Goal: Task Accomplishment & Management: Use online tool/utility

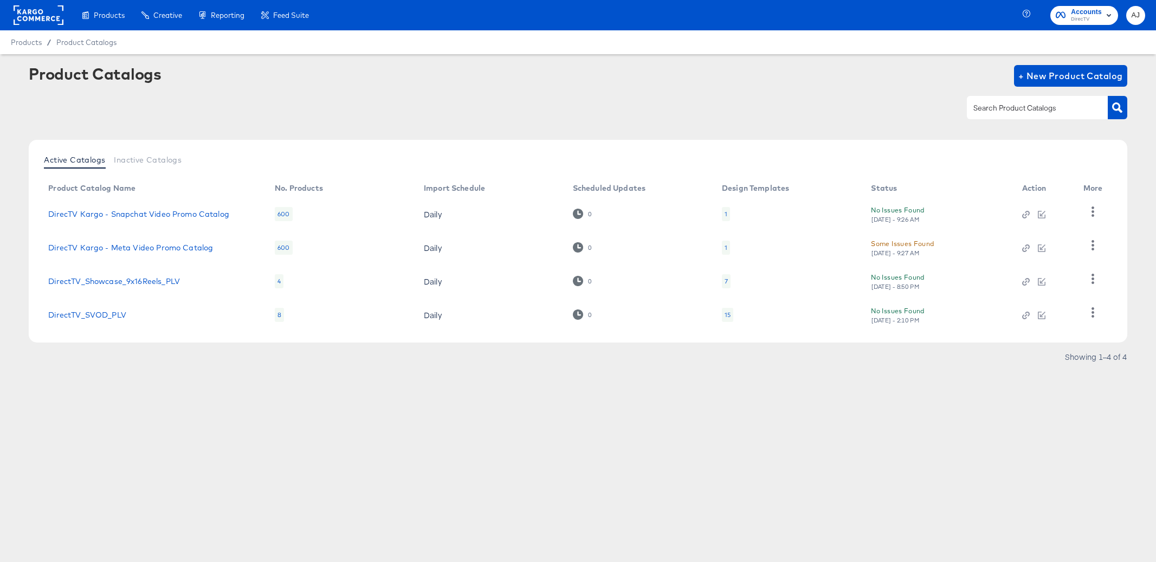
click at [283, 500] on div "Products Products Product Catalogs Enhance Your Product Catalog, Map Them to Pu…" at bounding box center [578, 281] width 1156 height 562
click at [36, 21] on rect at bounding box center [39, 15] width 50 height 20
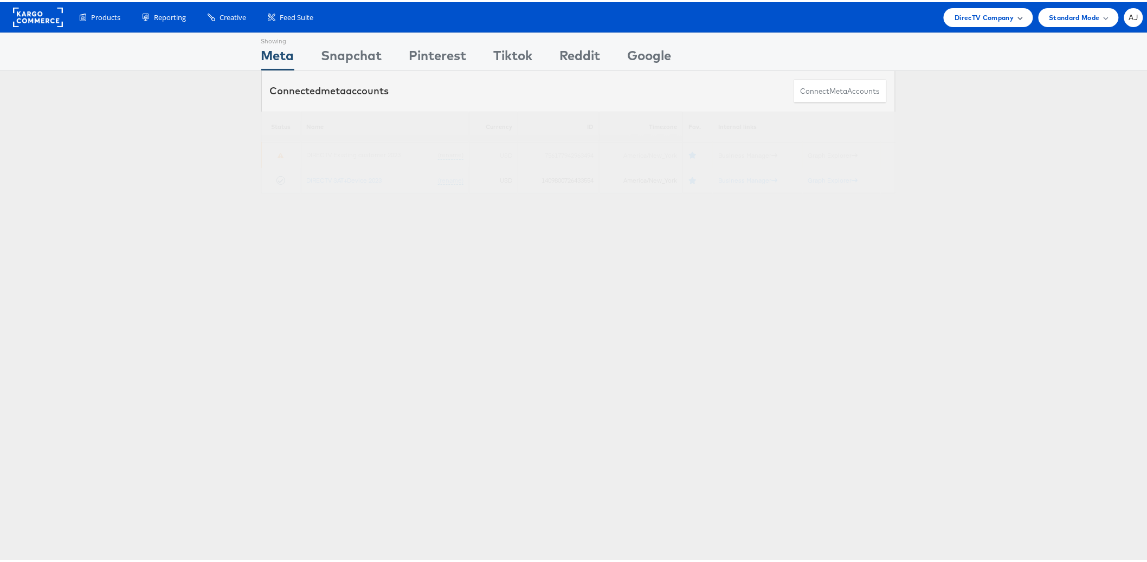
click at [984, 18] on span "DirecTV Company" at bounding box center [984, 15] width 59 height 11
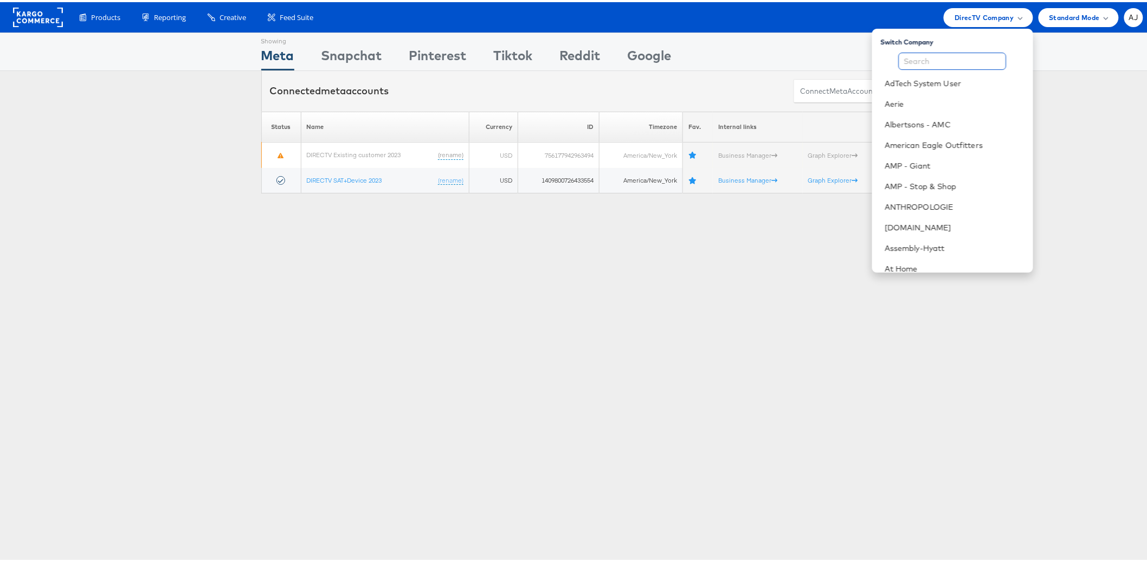
click at [962, 56] on input "text" at bounding box center [953, 58] width 108 height 17
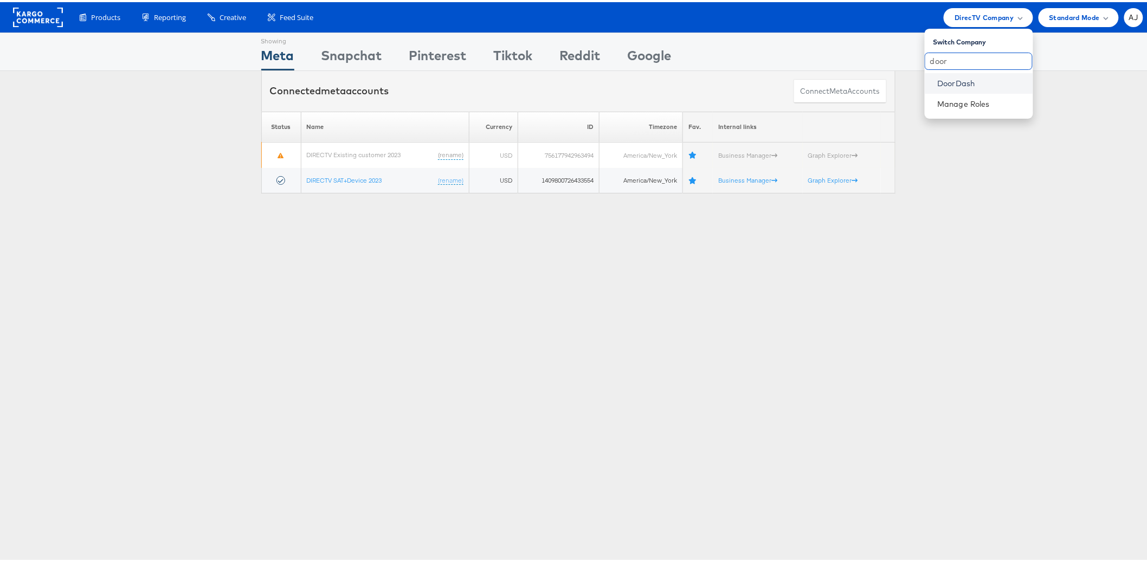
type input "door"
click at [949, 81] on link "DoorDash" at bounding box center [981, 81] width 87 height 11
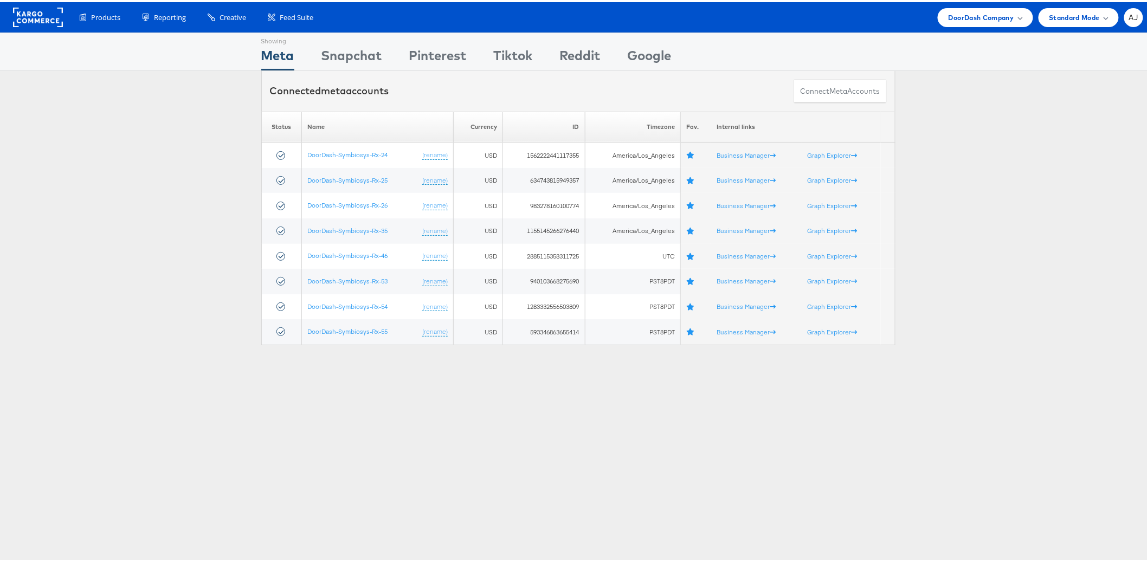
click at [361, 413] on div "Showing Meta Showing [GEOGRAPHIC_DATA] Showing Pinterest Showing Tiktok Showing…" at bounding box center [578, 301] width 1156 height 542
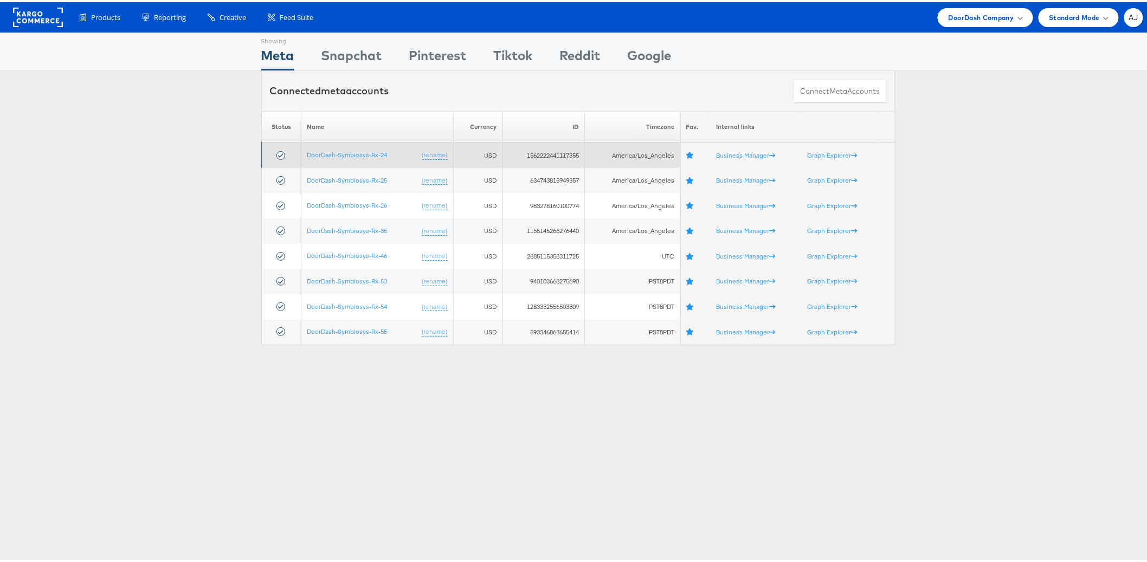
click at [547, 152] on td "1562222441117355" at bounding box center [543, 152] width 82 height 25
copy td "1562222441117355"
click at [323, 156] on link "DoorDash-Symbiosys-Rx-24" at bounding box center [347, 153] width 80 height 8
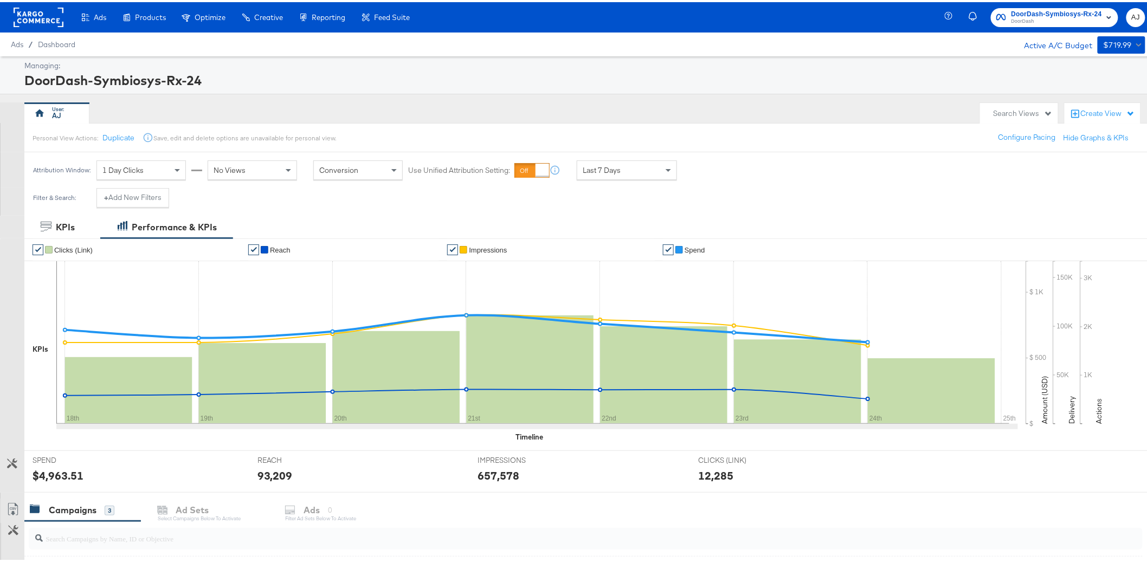
click at [545, 107] on div "AJ" at bounding box center [499, 111] width 950 height 22
click at [544, 79] on div "DoorDash-Symbiosys-Rx-24" at bounding box center [583, 78] width 1118 height 18
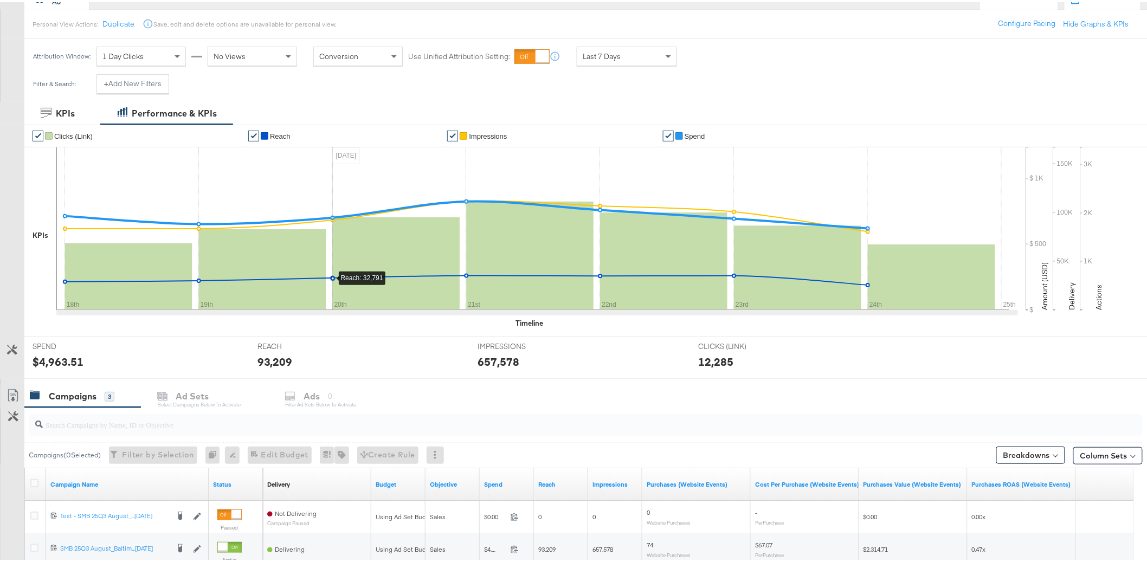
scroll to position [260, 0]
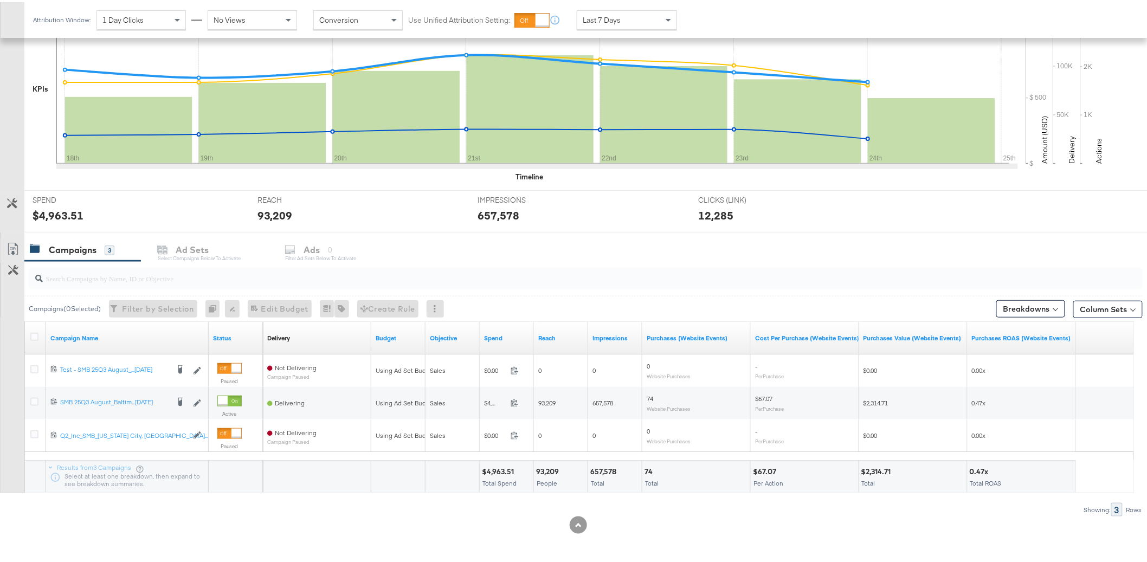
click at [654, 274] on input "search" at bounding box center [541, 271] width 997 height 21
click at [497, 344] on div "Spend" at bounding box center [507, 335] width 54 height 17
click at [495, 340] on div "Spend" at bounding box center [507, 335] width 54 height 17
click at [614, 333] on link "Impressions" at bounding box center [615, 336] width 46 height 9
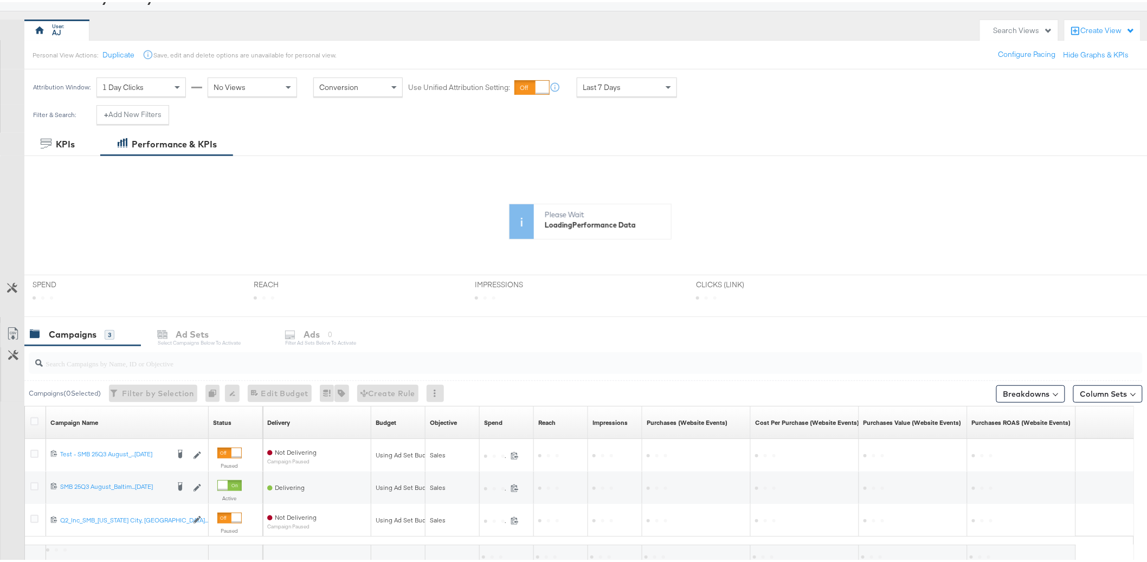
scroll to position [168, 0]
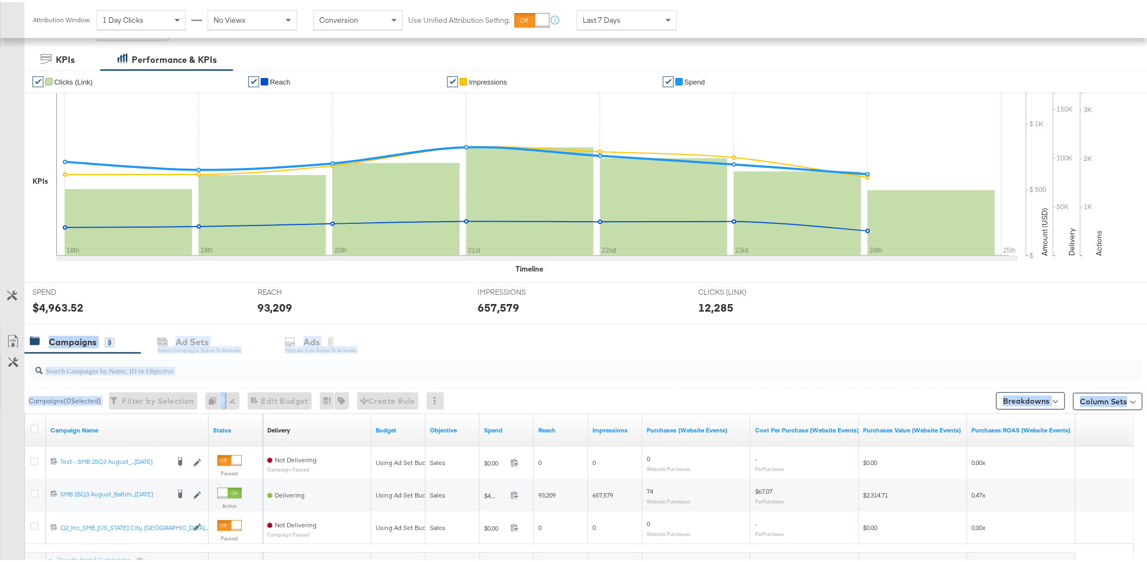
drag, startPoint x: 208, startPoint y: 332, endPoint x: 345, endPoint y: 327, distance: 136.7
click at [345, 327] on div "KPIs Performance & KPIs Customize KPIs ✔ Clicks (Link) ✔ Reach ✔ Impressions ✔ …" at bounding box center [578, 350] width 1156 height 608
click at [439, 345] on div "Campaigns 3 Ad Sets Select Campaigns below to activate Ads 0 Filter Ad Sets bel…" at bounding box center [590, 339] width 1132 height 23
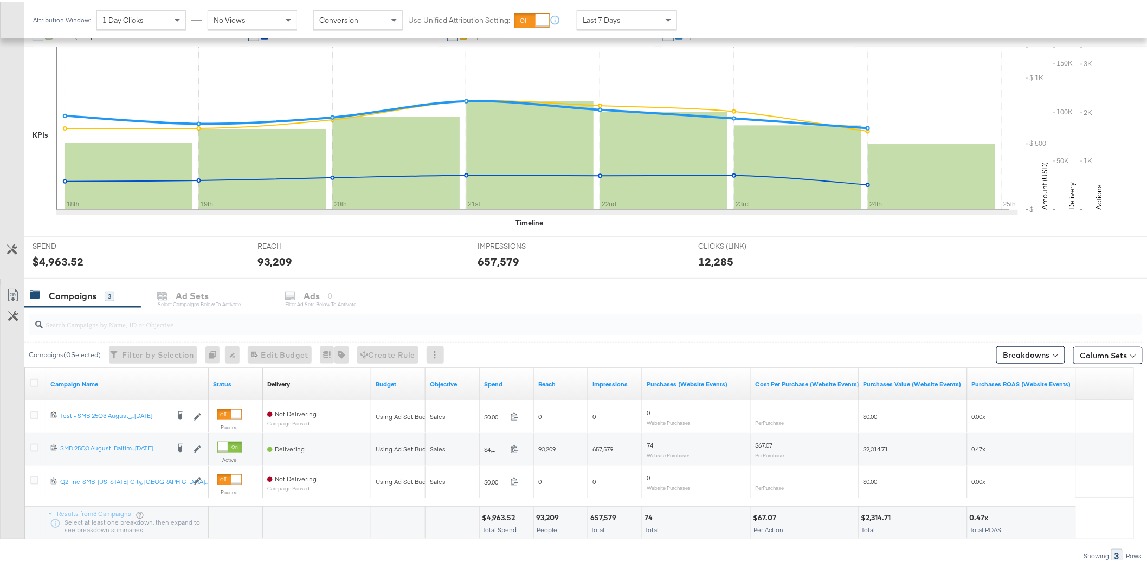
scroll to position [260, 0]
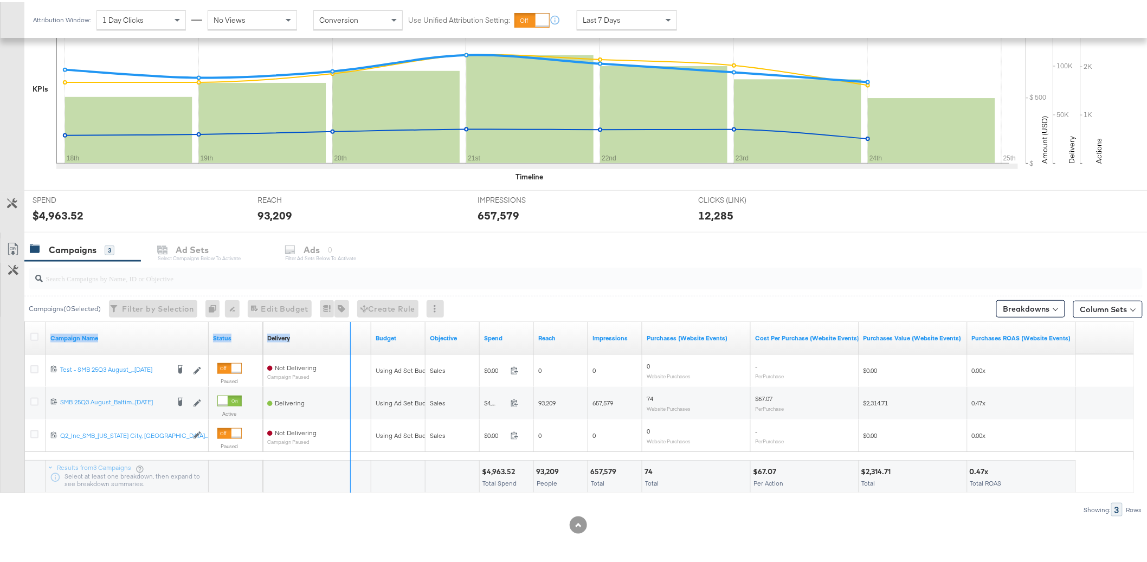
drag, startPoint x: 207, startPoint y: 334, endPoint x: 349, endPoint y: 334, distance: 142.0
click at [25, 320] on div "Campaign Name Status Delivery Sorting Unavailable Budget Objective Spend Reach …" at bounding box center [25, 320] width 0 height 0
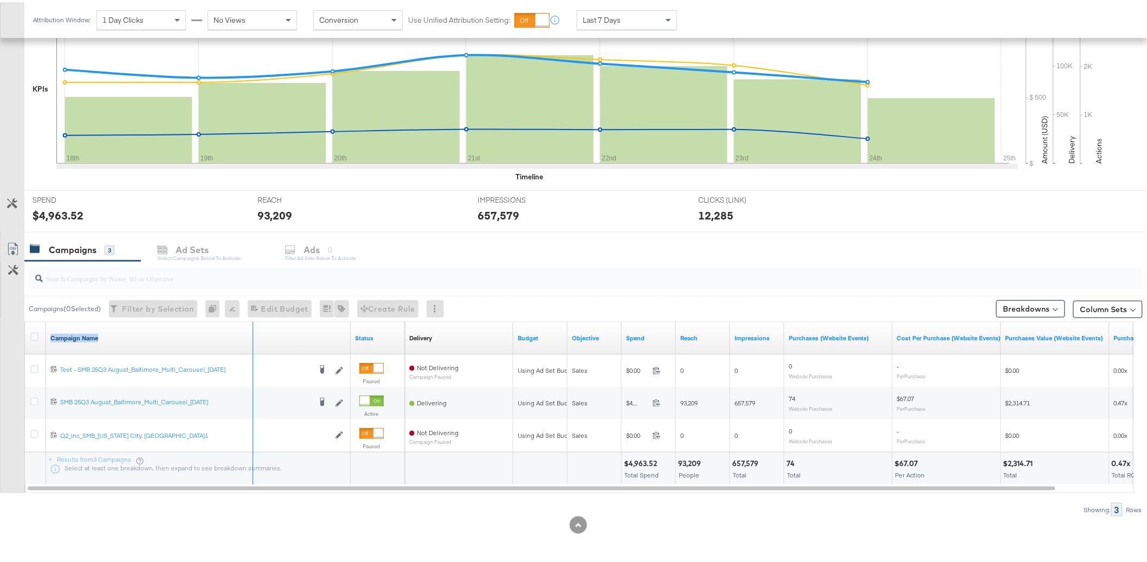
drag, startPoint x: 349, startPoint y: 334, endPoint x: 252, endPoint y: 339, distance: 97.7
click at [252, 339] on div "Campaign Name" at bounding box center [198, 336] width 305 height 33
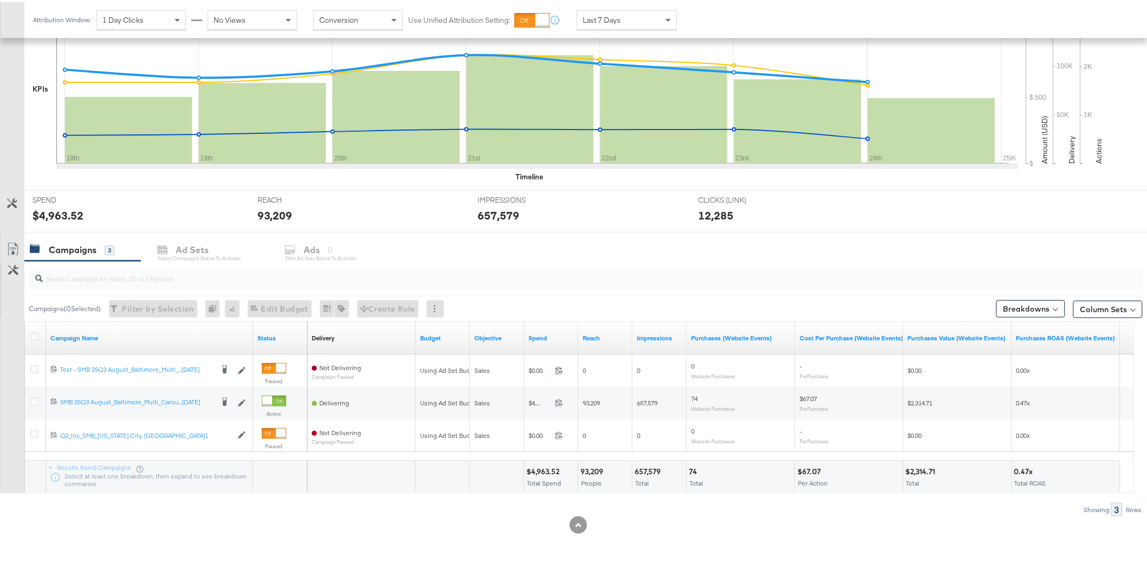
click at [611, 254] on div "Campaigns 3 Ad Sets Select Campaigns below to activate Ads 0 Filter Ad Sets bel…" at bounding box center [590, 247] width 1132 height 23
click at [701, 242] on div "Campaigns 3 Ad Sets Select Campaigns below to activate Ads 0 Filter Ad Sets bel…" at bounding box center [590, 247] width 1132 height 23
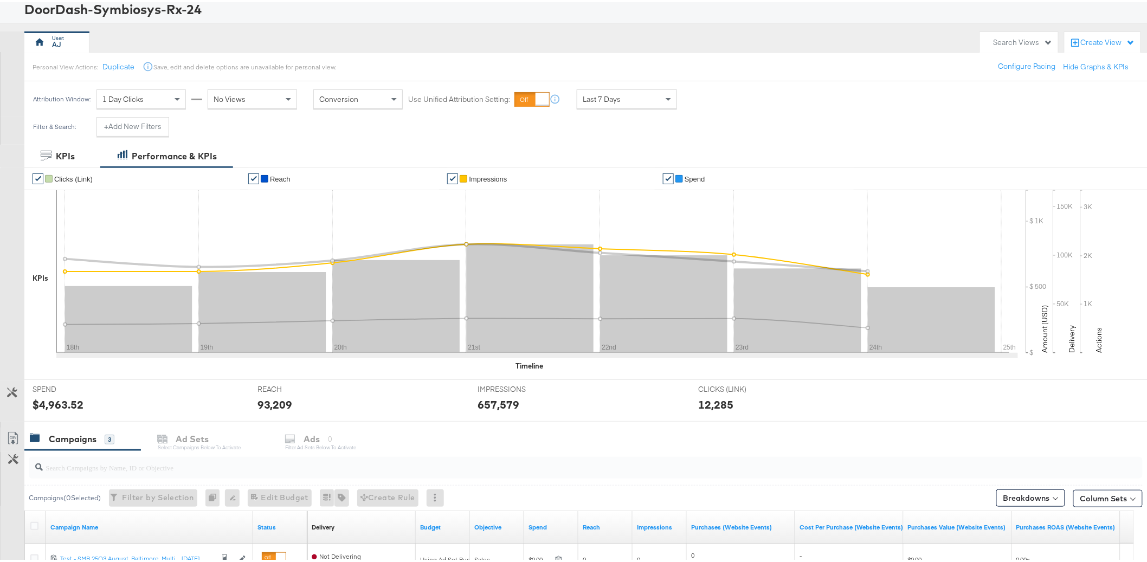
scroll to position [0, 0]
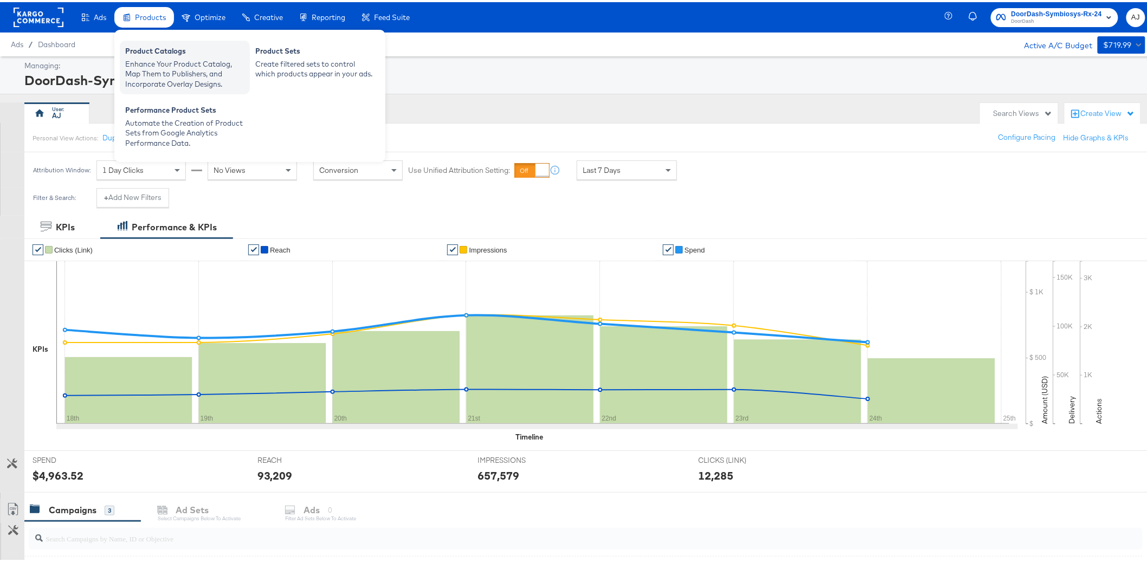
click at [169, 63] on div "Enhance Your Product Catalog, Map Them to Publishers, and Incorporate Overlay D…" at bounding box center [184, 72] width 119 height 30
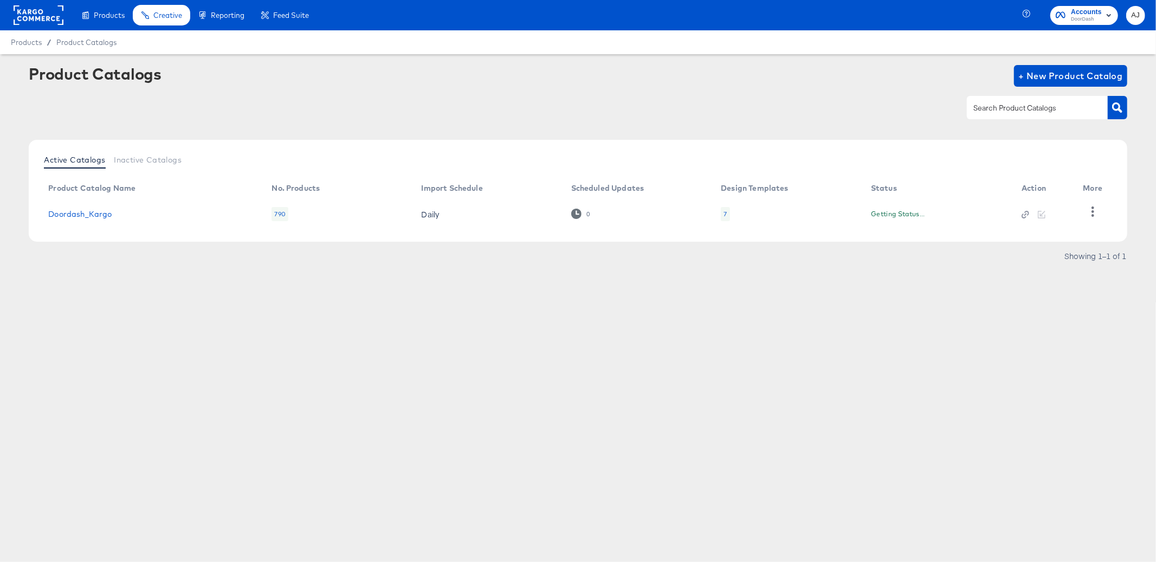
click at [416, 362] on div "Products Creative Reporting Feed Suite Accounts DoorDash AJ Products / Product …" at bounding box center [578, 281] width 1156 height 562
click at [73, 214] on link "Doordash_Kargo" at bounding box center [79, 214] width 63 height 9
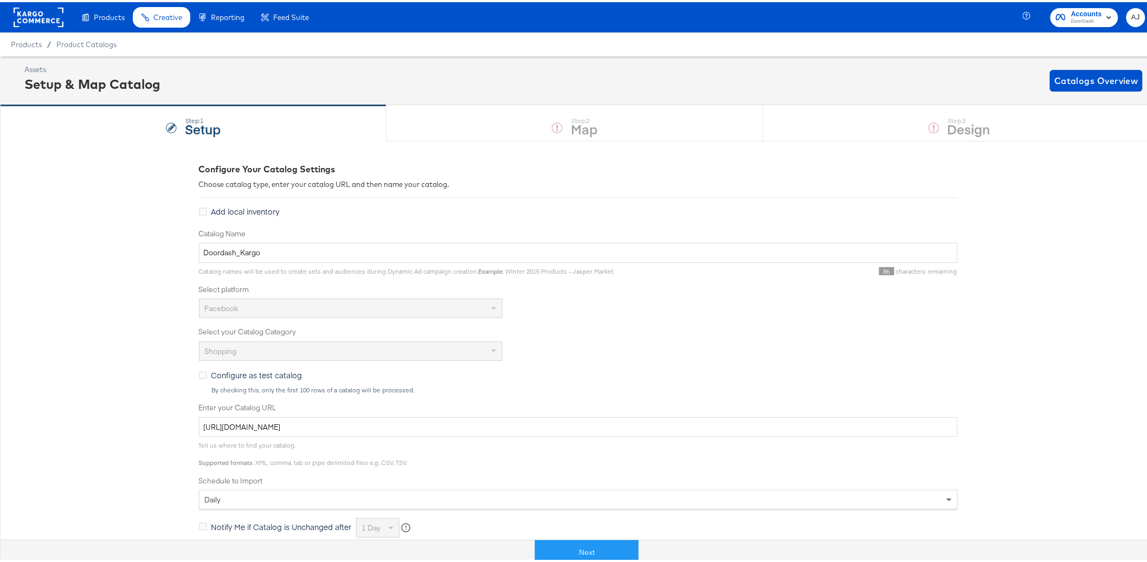
click at [652, 55] on div "Assets Setup & Map Catalog Catalogs Overview" at bounding box center [578, 78] width 1156 height 49
click at [177, 287] on div "Configure Your Catalog Settings Choose catalog type, enter your catalog URL and…" at bounding box center [578, 471] width 1156 height 665
click at [110, 381] on div "Configure Your Catalog Settings Choose catalog type, enter your catalog URL and…" at bounding box center [578, 471] width 1156 height 665
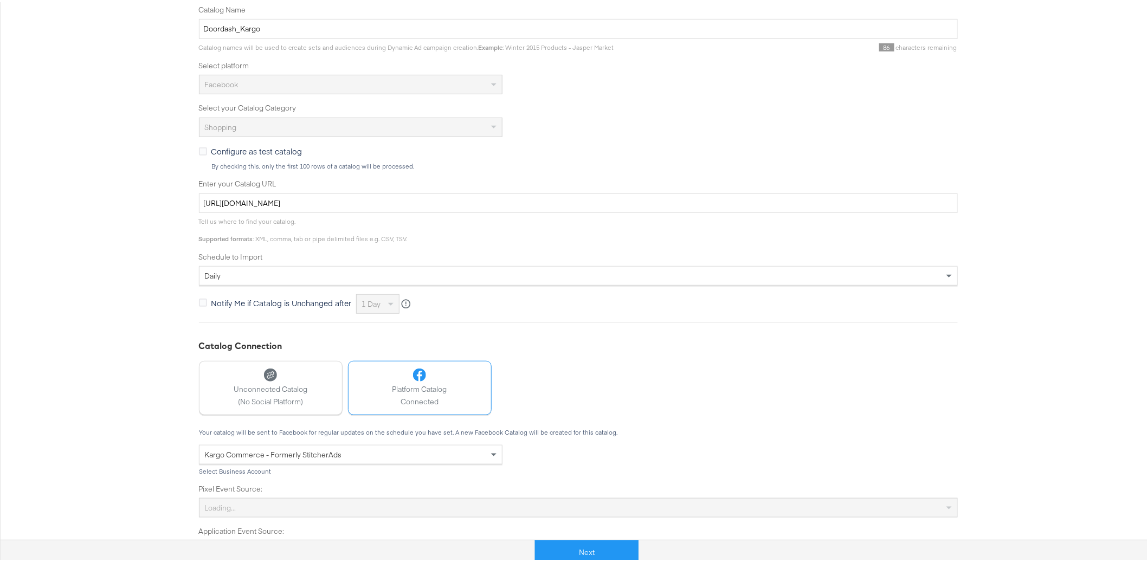
scroll to position [250, 0]
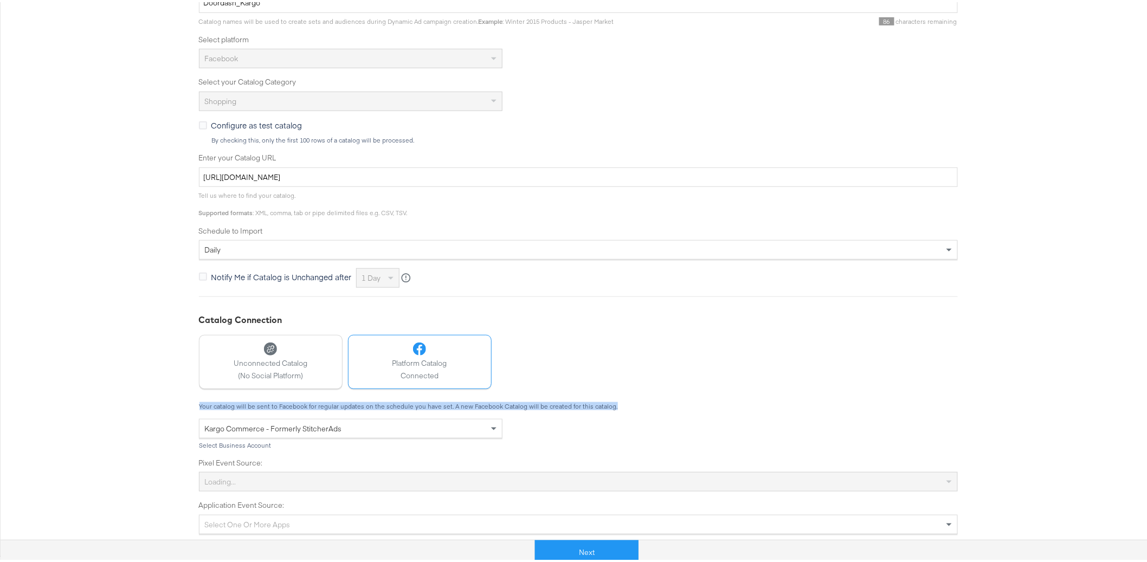
click at [667, 401] on div "Your catalog will be sent to Facebook for regular updates on the schedule you h…" at bounding box center [578, 405] width 759 height 8
click at [611, 545] on button "Next" at bounding box center [587, 550] width 104 height 24
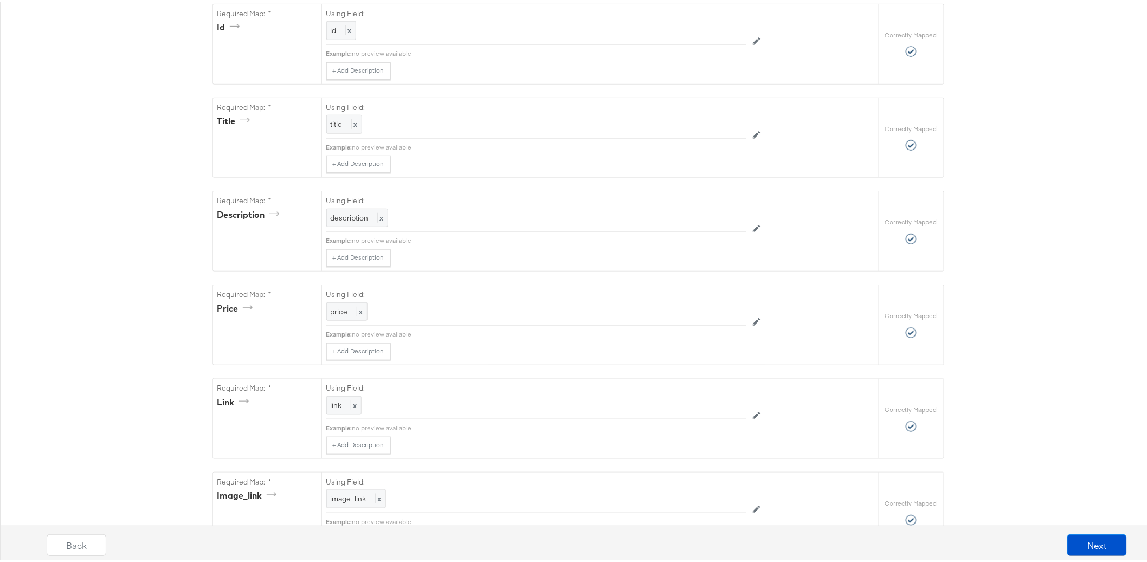
scroll to position [0, 0]
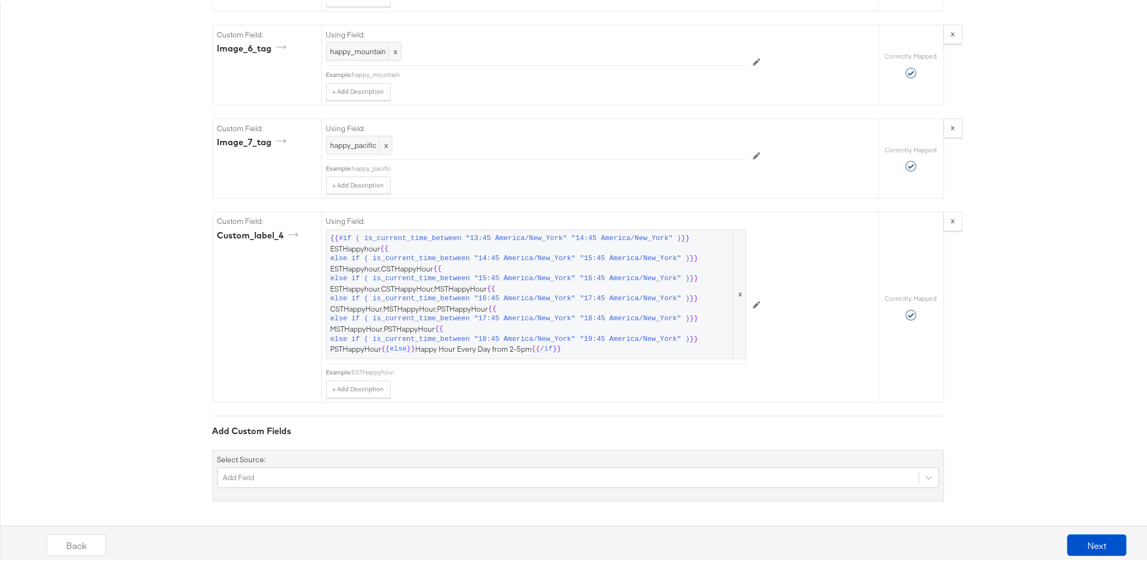
scroll to position [2400, 0]
click at [1105, 540] on button "Next" at bounding box center [1097, 543] width 60 height 22
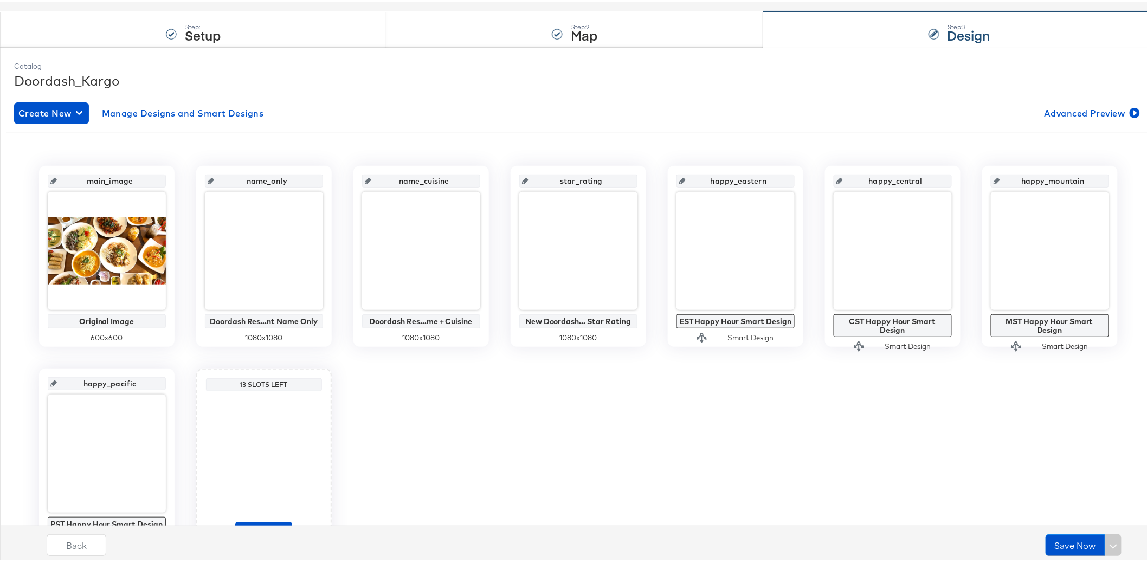
scroll to position [0, 0]
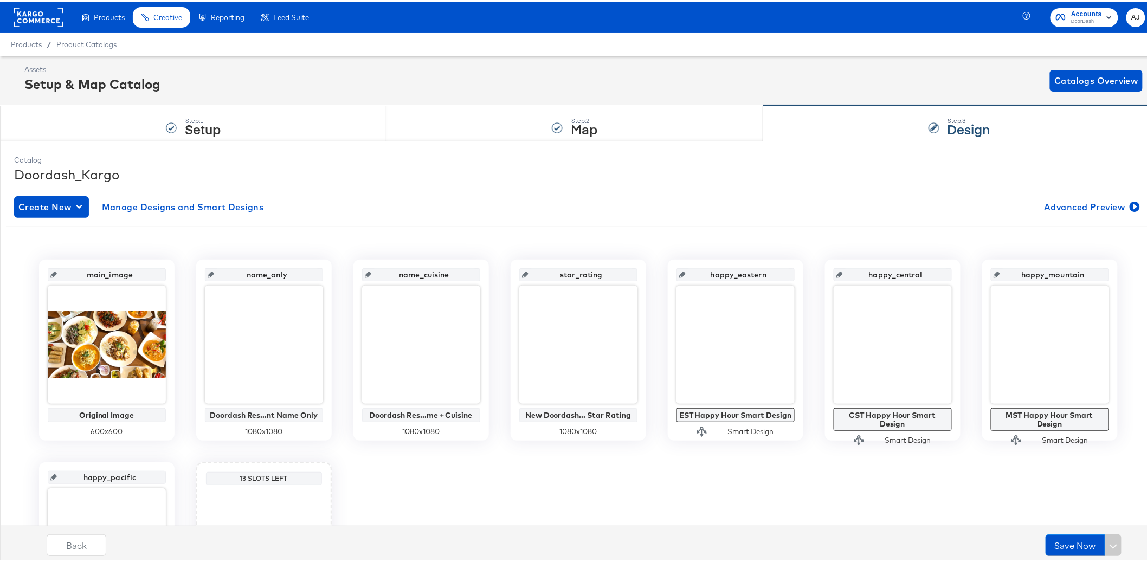
click at [715, 82] on div "Assets Setup & Map Catalog Catalogs Overview" at bounding box center [583, 78] width 1118 height 32
click at [236, 126] on div "Step: 1 Setup" at bounding box center [193, 122] width 386 height 36
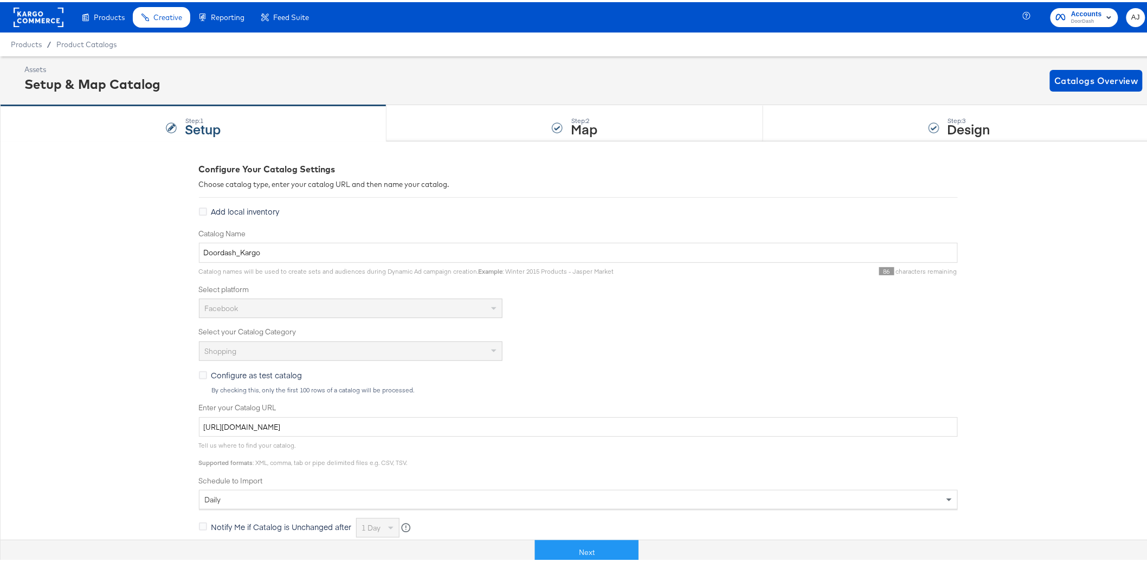
click at [149, 366] on div "Configure Your Catalog Settings Choose catalog type, enter your catalog URL and…" at bounding box center [578, 471] width 1156 height 665
click at [387, 91] on div "Assets Setup & Map Catalog Catalogs Overview" at bounding box center [583, 78] width 1118 height 32
click at [183, 206] on div "Configure Your Catalog Settings Choose catalog type, enter your catalog URL and…" at bounding box center [578, 471] width 1156 height 665
click at [96, 313] on div "Configure Your Catalog Settings Choose catalog type, enter your catalog URL and…" at bounding box center [578, 471] width 1156 height 665
click at [152, 362] on div "Configure Your Catalog Settings Choose catalog type, enter your catalog URL and…" at bounding box center [578, 471] width 1156 height 665
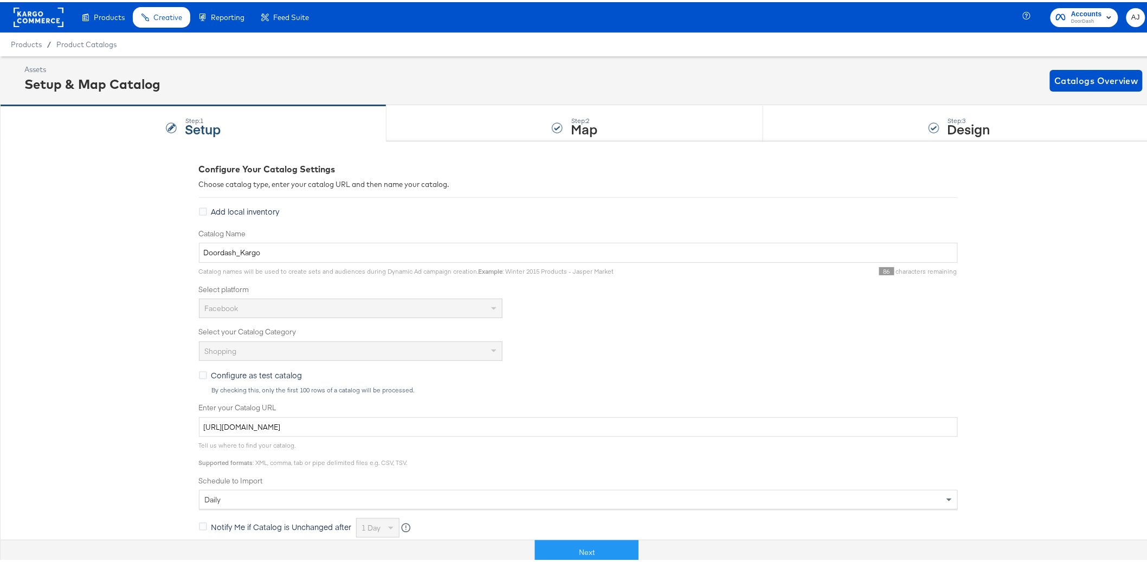
click at [152, 362] on div "Configure Your Catalog Settings Choose catalog type, enter your catalog URL and…" at bounding box center [578, 471] width 1156 height 665
click at [136, 351] on div "Configure Your Catalog Settings Choose catalog type, enter your catalog URL and…" at bounding box center [578, 471] width 1156 height 665
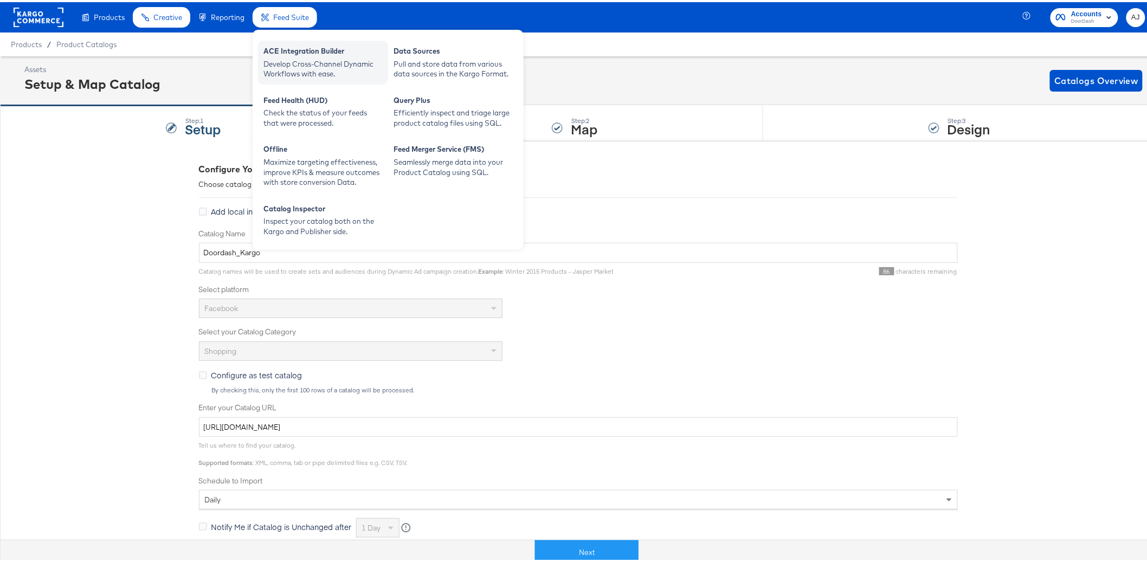
click at [298, 60] on div "Develop Cross-Channel Dynamic Workflows with ease." at bounding box center [322, 67] width 119 height 20
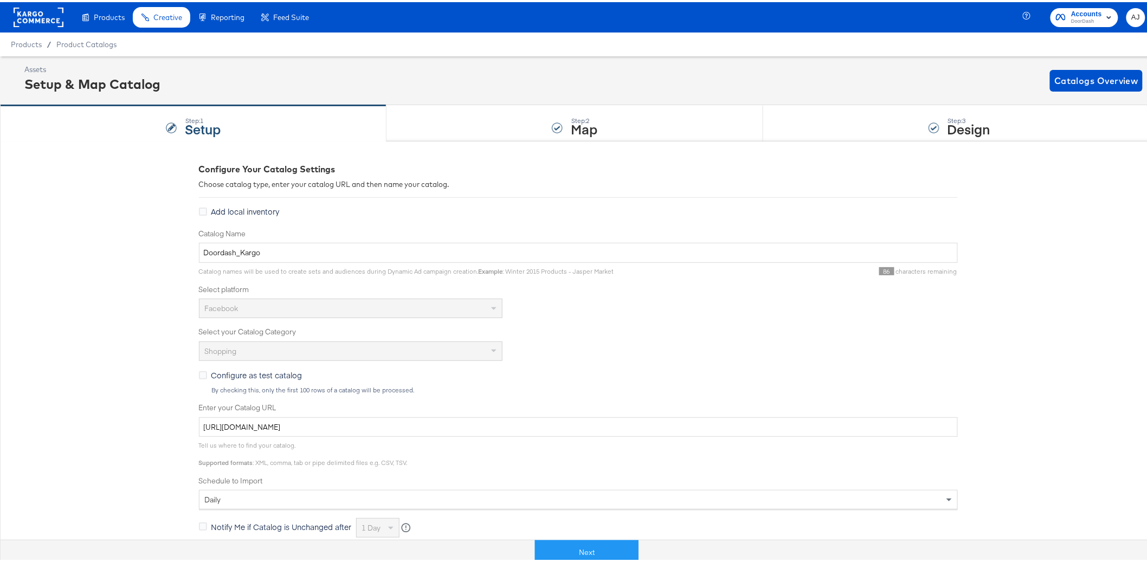
click at [109, 412] on div "Configure Your Catalog Settings Choose catalog type, enter your catalog URL and…" at bounding box center [578, 471] width 1156 height 665
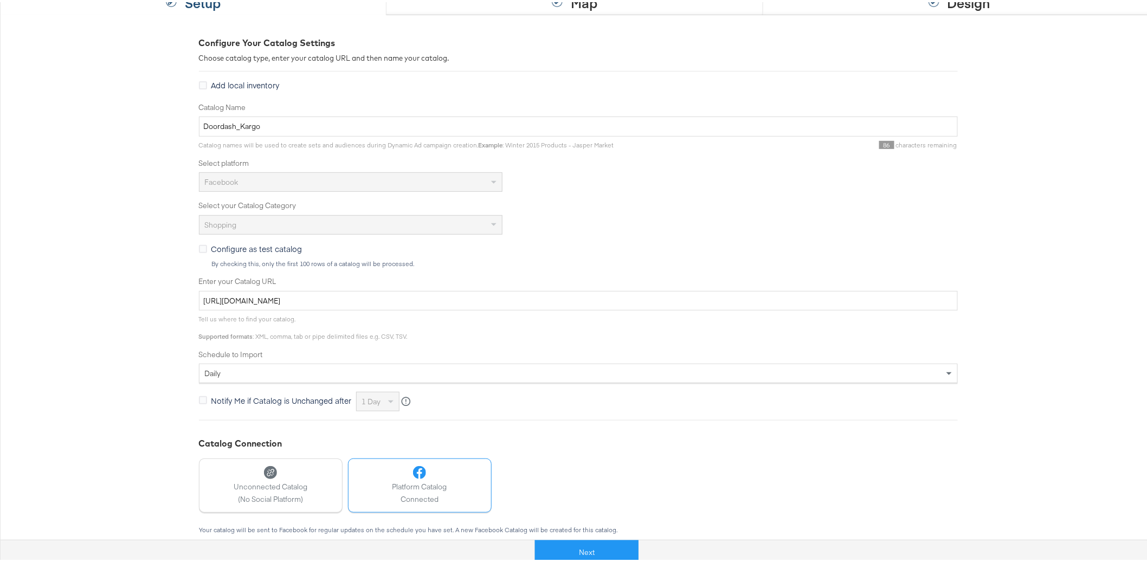
scroll to position [170, 0]
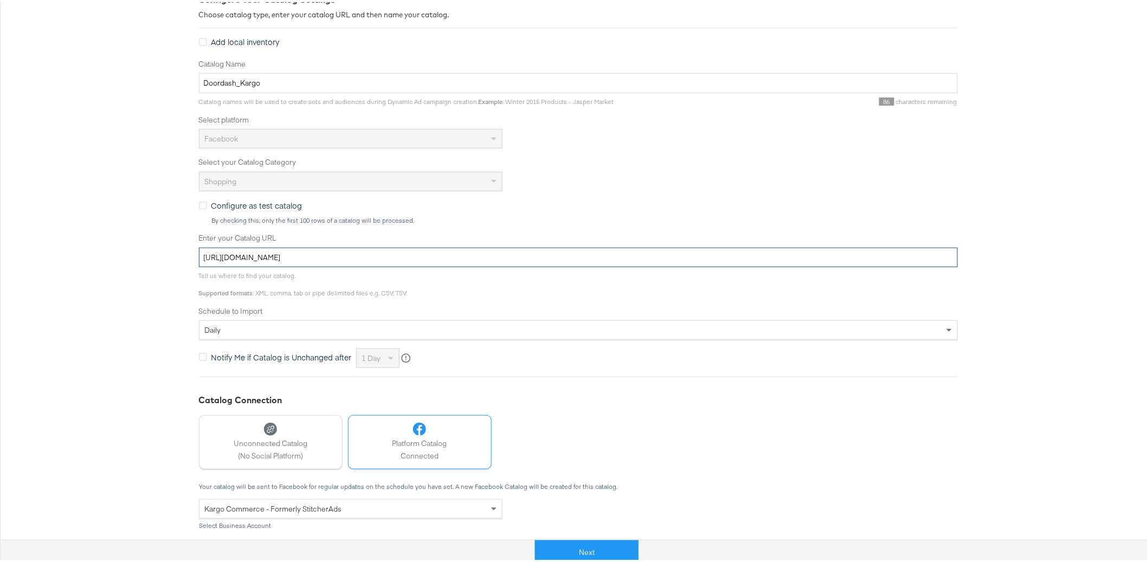
click at [385, 257] on input "https://ace.stitcherads.com/exports/1466/universal/none/universal/export.tsv.gz" at bounding box center [578, 256] width 759 height 20
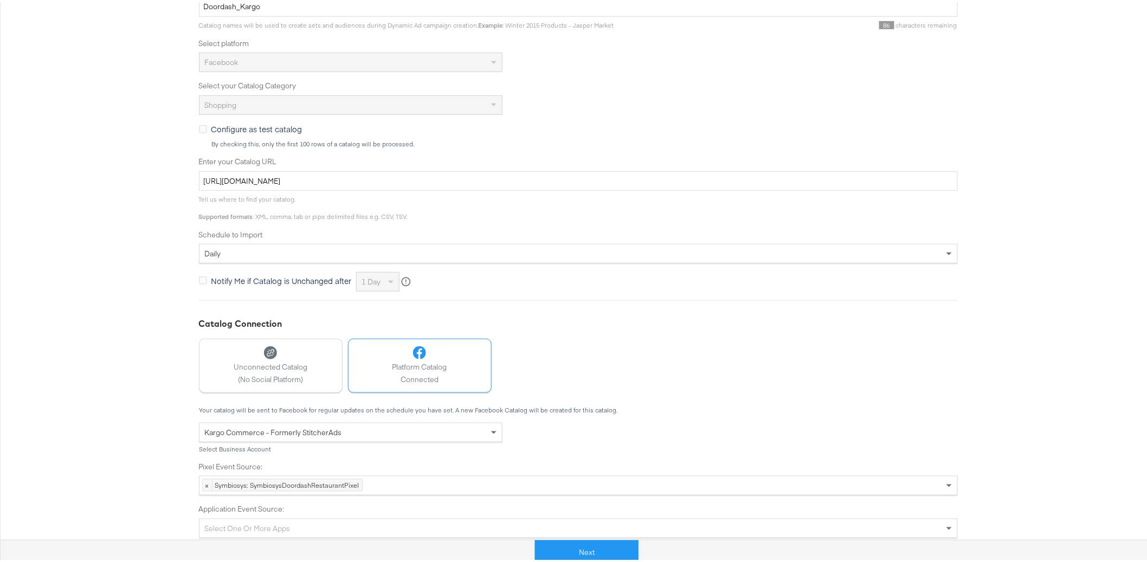
scroll to position [250, 0]
click at [590, 557] on button "Next" at bounding box center [587, 550] width 104 height 24
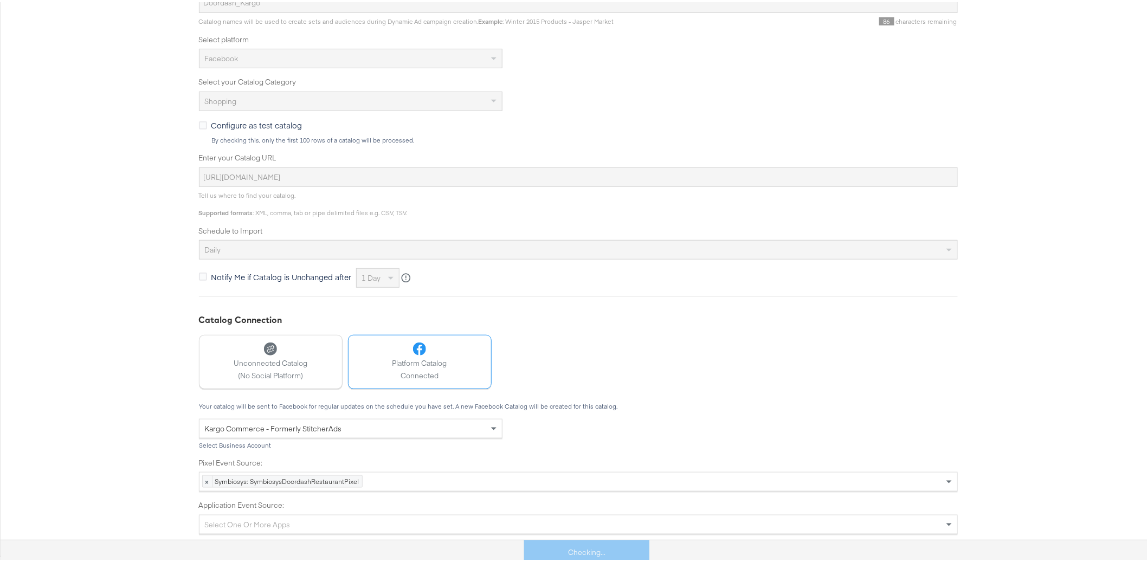
scroll to position [0, 0]
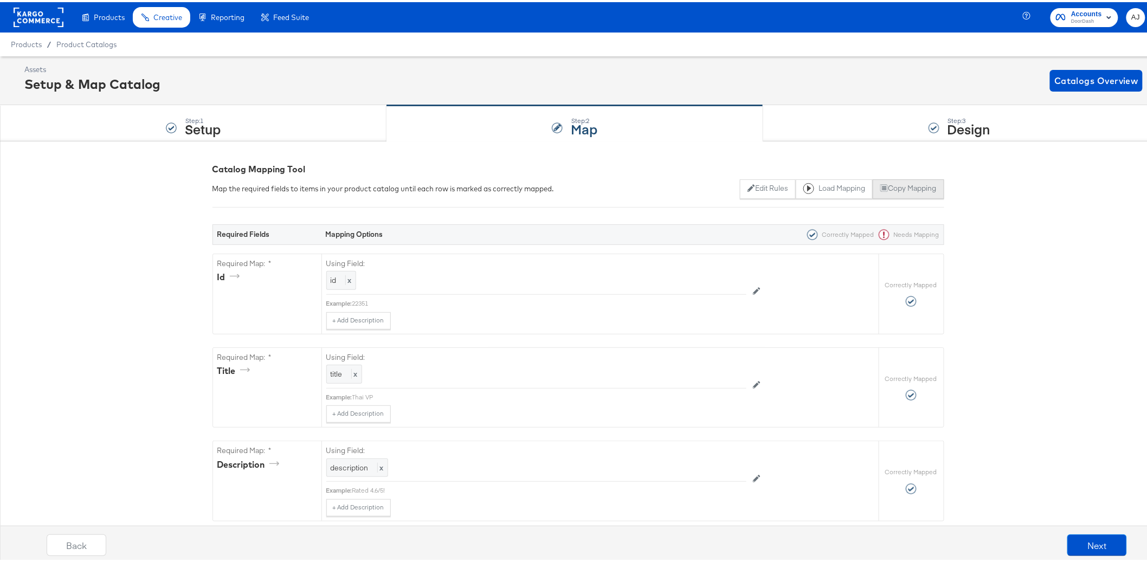
click at [882, 191] on button "Copy Mapping" at bounding box center [908, 187] width 71 height 20
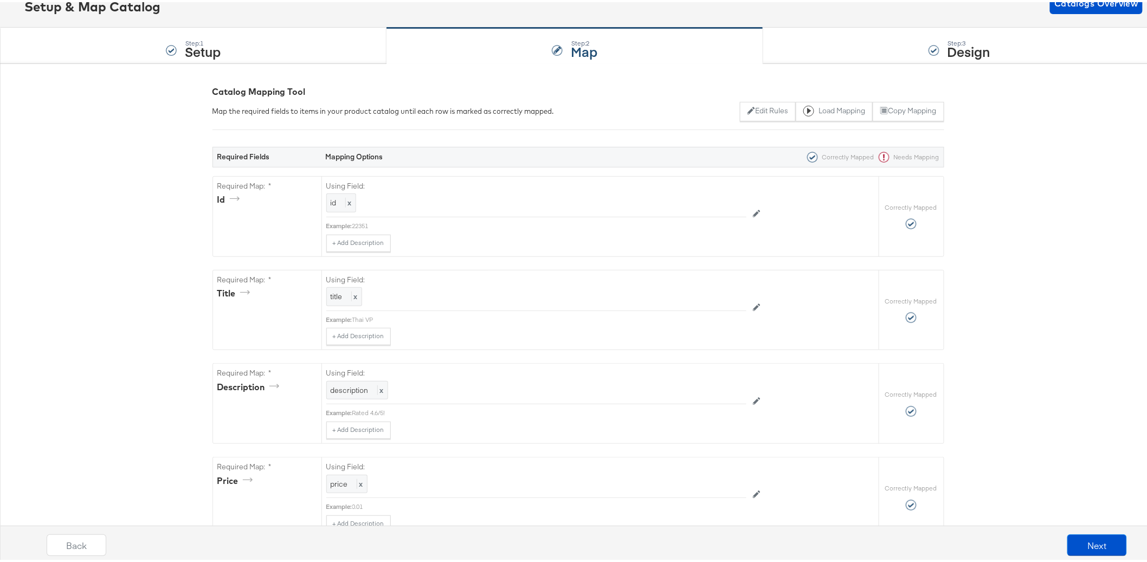
scroll to position [80, 0]
click at [1089, 541] on button "Next" at bounding box center [1097, 543] width 60 height 22
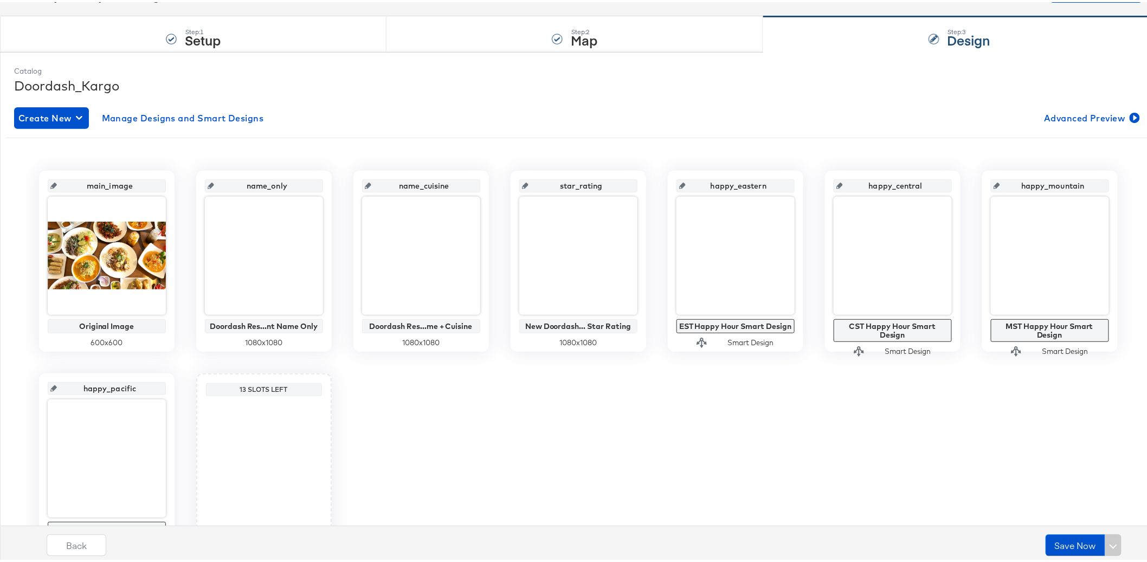
scroll to position [0, 0]
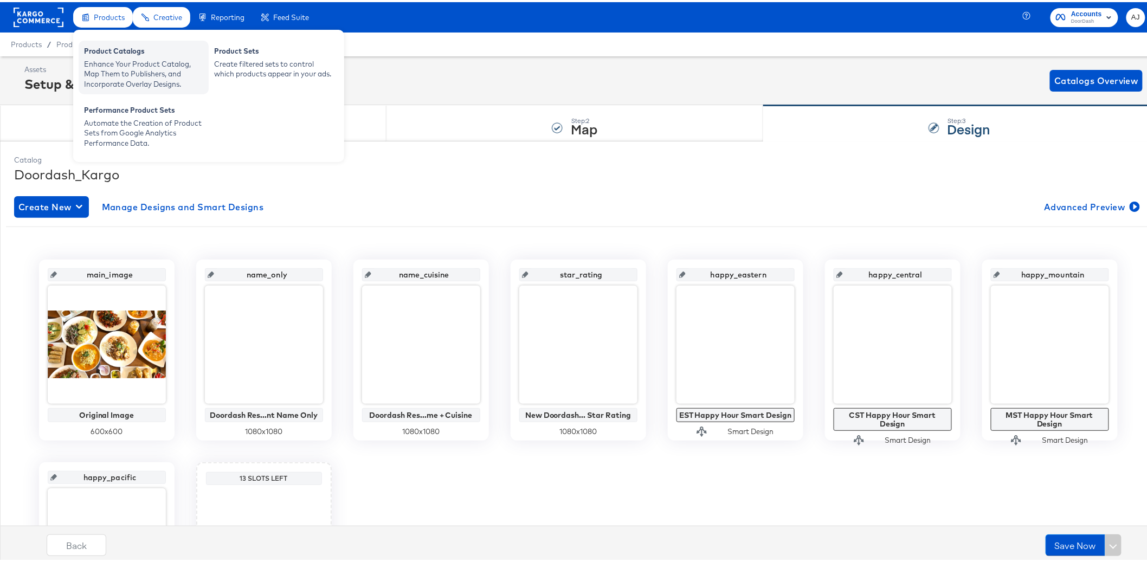
click at [115, 43] on div "Product Catalogs Enhance Your Product Catalog, Map Them to Publishers, and Inco…" at bounding box center [144, 65] width 130 height 54
click at [113, 63] on div "Enhance Your Product Catalog, Map Them to Publishers, and Incorporate Overlay D…" at bounding box center [143, 72] width 119 height 30
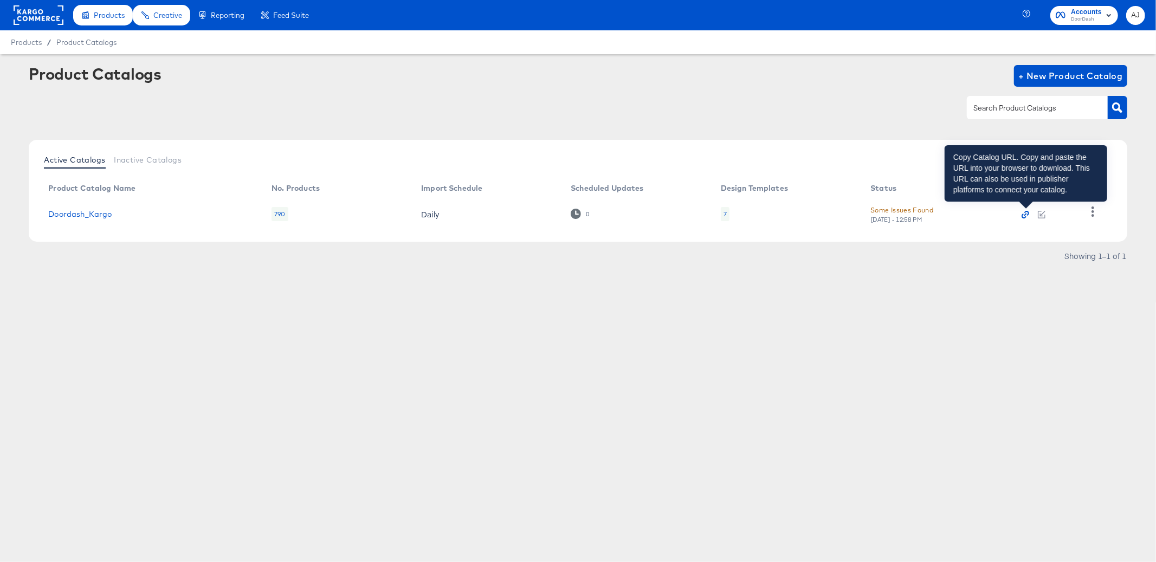
click at [1026, 216] on icon "button" at bounding box center [1024, 216] width 5 height 5
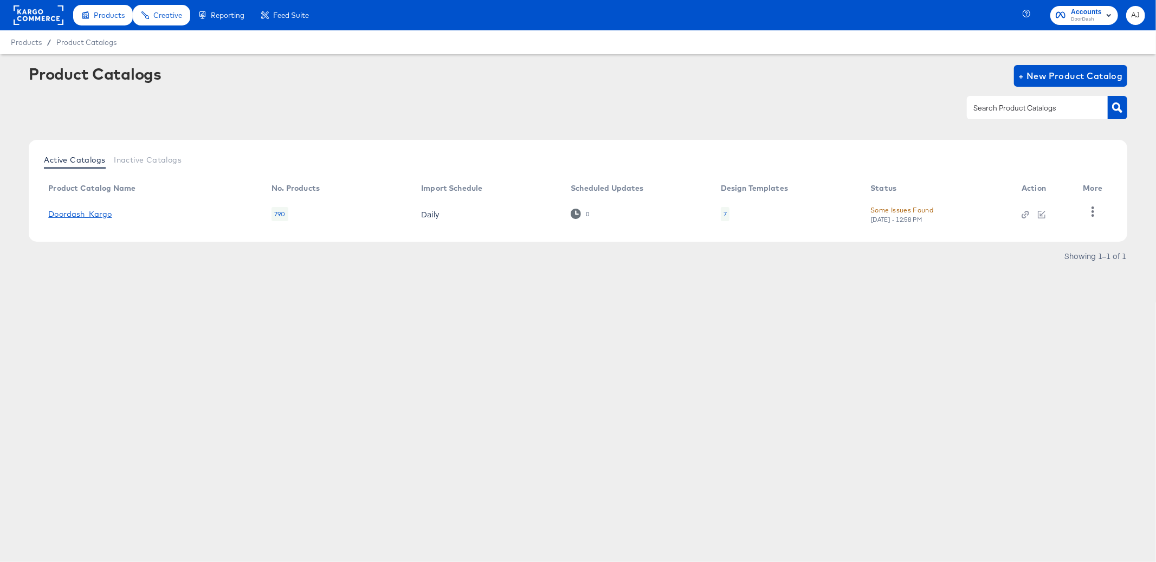
click at [99, 216] on link "Doordash_Kargo" at bounding box center [79, 214] width 63 height 9
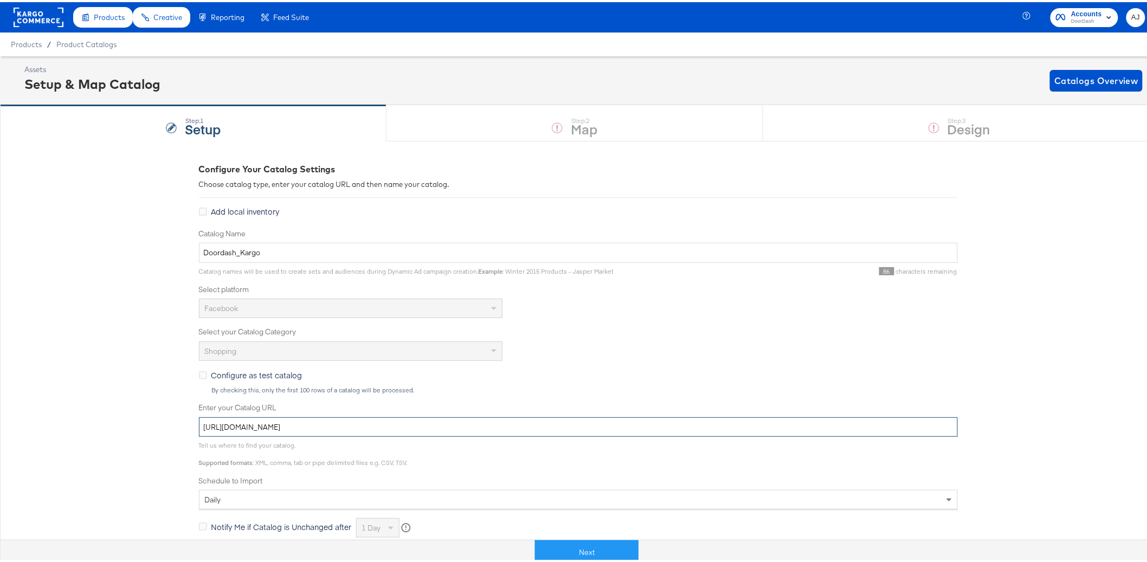
click at [295, 423] on input "https://ace.stitcherads.com/exports/1466/universal/none/universal/export.tsv.gz" at bounding box center [578, 425] width 759 height 20
click at [130, 258] on div "Configure Your Catalog Settings Choose catalog type, enter your catalog URL and…" at bounding box center [578, 471] width 1156 height 665
click at [257, 247] on input "Doordash_Kargo" at bounding box center [578, 251] width 759 height 20
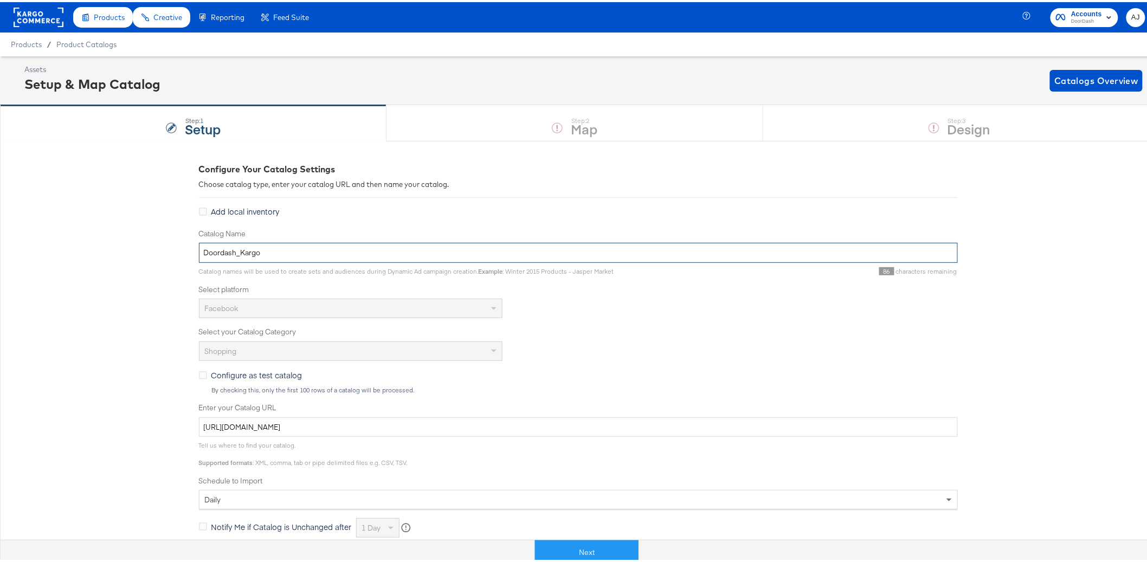
click at [199, 249] on input "Doordash_Kargo" at bounding box center [578, 251] width 759 height 20
type input "CONNECTED_Doordash_Kargo"
click at [253, 252] on input "CONNECTED_Doordash_Kargo" at bounding box center [578, 251] width 759 height 20
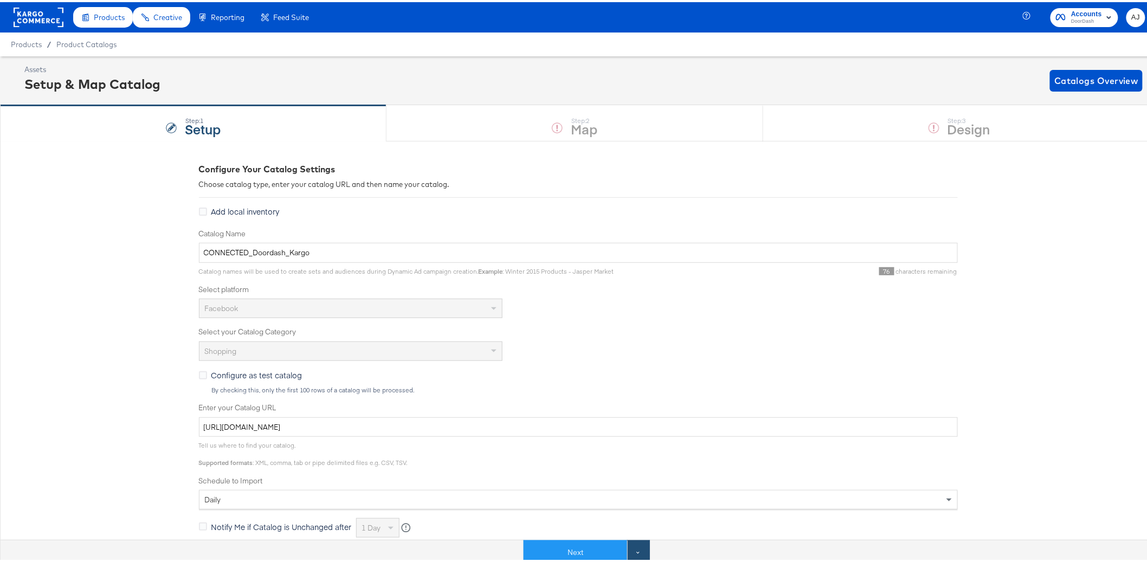
click at [641, 556] on button at bounding box center [638, 550] width 23 height 24
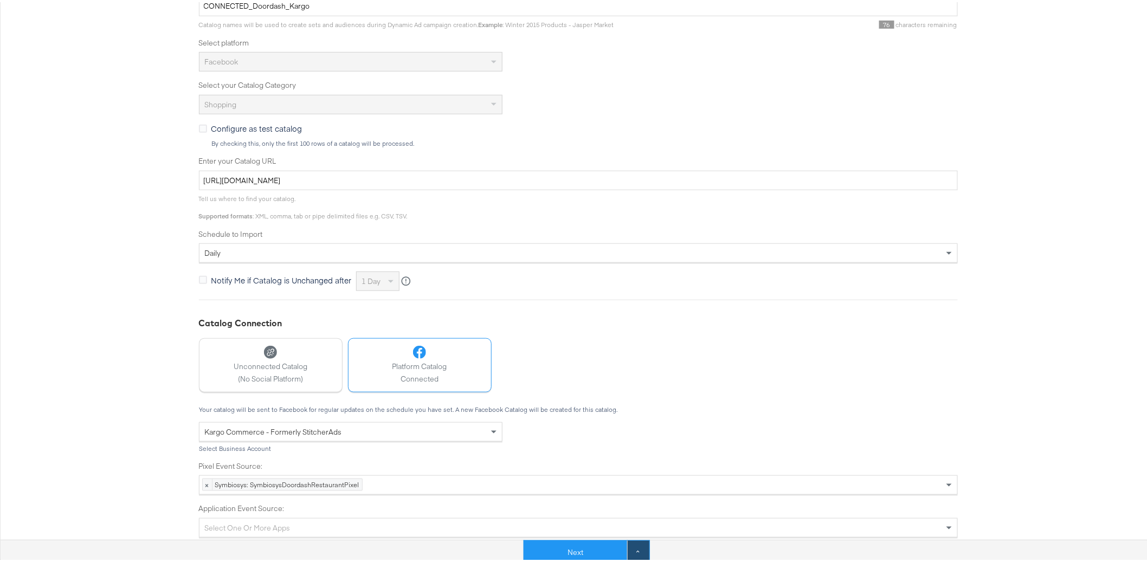
scroll to position [250, 0]
click at [640, 553] on button at bounding box center [638, 550] width 23 height 24
click at [634, 553] on button at bounding box center [638, 550] width 23 height 24
click at [958, 442] on div "Configure Your Catalog Settings Choose catalog type, enter your catalog URL and…" at bounding box center [578, 221] width 1156 height 665
click at [571, 546] on button "Next" at bounding box center [576, 550] width 104 height 24
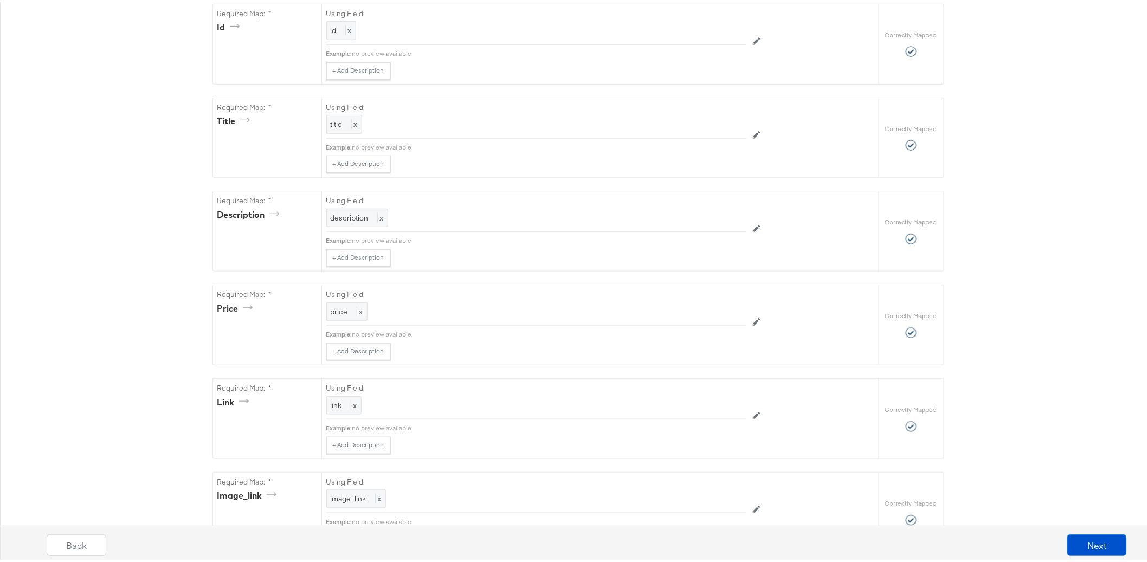
scroll to position [0, 0]
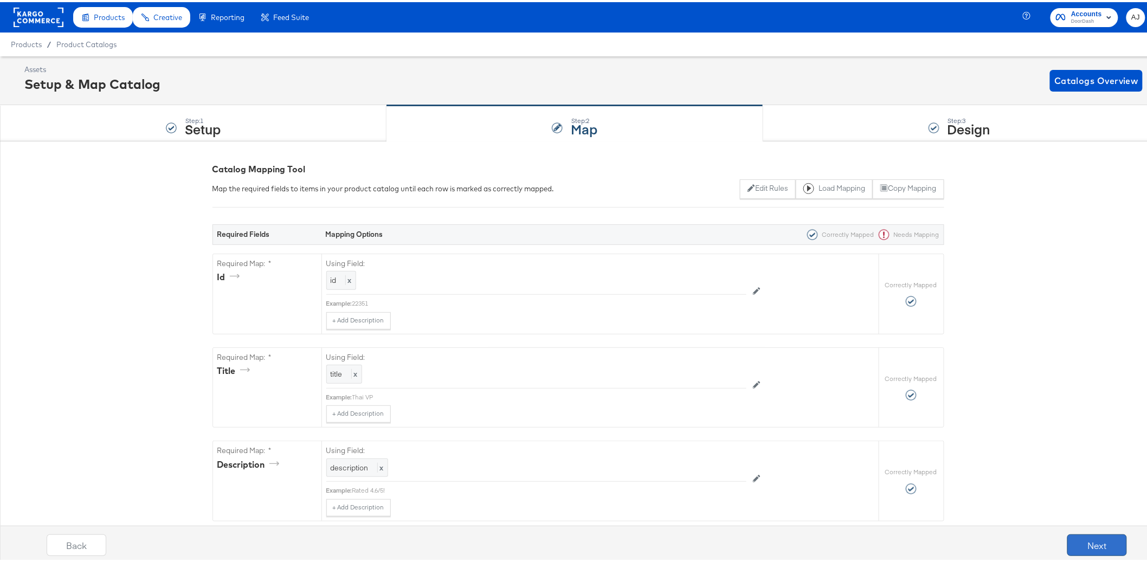
click at [1090, 545] on button "Next" at bounding box center [1097, 543] width 60 height 22
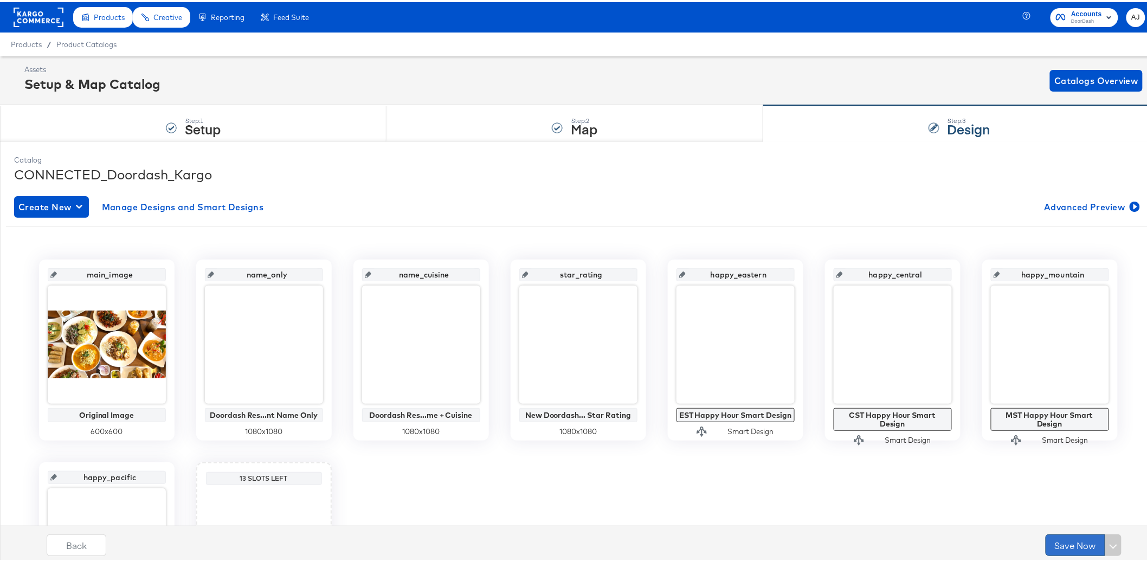
click at [1074, 549] on button "Save Now" at bounding box center [1076, 543] width 60 height 22
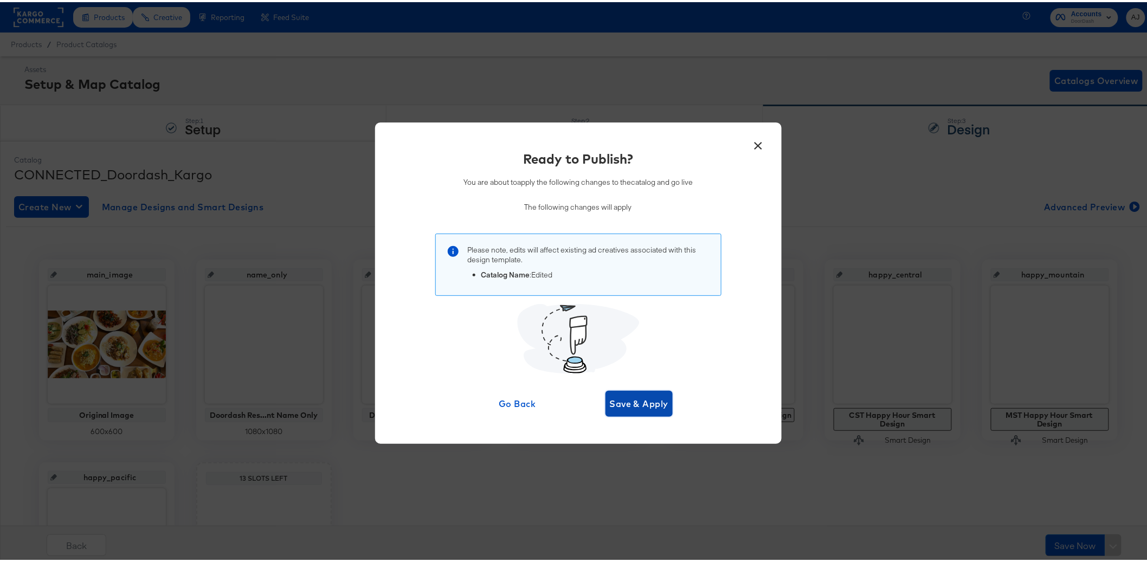
click at [644, 409] on span "Save & Apply" at bounding box center [639, 401] width 59 height 15
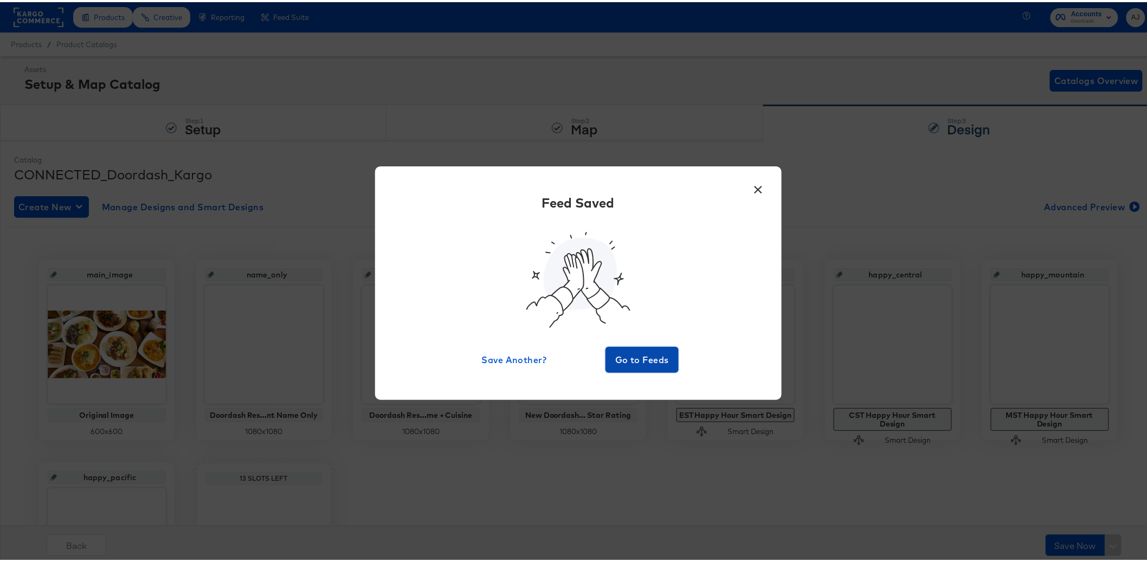
click at [627, 350] on span "Go to Feeds" at bounding box center [642, 357] width 65 height 15
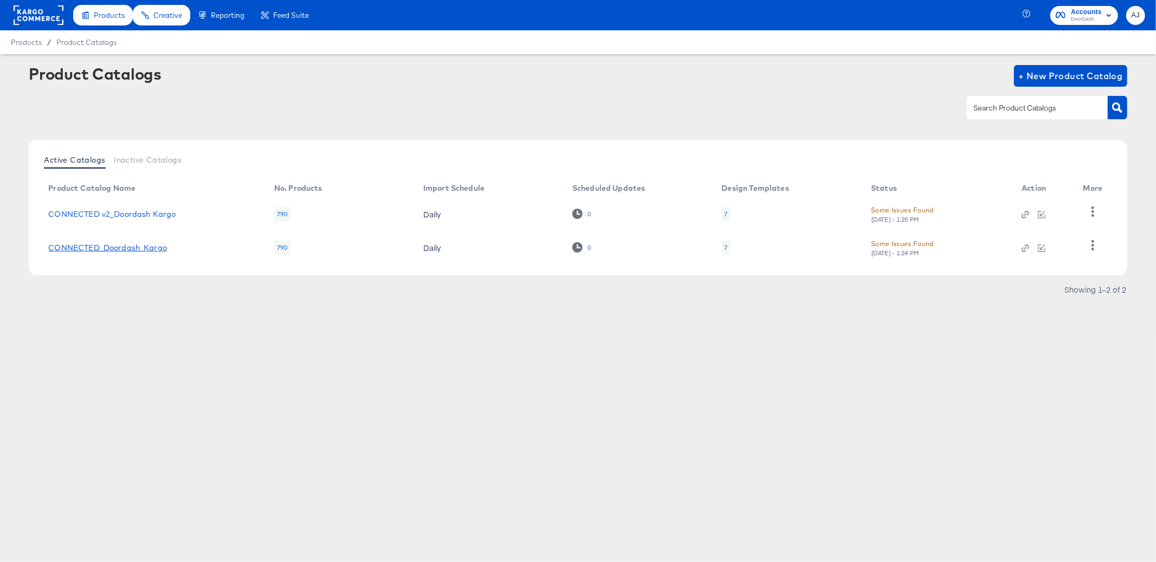
click at [149, 249] on link "CONNECTED_Doordash_Kargo" at bounding box center [107, 247] width 119 height 9
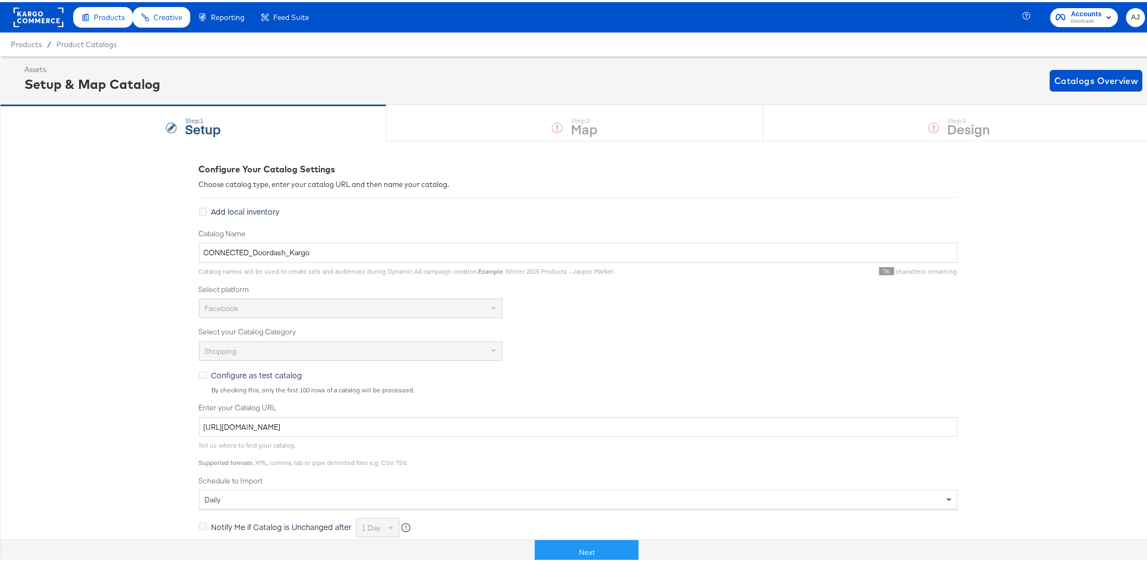
click at [111, 366] on div "Configure Your Catalog Settings Choose catalog type, enter your catalog URL and…" at bounding box center [578, 471] width 1156 height 665
click at [599, 546] on button "Next" at bounding box center [587, 550] width 104 height 24
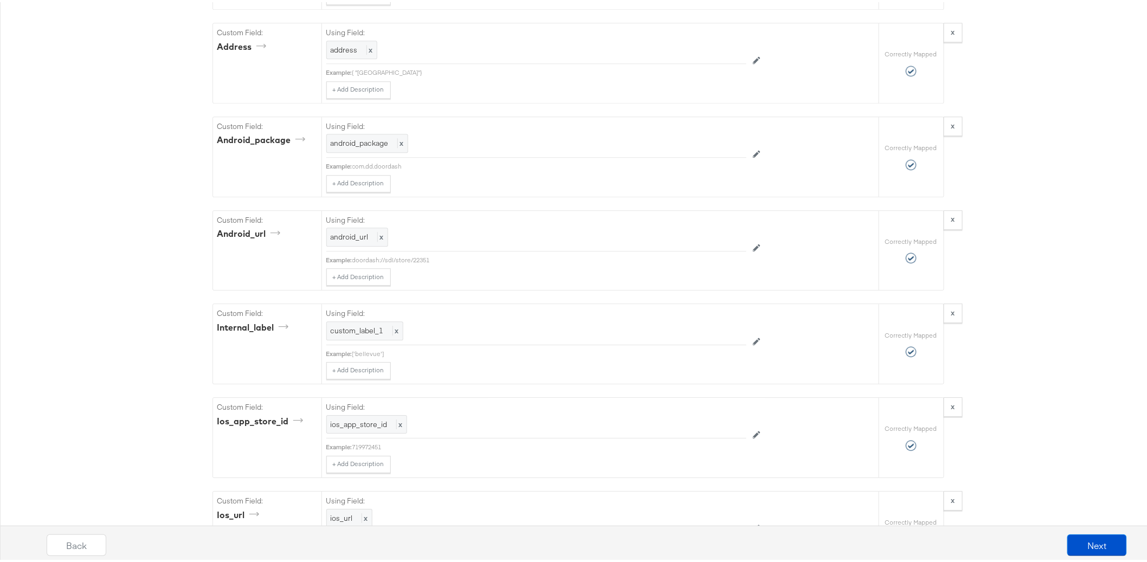
click at [144, 437] on div "Catalog Mapping Tool Map the required fields to items in your product catalog u…" at bounding box center [578, 370] width 1156 height 2799
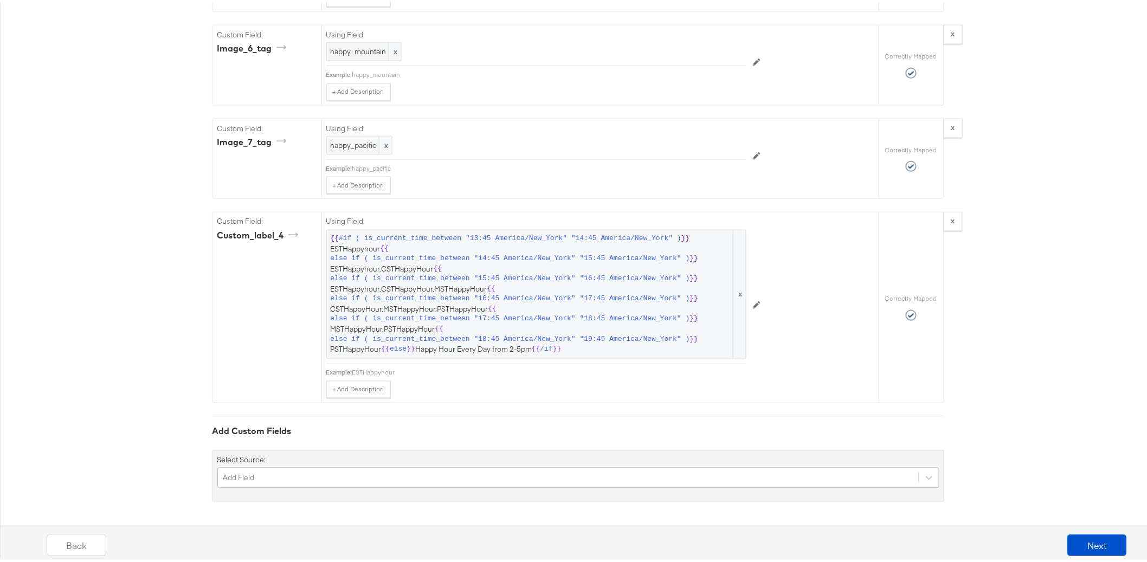
click at [296, 470] on div "Add Field" at bounding box center [578, 476] width 722 height 21
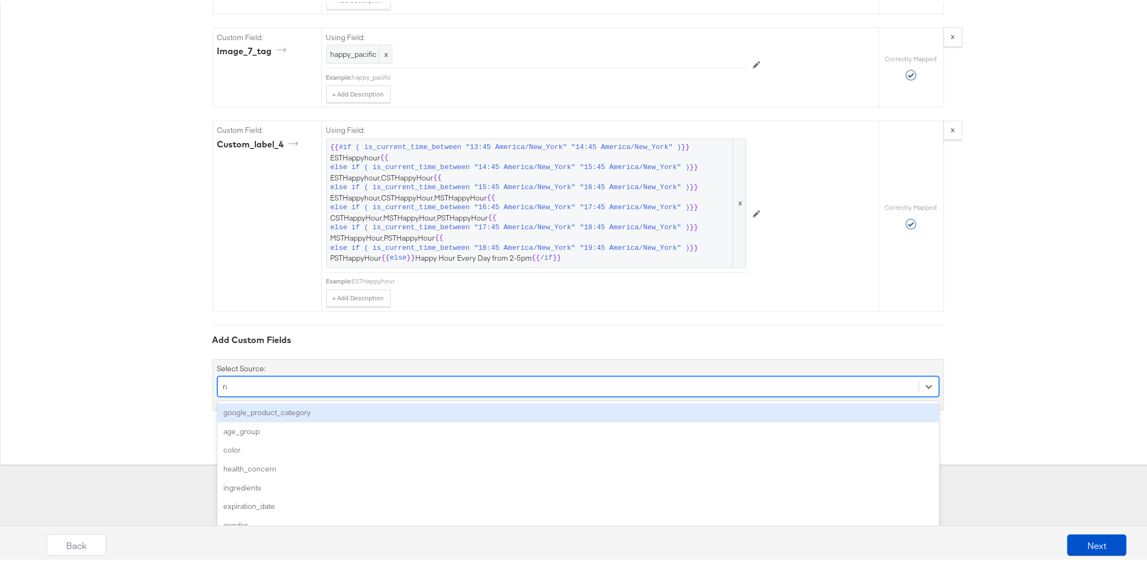
scroll to position [2400, 0]
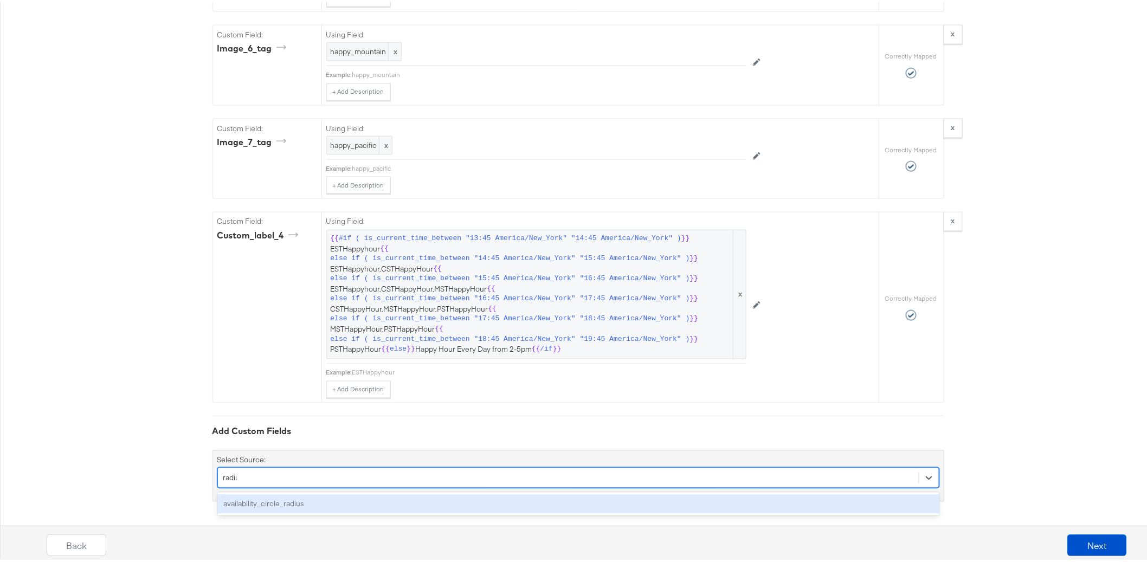
type input "radius"
click at [305, 503] on div "availability_circle_radius" at bounding box center [578, 502] width 722 height 19
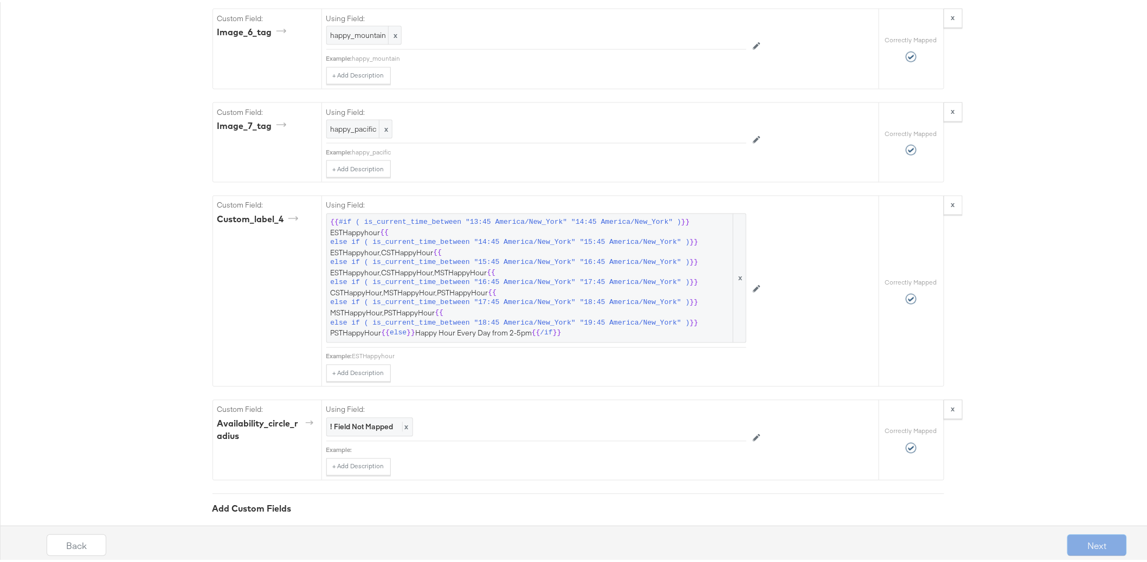
scroll to position [2491, 0]
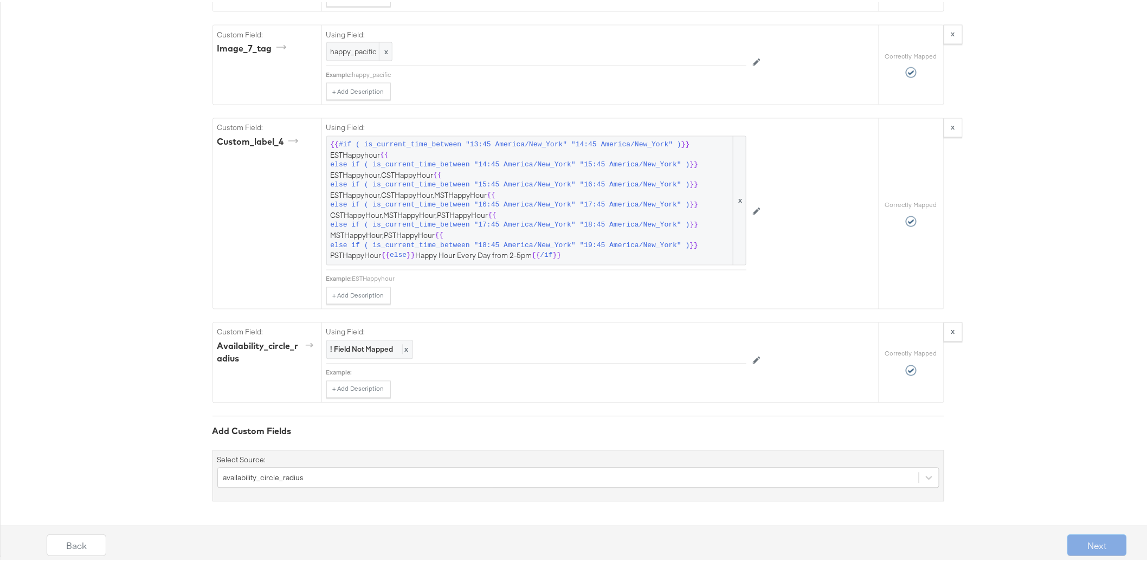
click at [376, 357] on div "! Field Not Mapped x" at bounding box center [369, 347] width 87 height 19
click at [713, 353] on div at bounding box center [721, 348] width 41 height 16
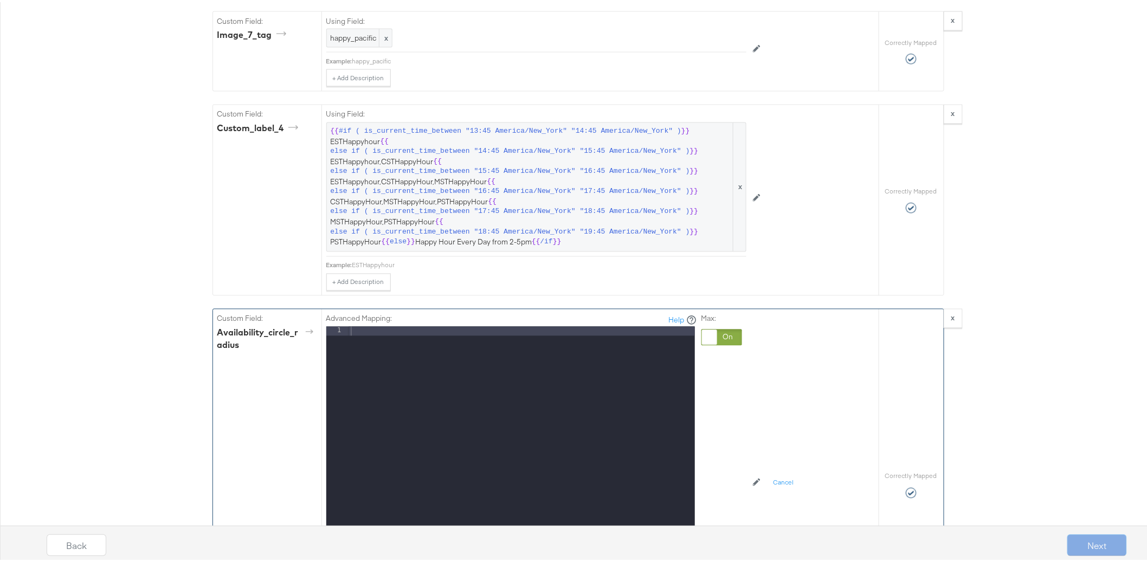
click at [437, 373] on div at bounding box center [522, 469] width 346 height 289
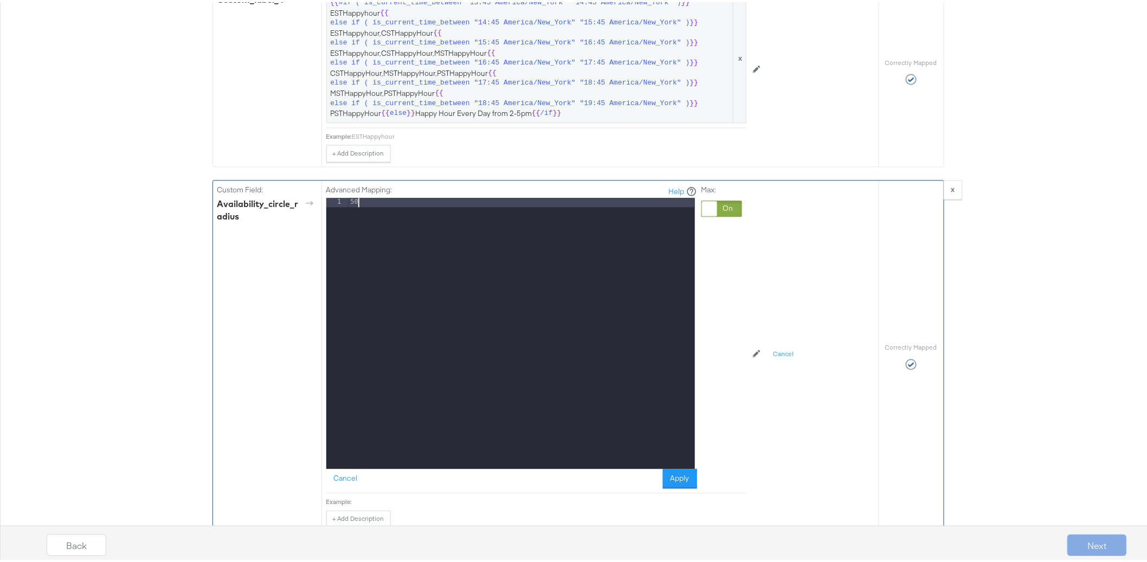
scroll to position [2765, 0]
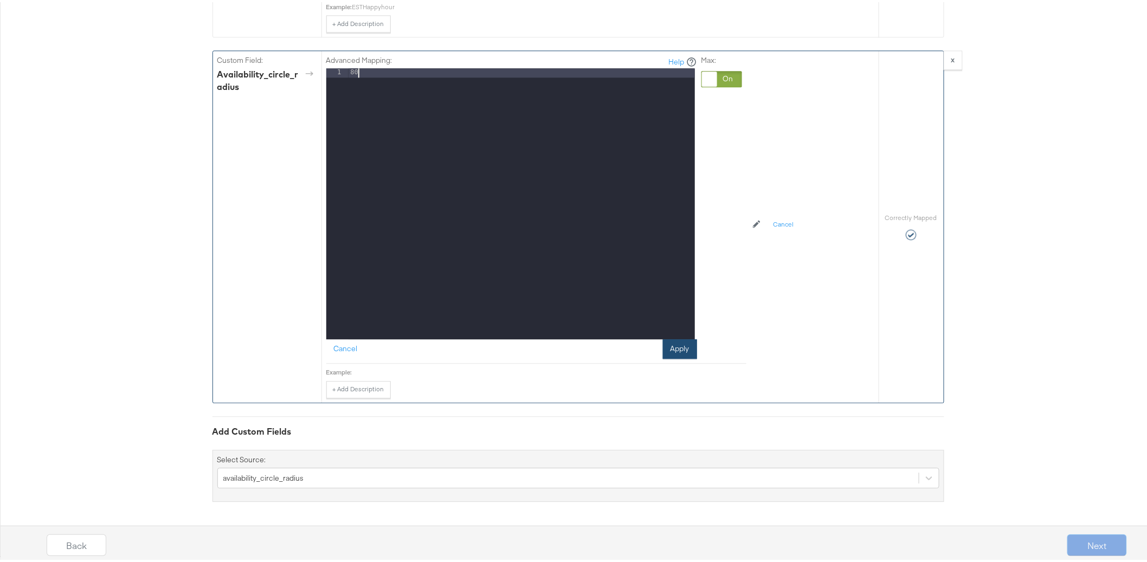
click at [684, 346] on button "Apply" at bounding box center [680, 347] width 34 height 20
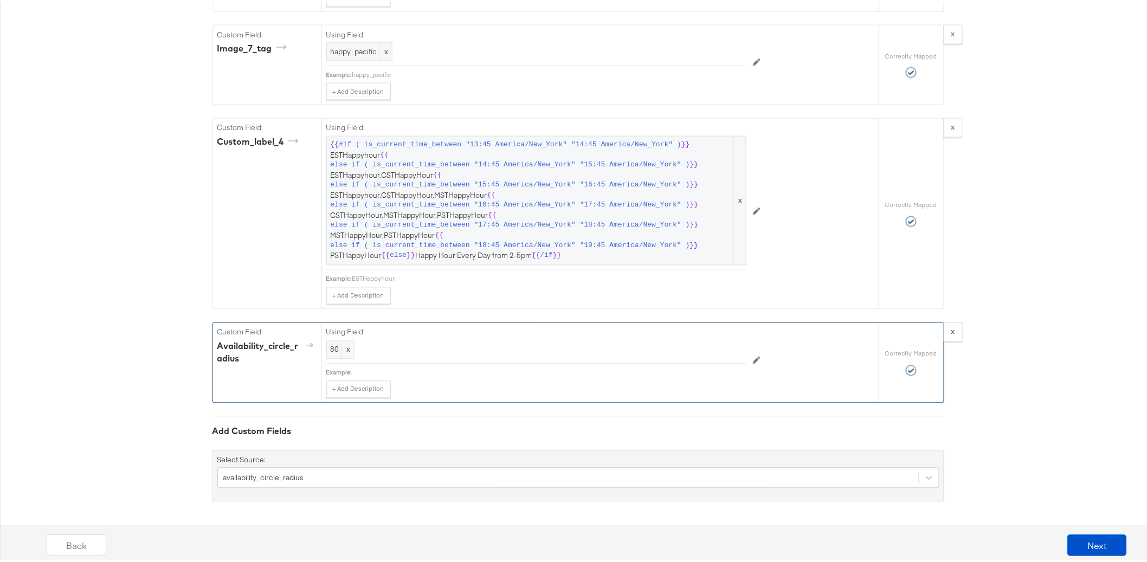
scroll to position [2494, 0]
click at [1086, 543] on button "Next" at bounding box center [1097, 543] width 60 height 22
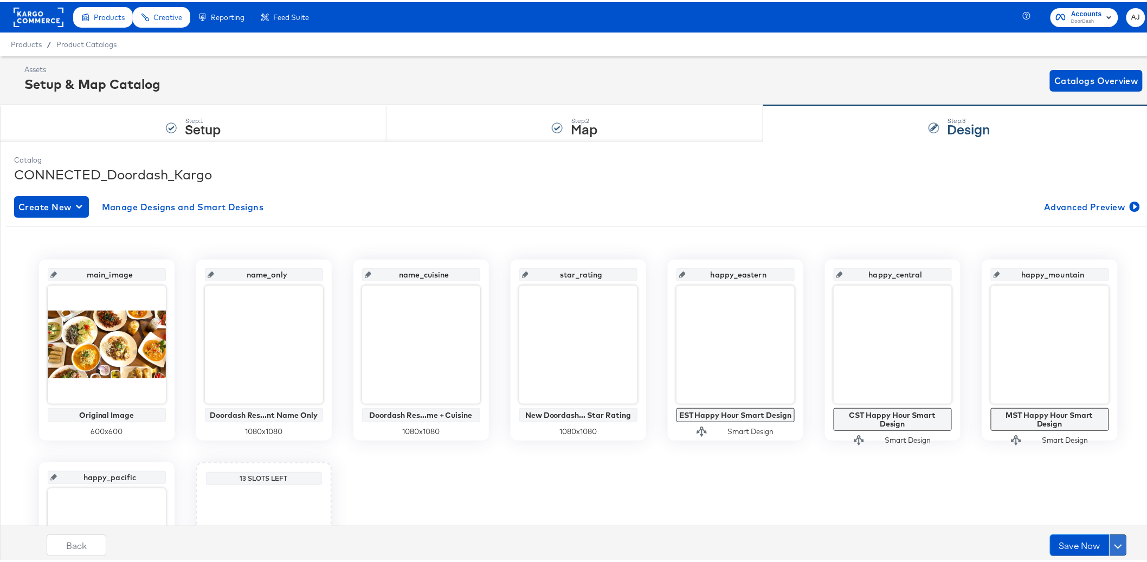
click at [1112, 546] on button at bounding box center [1118, 543] width 17 height 22
click at [1113, 547] on button at bounding box center [1118, 543] width 17 height 22
click at [1072, 547] on button "Save Now" at bounding box center [1080, 543] width 60 height 22
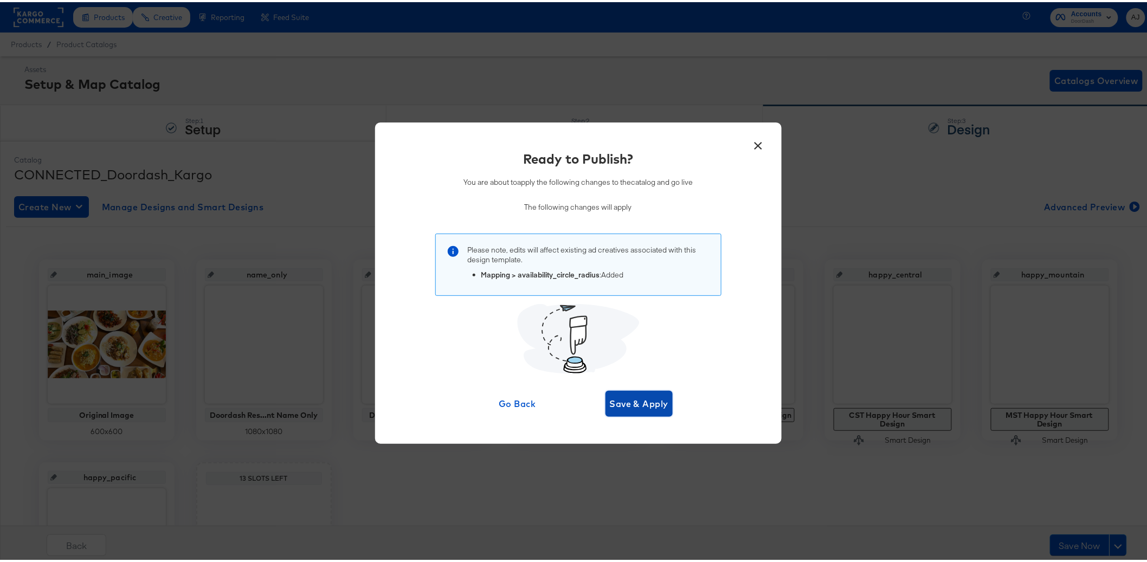
click at [639, 405] on span "Save & Apply" at bounding box center [639, 401] width 59 height 15
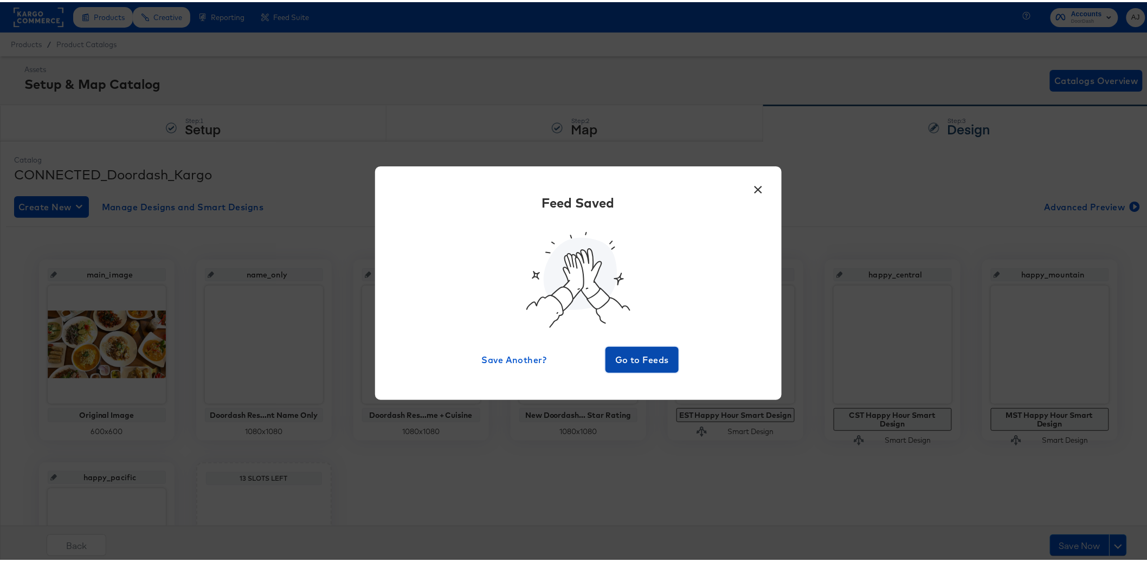
click at [636, 362] on span "Go to Feeds" at bounding box center [642, 357] width 65 height 15
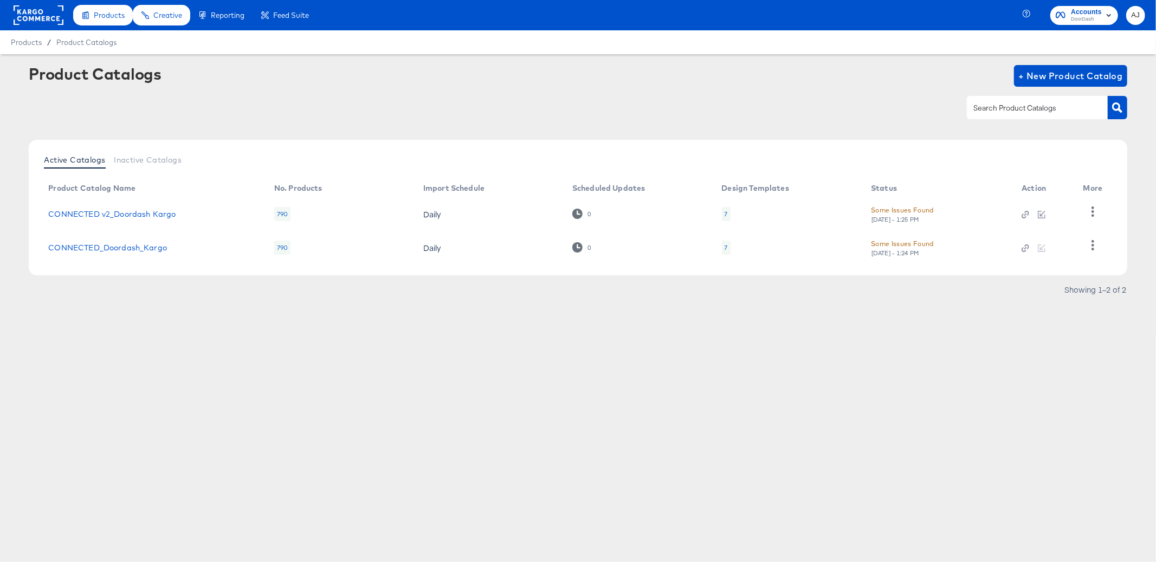
click at [98, 370] on div "Products Products Product Catalogs Enhance Your Product Catalog, Map Them to Pu…" at bounding box center [578, 281] width 1156 height 562
click at [153, 215] on link "CONNECTED v2_Doordash Kargo" at bounding box center [111, 214] width 127 height 9
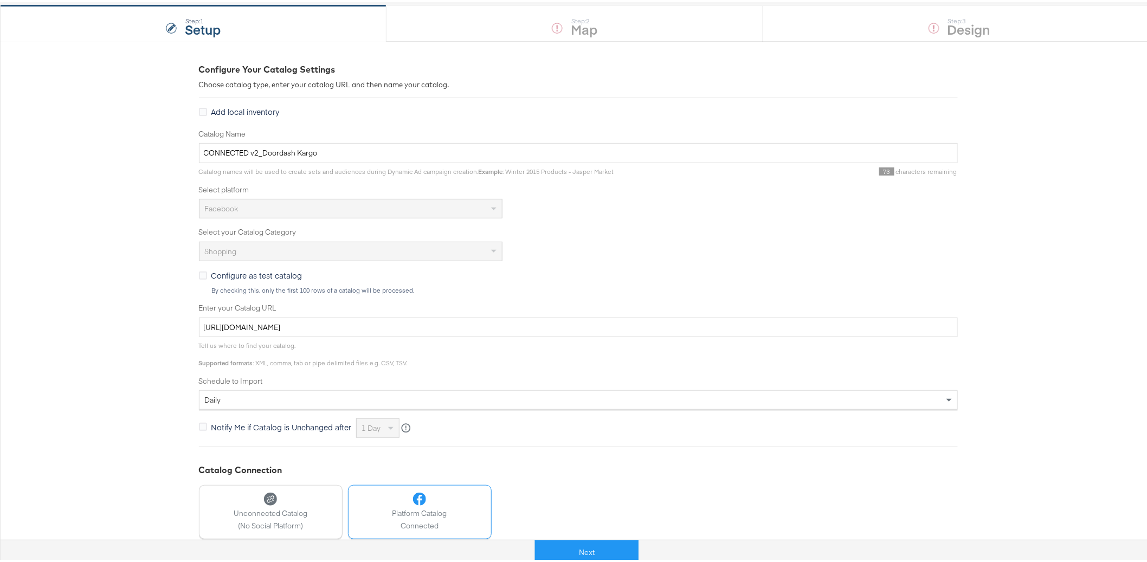
scroll to position [231, 0]
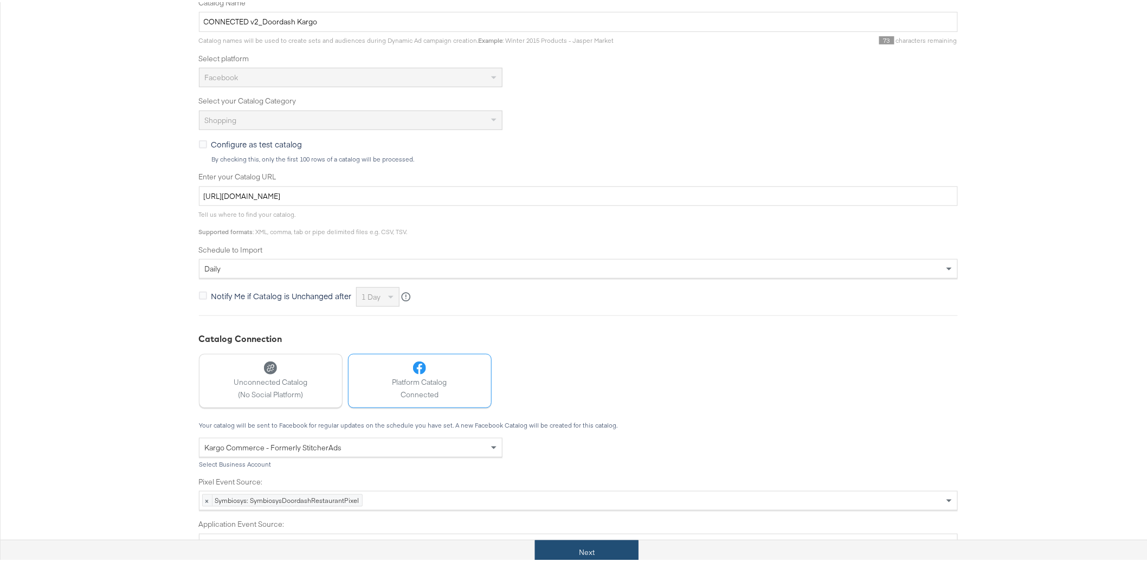
click at [592, 548] on button "Next" at bounding box center [587, 550] width 104 height 24
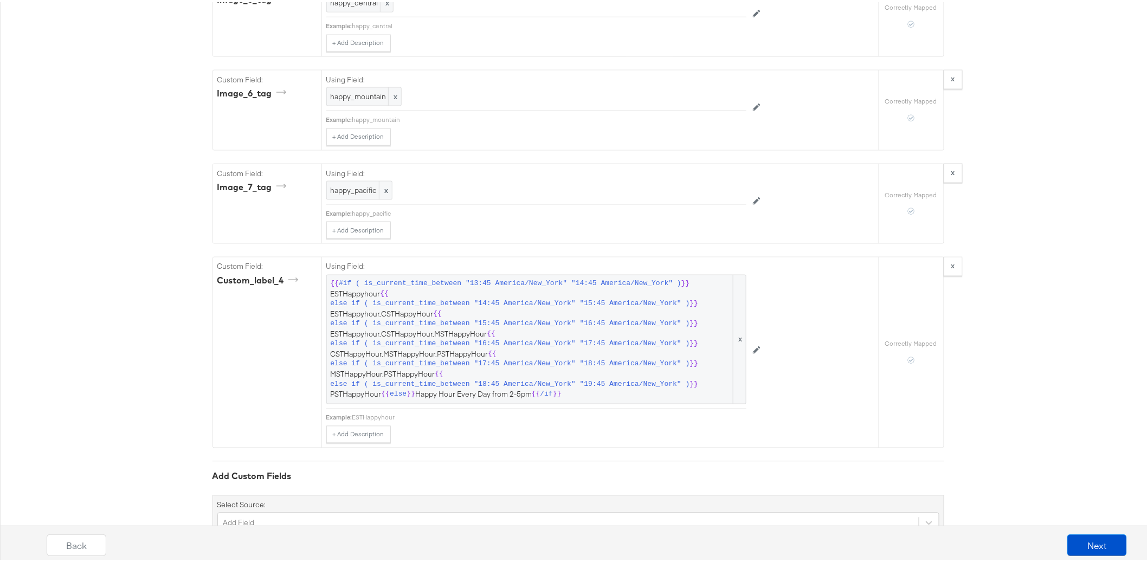
scroll to position [2400, 0]
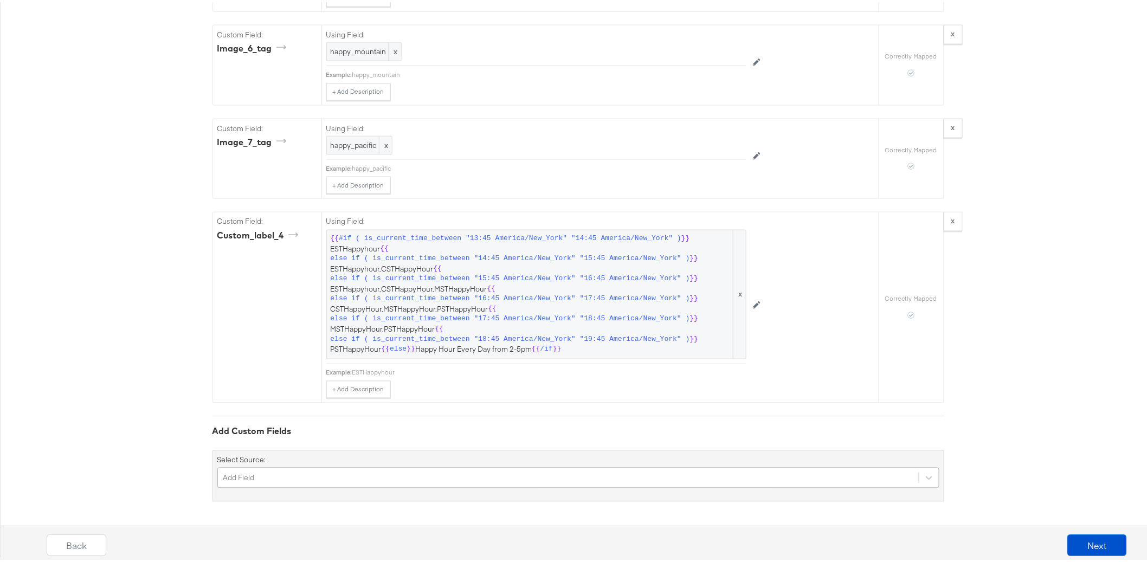
click at [279, 480] on div "Add Field" at bounding box center [578, 476] width 722 height 21
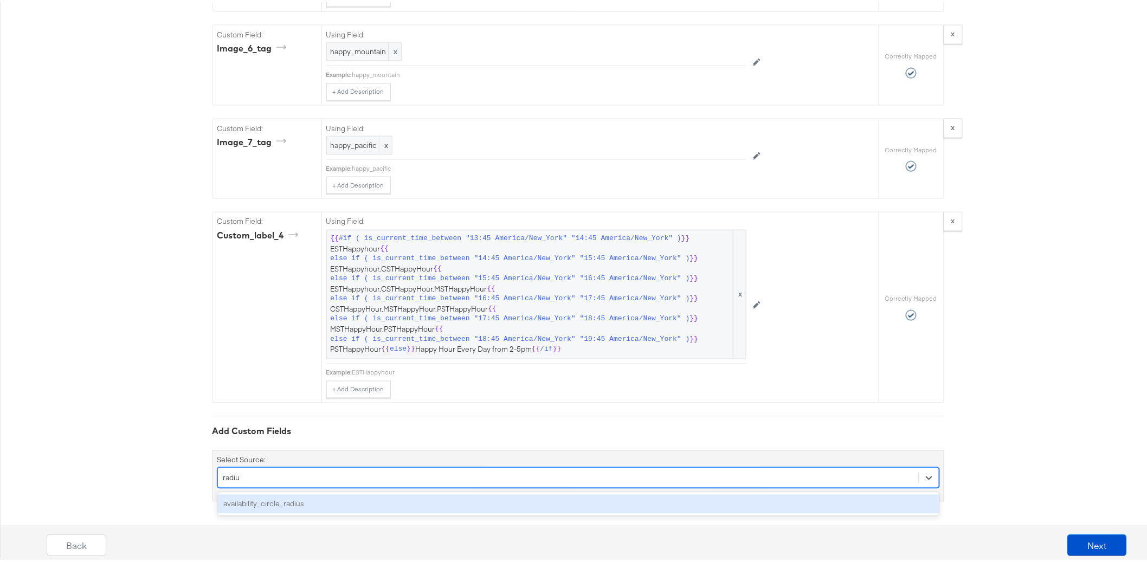
type input "radius"
click at [347, 501] on div "availability_circle_radius" at bounding box center [578, 502] width 722 height 19
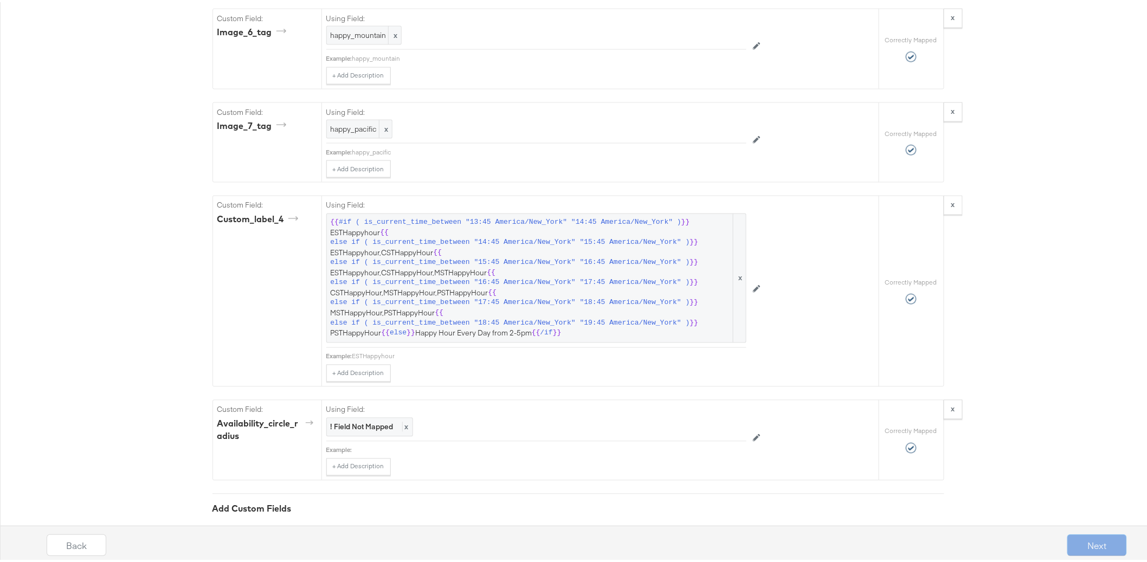
scroll to position [2491, 0]
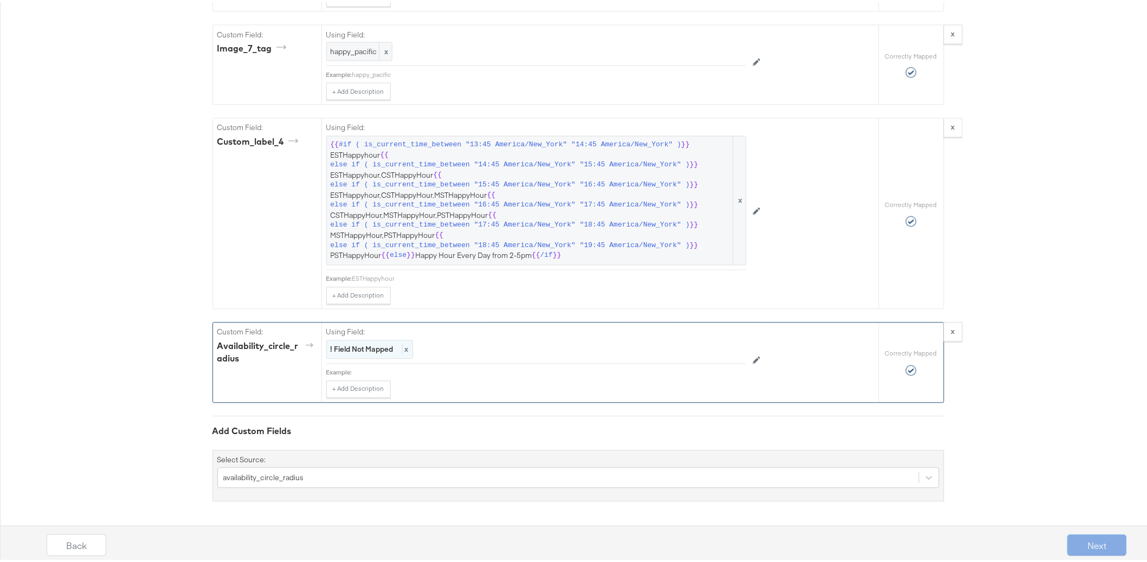
click at [362, 349] on strong "! Field Not Mapped" at bounding box center [362, 348] width 63 height 10
click at [726, 350] on div at bounding box center [733, 347] width 15 height 15
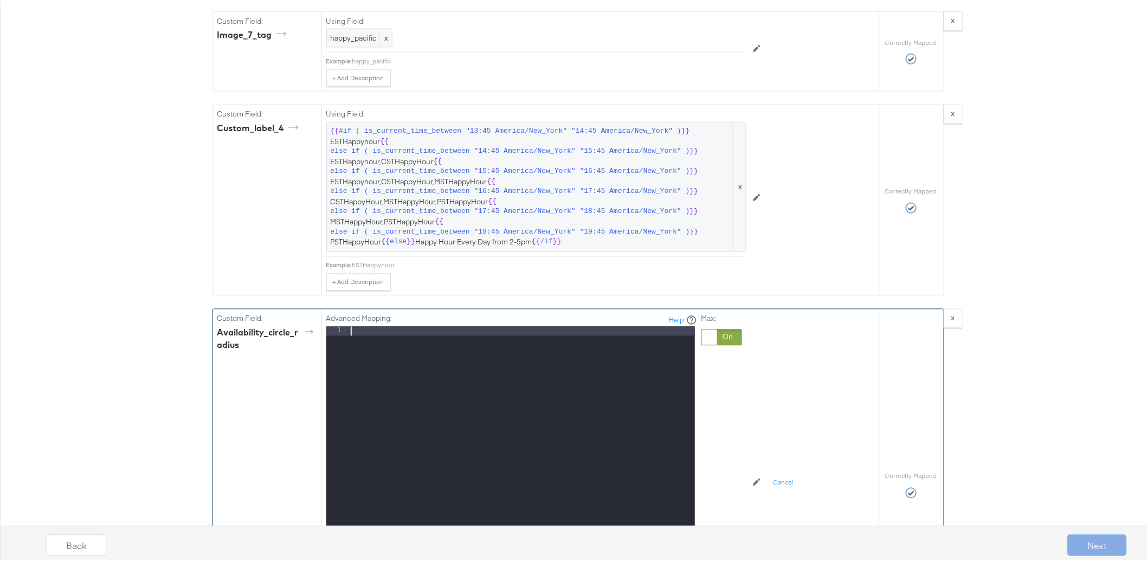
click at [566, 365] on div at bounding box center [522, 469] width 346 height 289
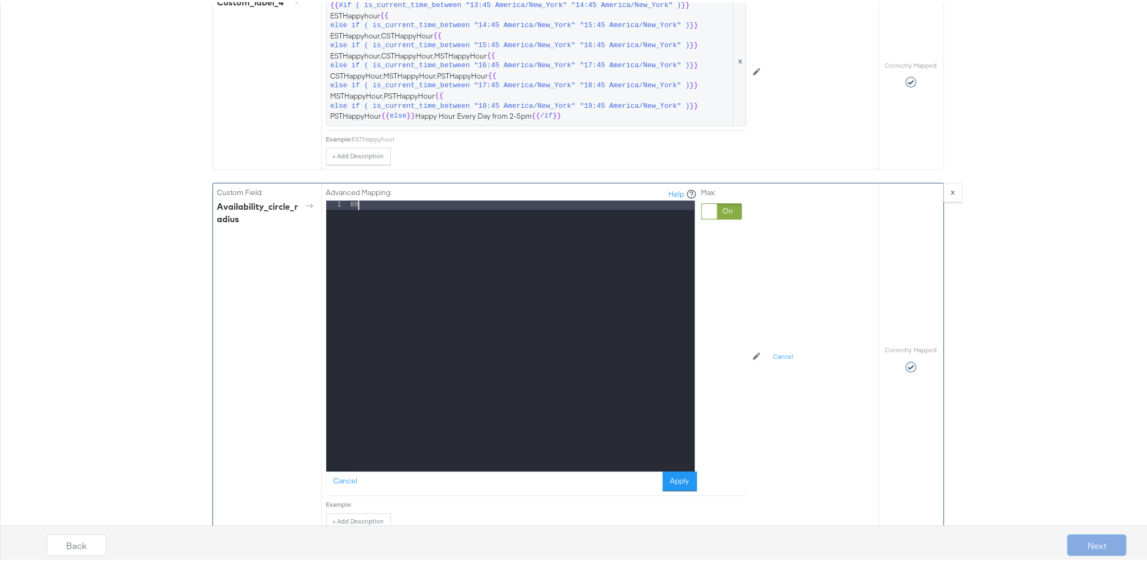
scroll to position [2765, 0]
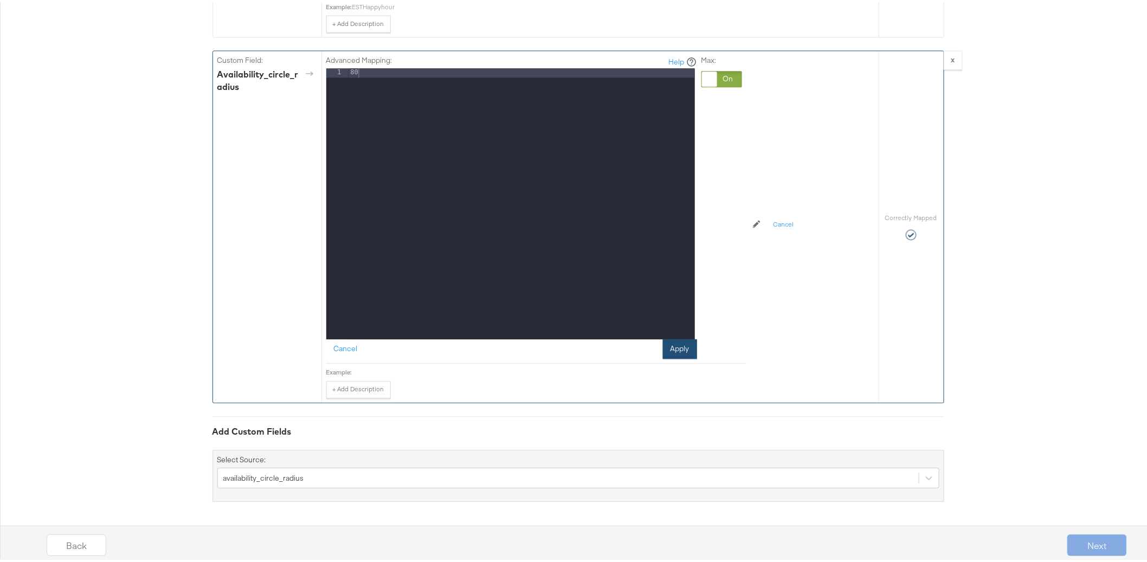
click at [691, 347] on button "Apply" at bounding box center [680, 347] width 34 height 20
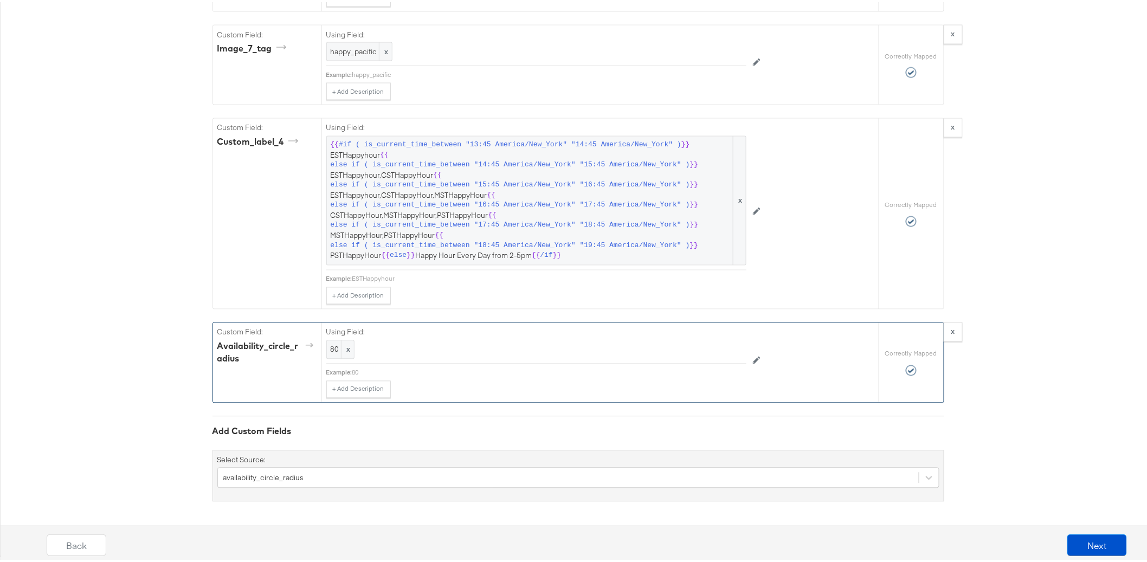
click at [1083, 545] on button "Next" at bounding box center [1097, 543] width 60 height 22
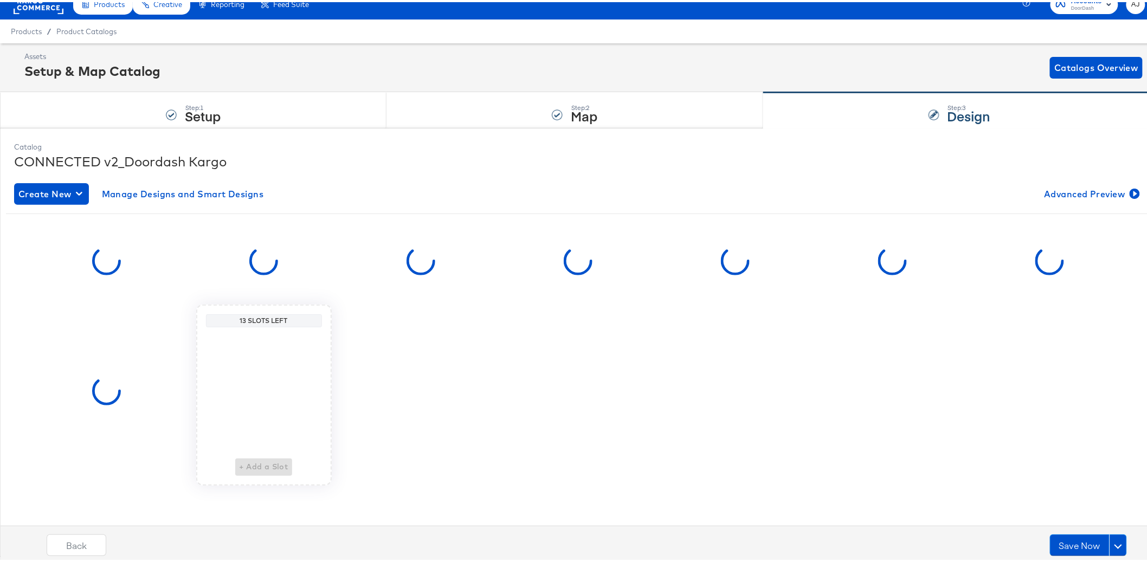
scroll to position [0, 0]
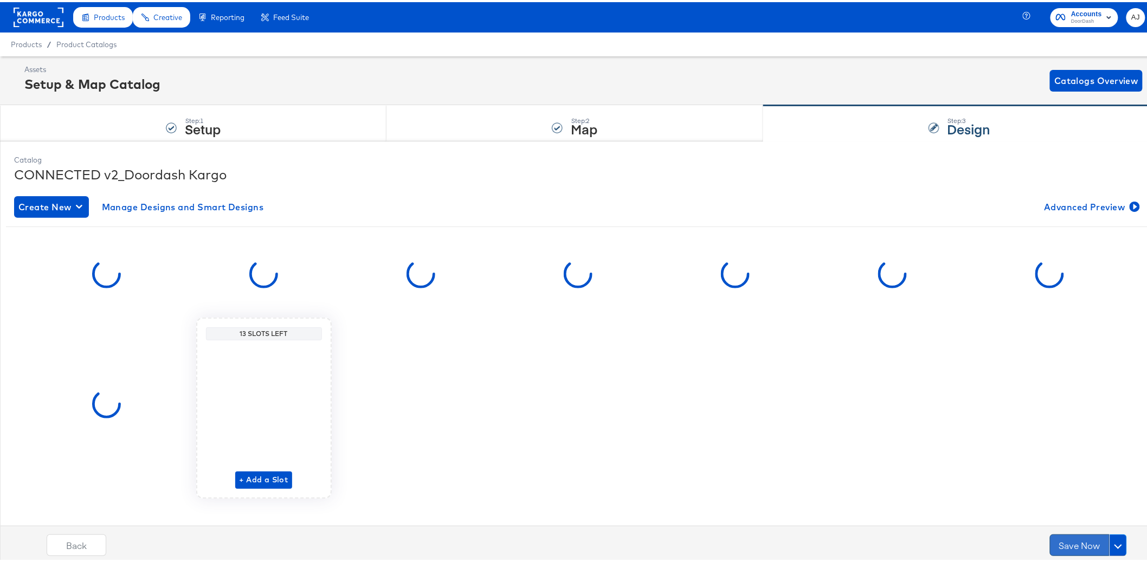
click at [1074, 545] on button "Save Now" at bounding box center [1080, 543] width 60 height 22
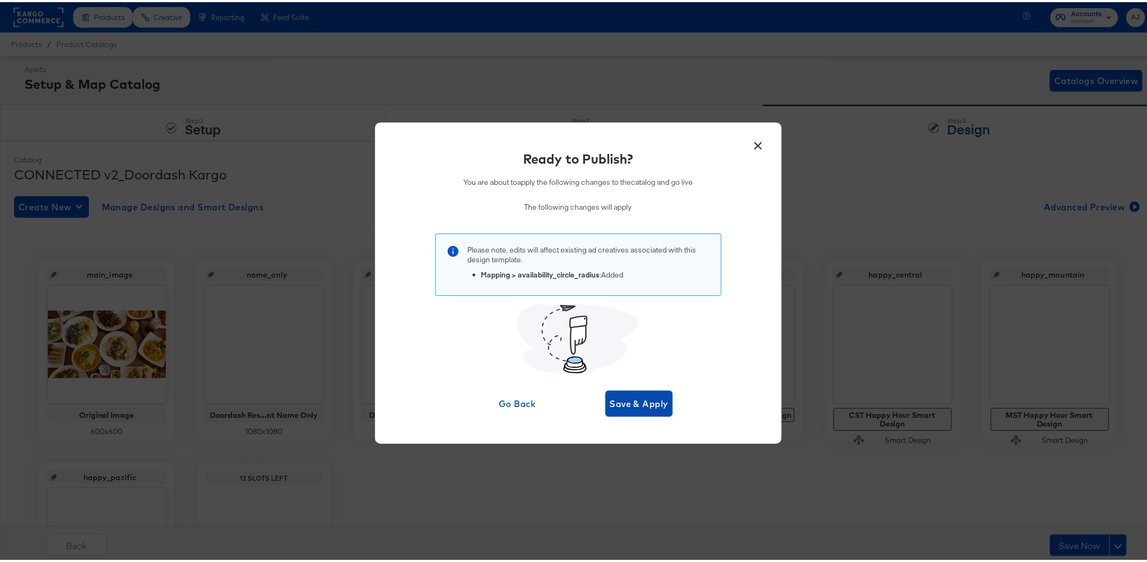
click at [648, 405] on span "Save & Apply" at bounding box center [639, 401] width 59 height 15
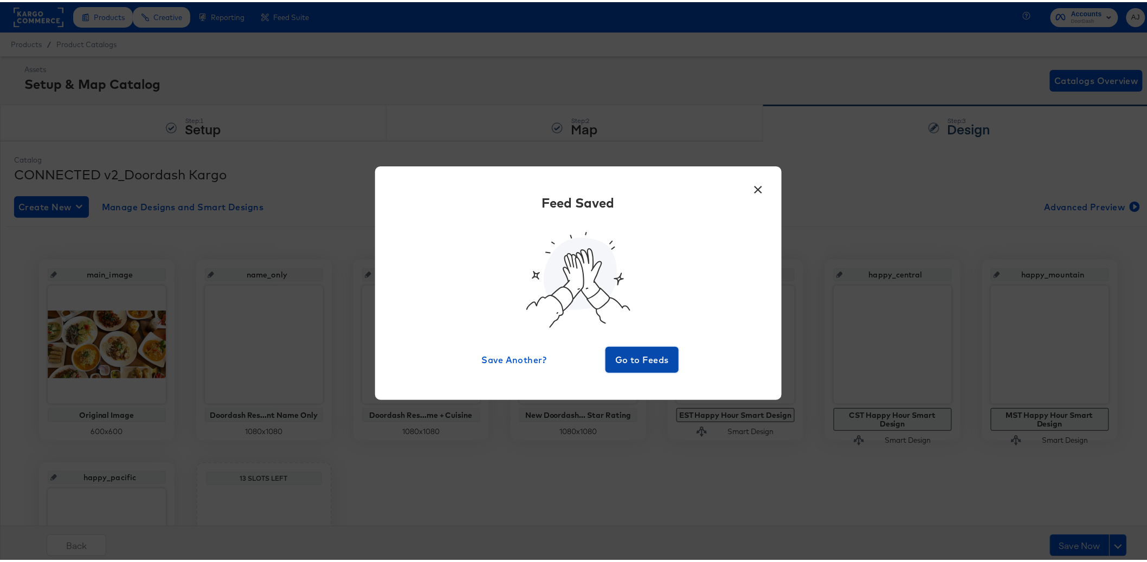
click at [653, 353] on span "Go to Feeds" at bounding box center [642, 357] width 65 height 15
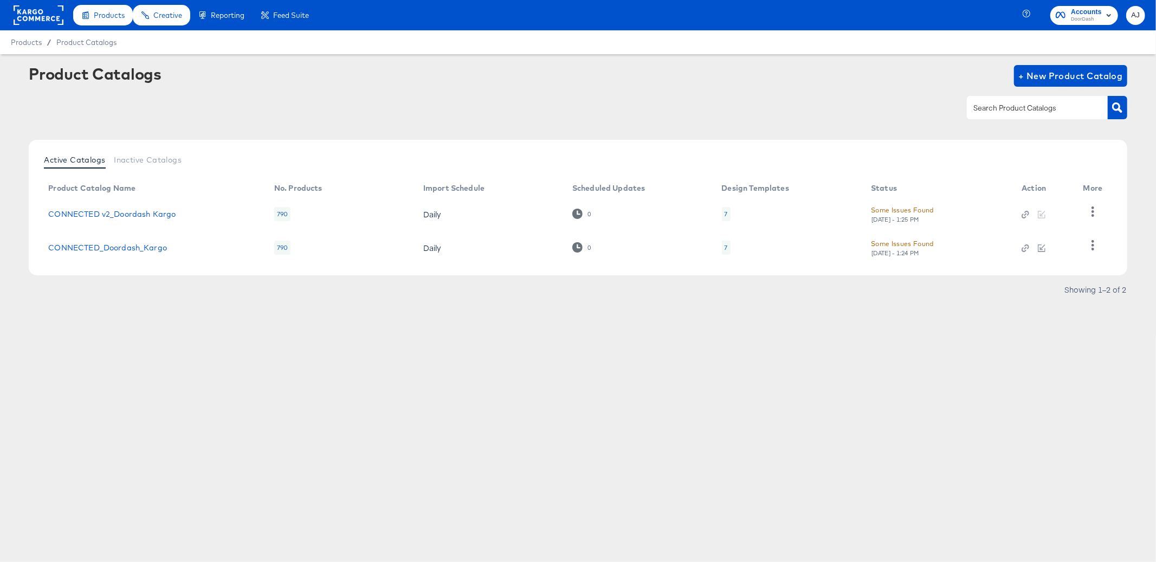
click at [409, 376] on div "Products Products Product Catalogs Enhance Your Product Catalog, Map Them to Pu…" at bounding box center [578, 281] width 1156 height 562
click at [910, 209] on div "Some Issues Found" at bounding box center [902, 209] width 63 height 11
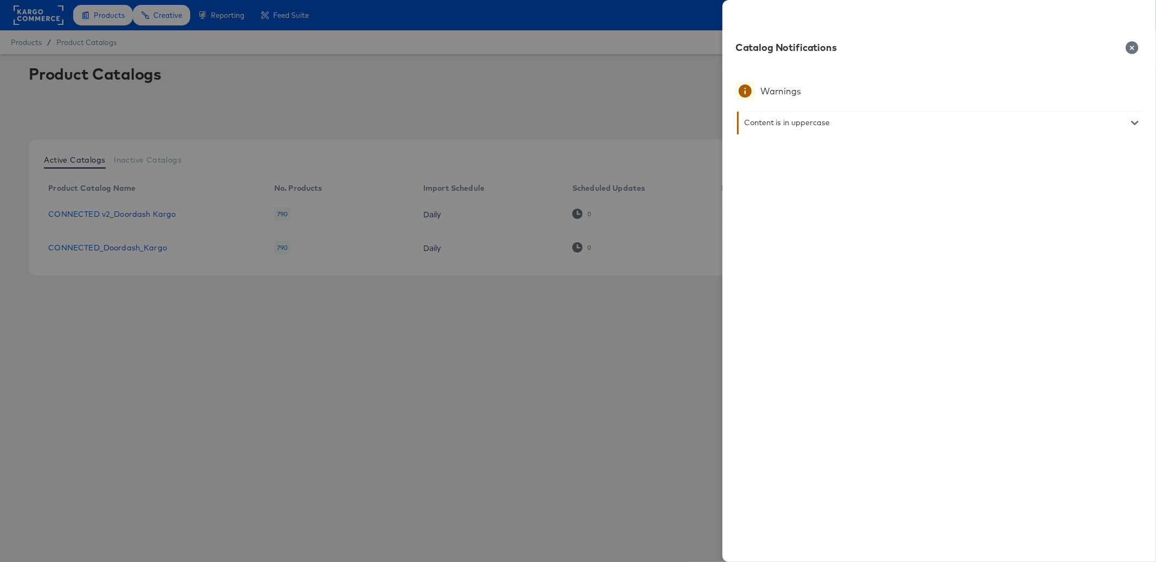
click at [674, 306] on div at bounding box center [578, 281] width 1156 height 562
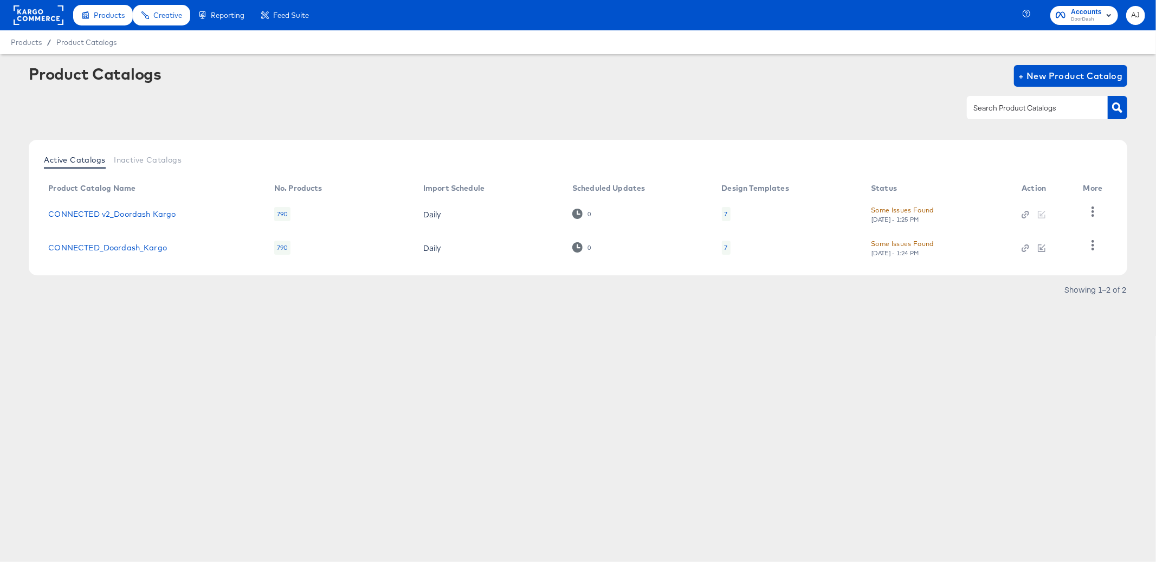
click at [888, 253] on div "[DATE] - 1:24 PM" at bounding box center [895, 253] width 49 height 8
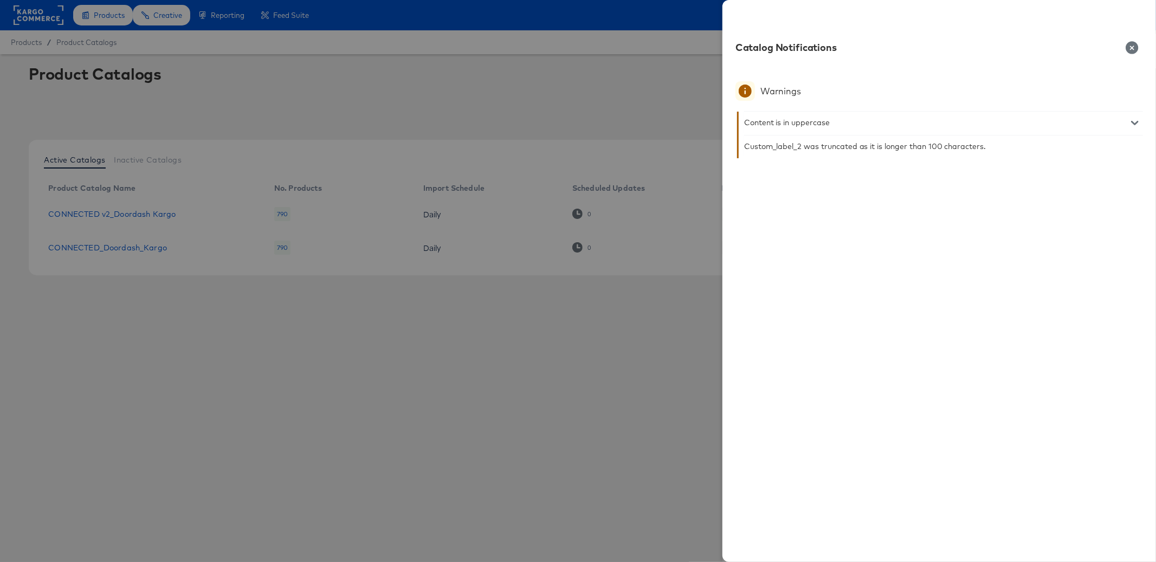
click at [555, 344] on div at bounding box center [578, 281] width 1156 height 562
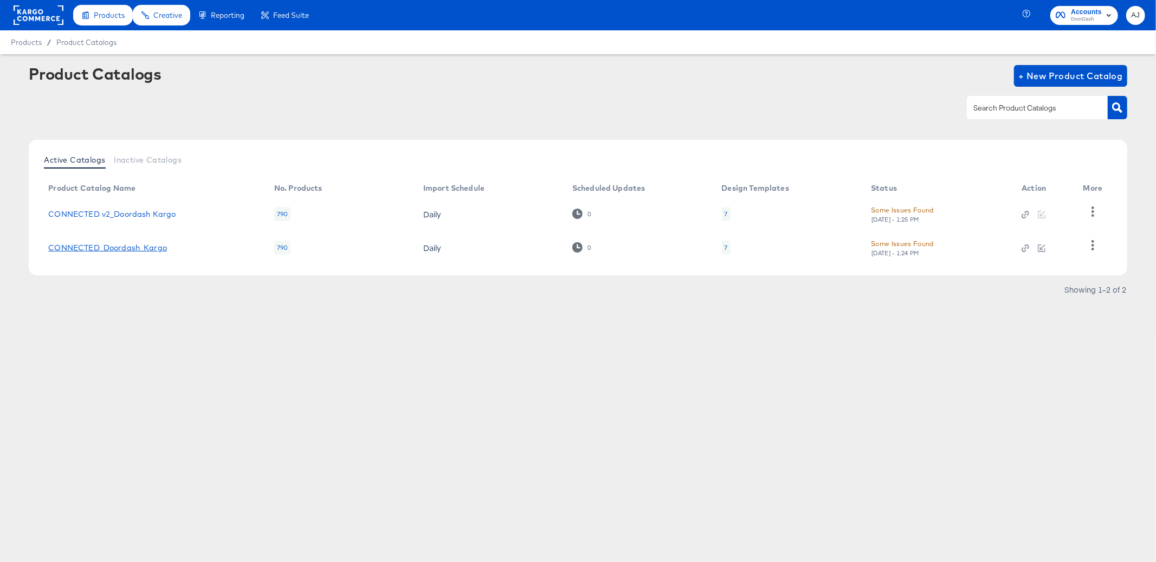
click at [132, 250] on link "CONNECTED_Doordash_Kargo" at bounding box center [107, 247] width 119 height 9
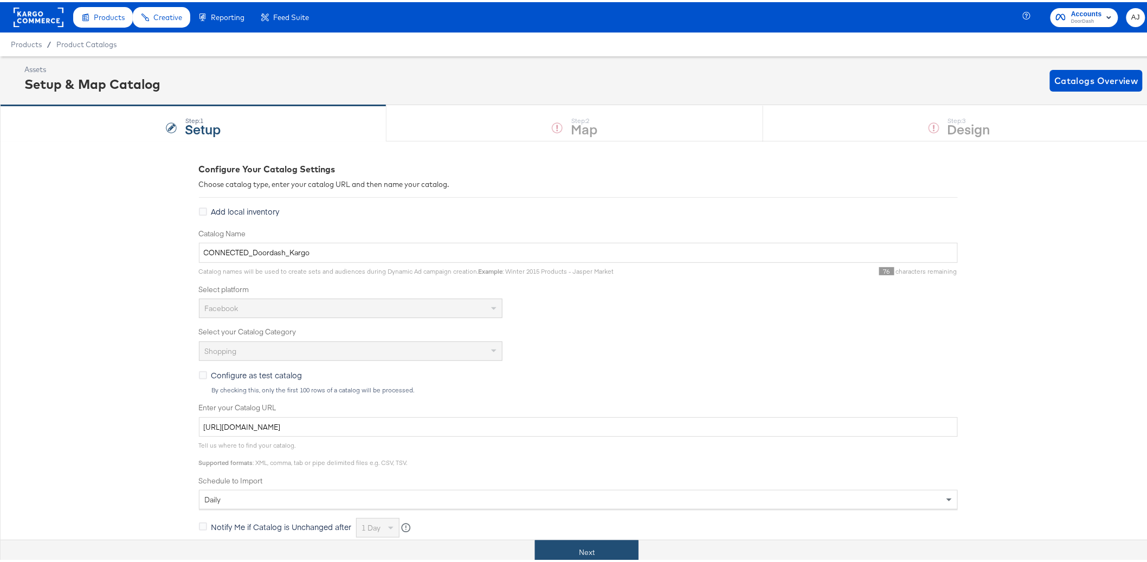
click at [594, 553] on button "Next" at bounding box center [587, 550] width 104 height 24
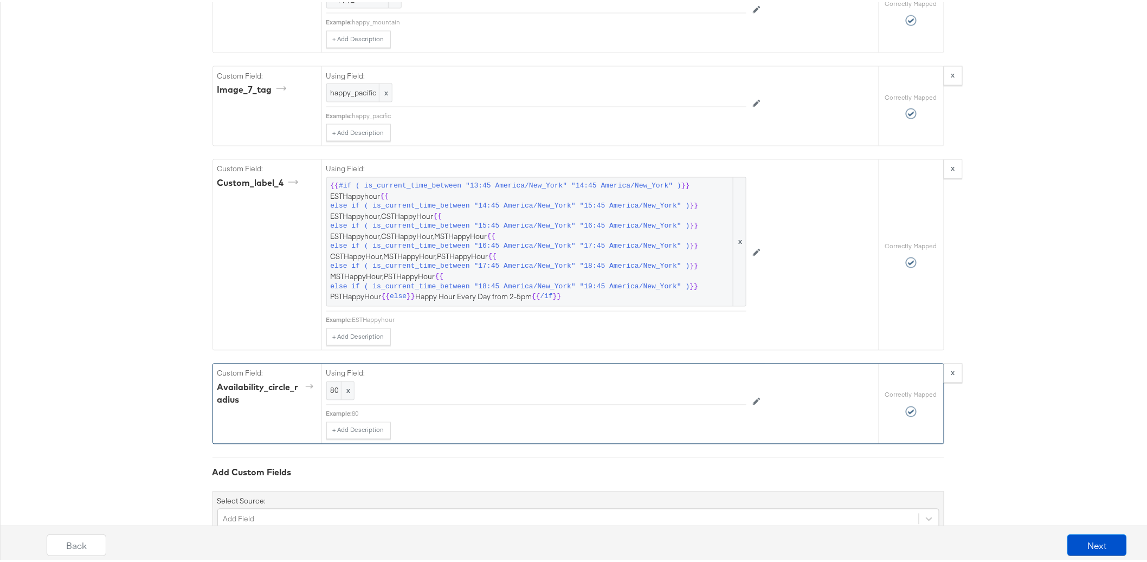
scroll to position [2494, 0]
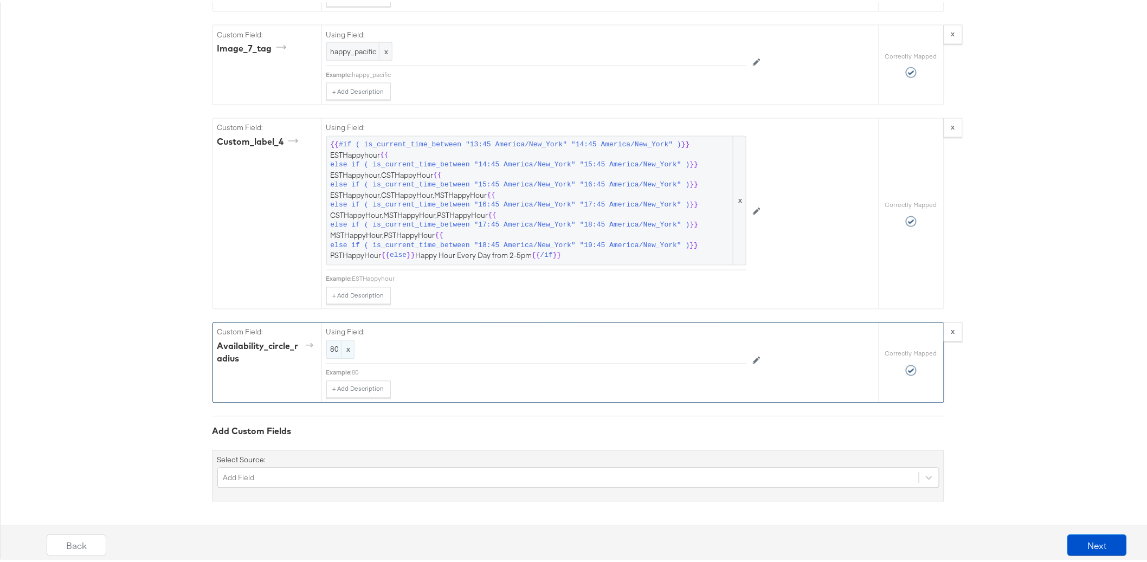
click at [331, 350] on span "80" at bounding box center [341, 348] width 20 height 10
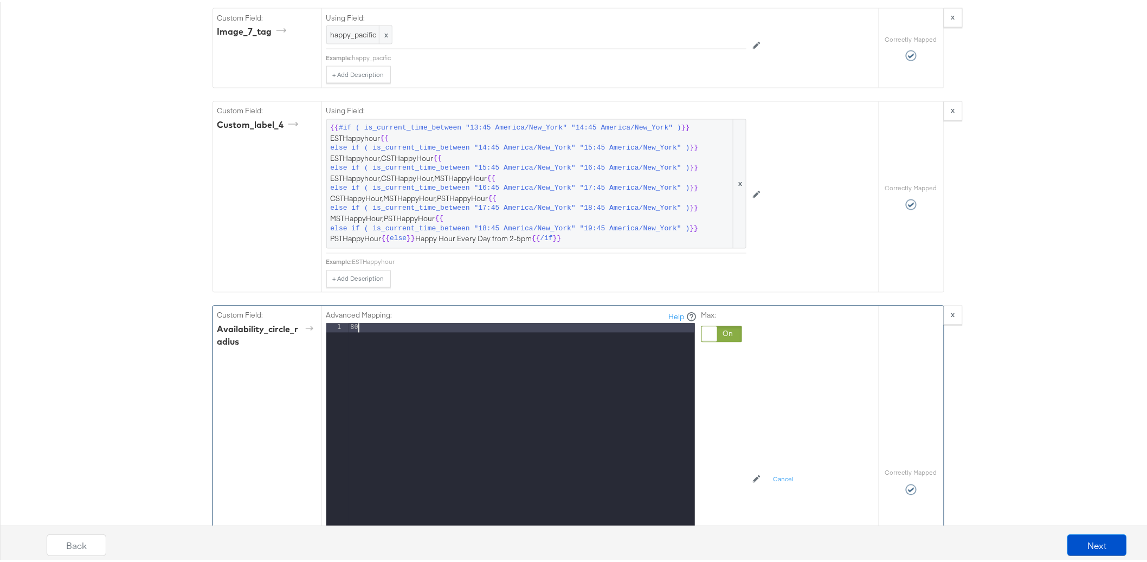
click at [368, 342] on div "80" at bounding box center [522, 465] width 346 height 289
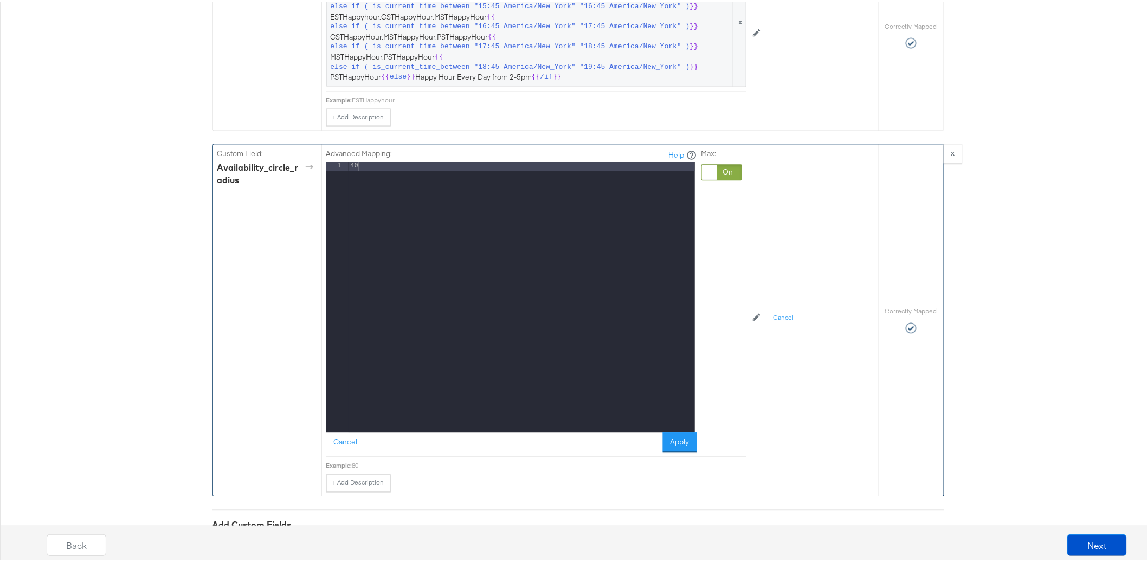
scroll to position [2765, 0]
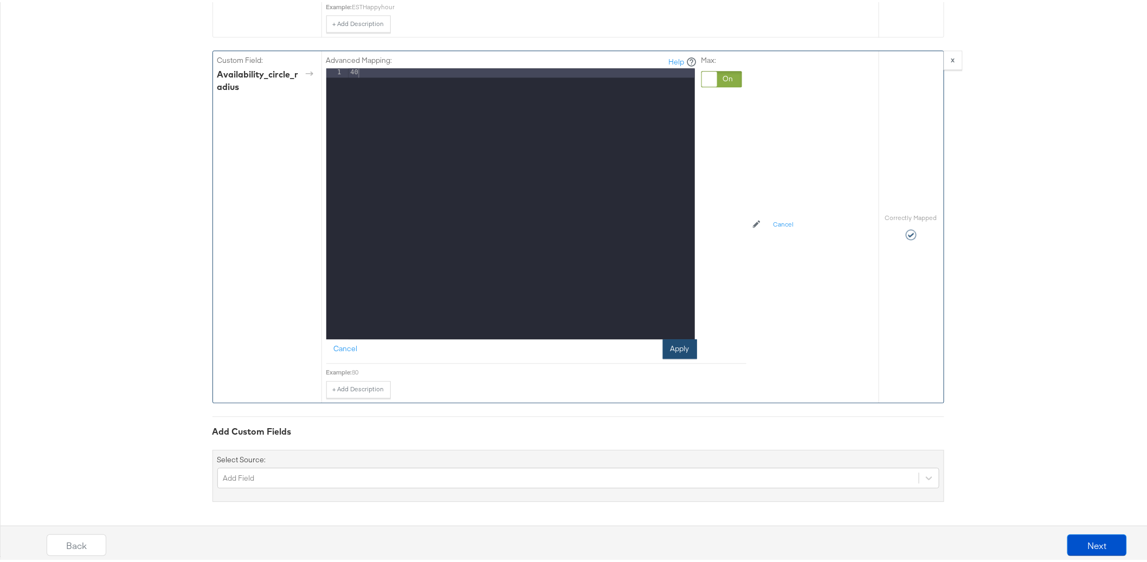
click at [666, 349] on button "Apply" at bounding box center [680, 347] width 34 height 20
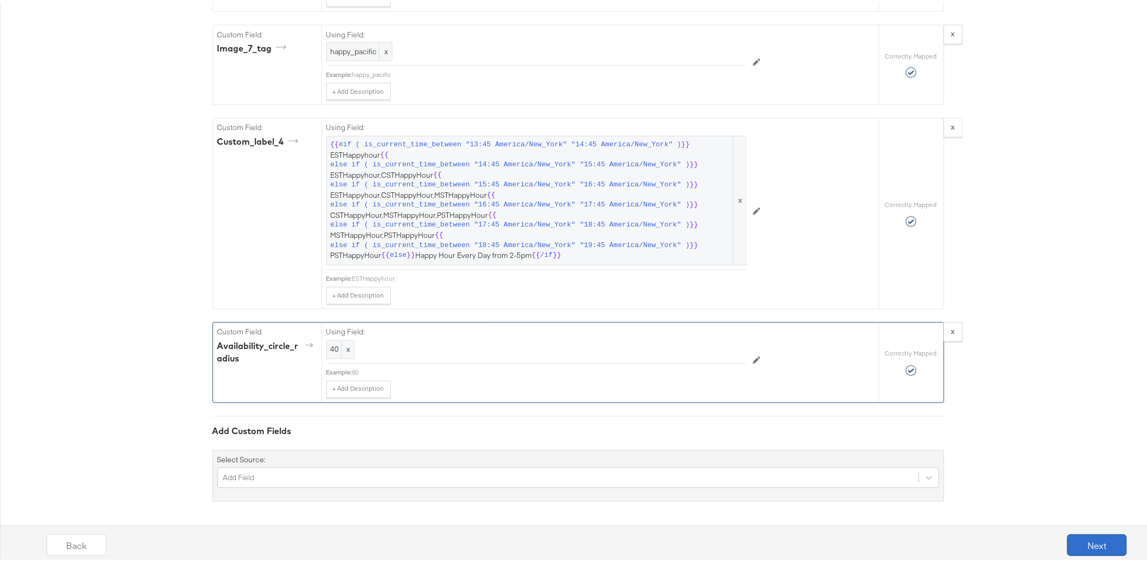
click at [1085, 544] on button "Next" at bounding box center [1097, 543] width 60 height 22
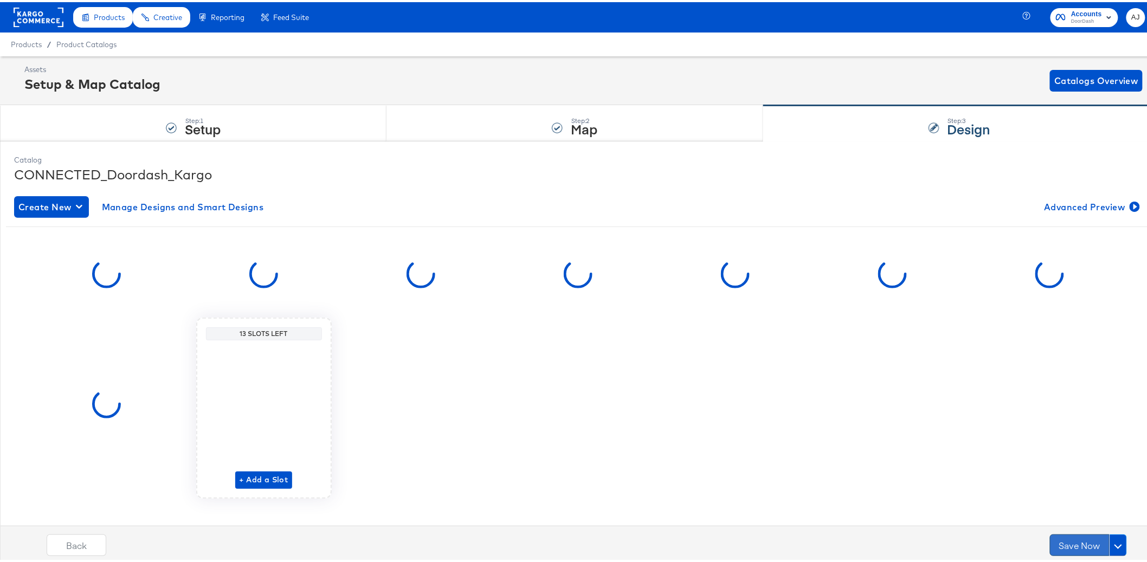
click at [1067, 546] on button "Save Now" at bounding box center [1080, 543] width 60 height 22
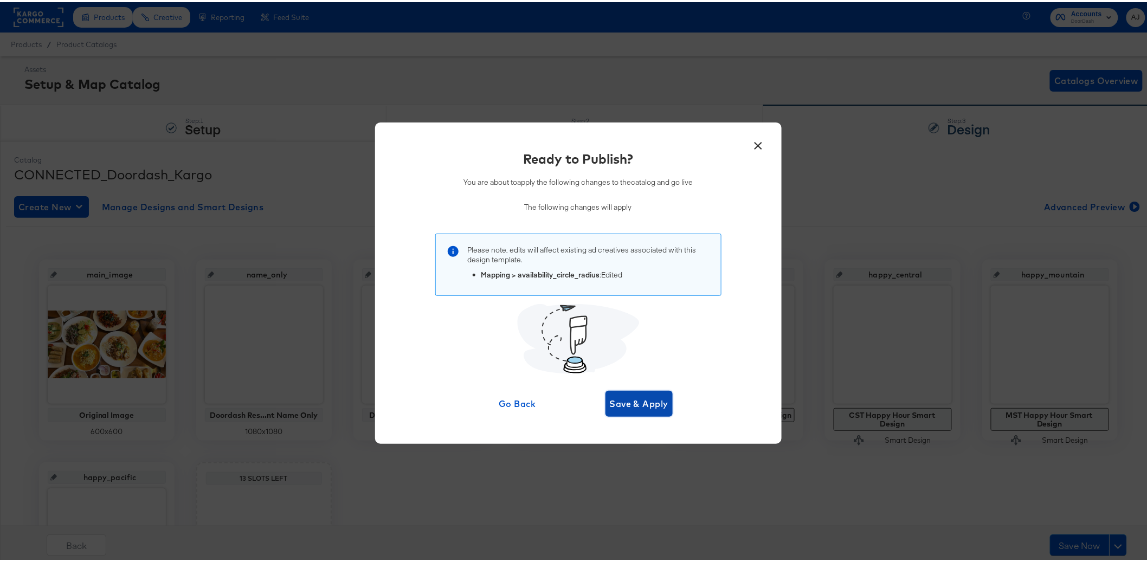
click at [642, 409] on span "Save & Apply" at bounding box center [639, 401] width 59 height 15
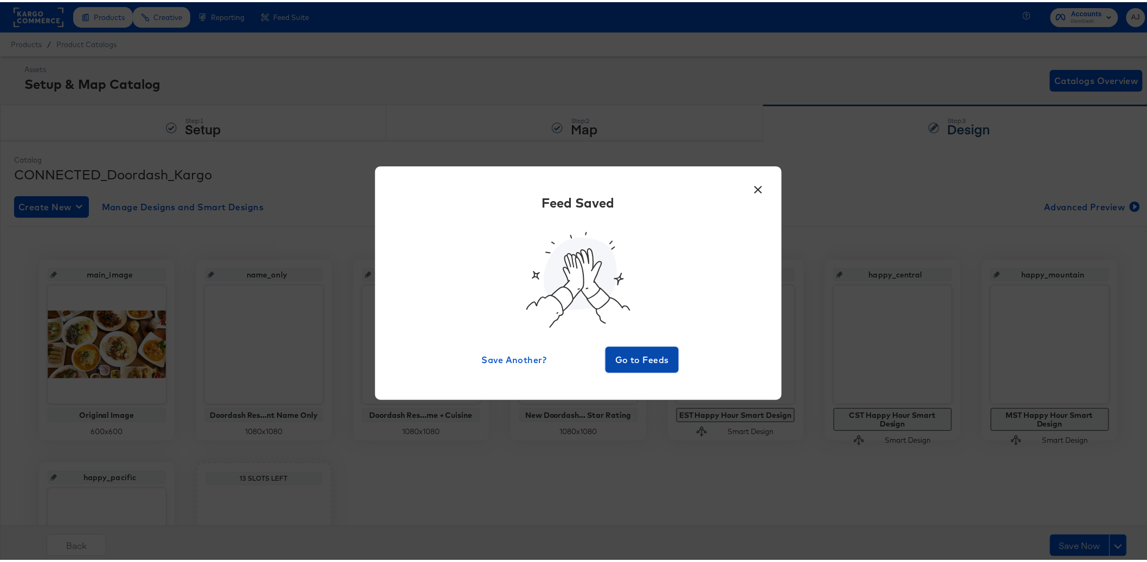
click at [642, 359] on span "Go to Feeds" at bounding box center [642, 357] width 65 height 15
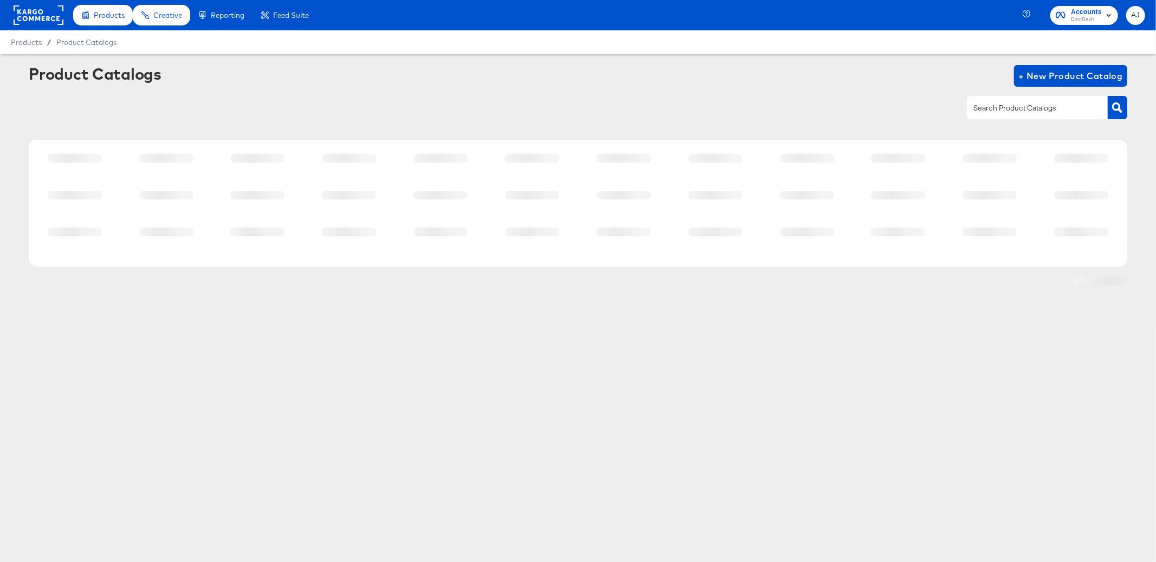
click at [241, 399] on div "Products Products Product Catalogs Enhance Your Product Catalog, Map Them to Pu…" at bounding box center [578, 281] width 1156 height 562
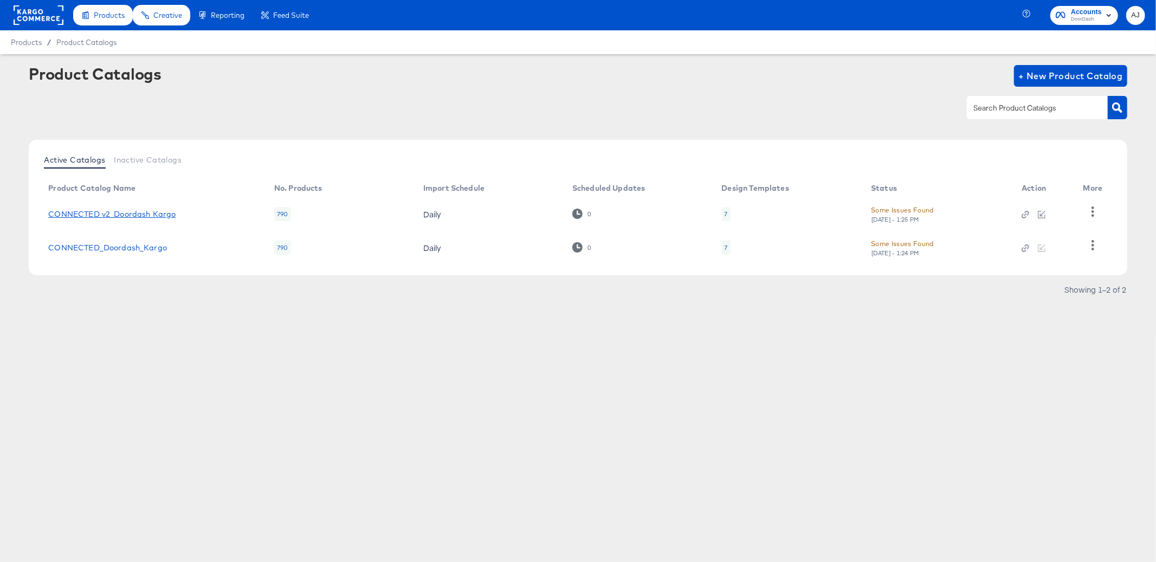
click at [168, 216] on link "CONNECTED v2_Doordash Kargo" at bounding box center [111, 214] width 127 height 9
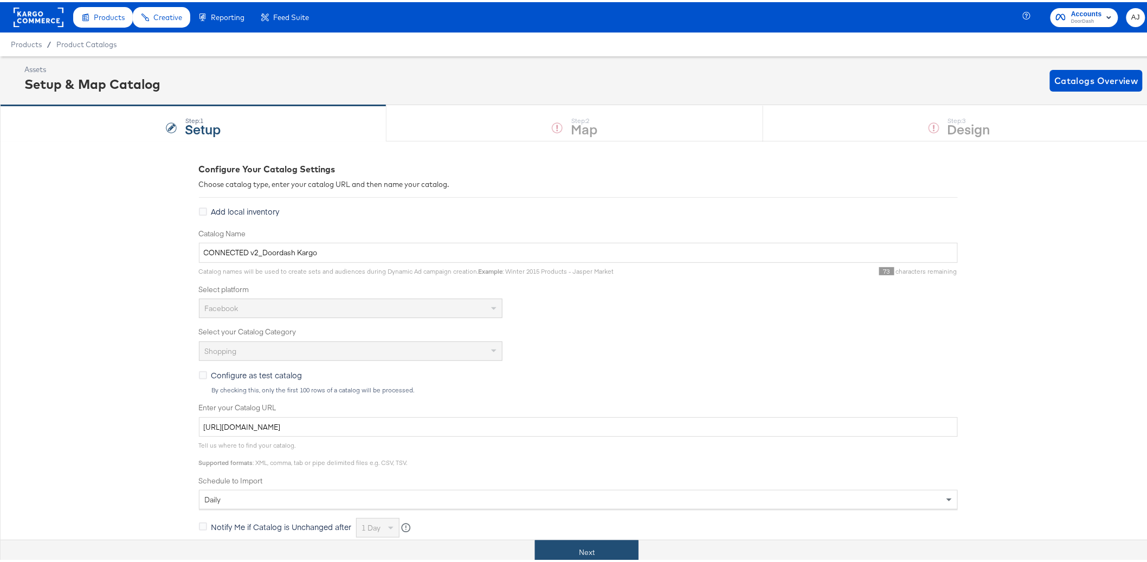
click at [599, 553] on button "Next" at bounding box center [587, 550] width 104 height 24
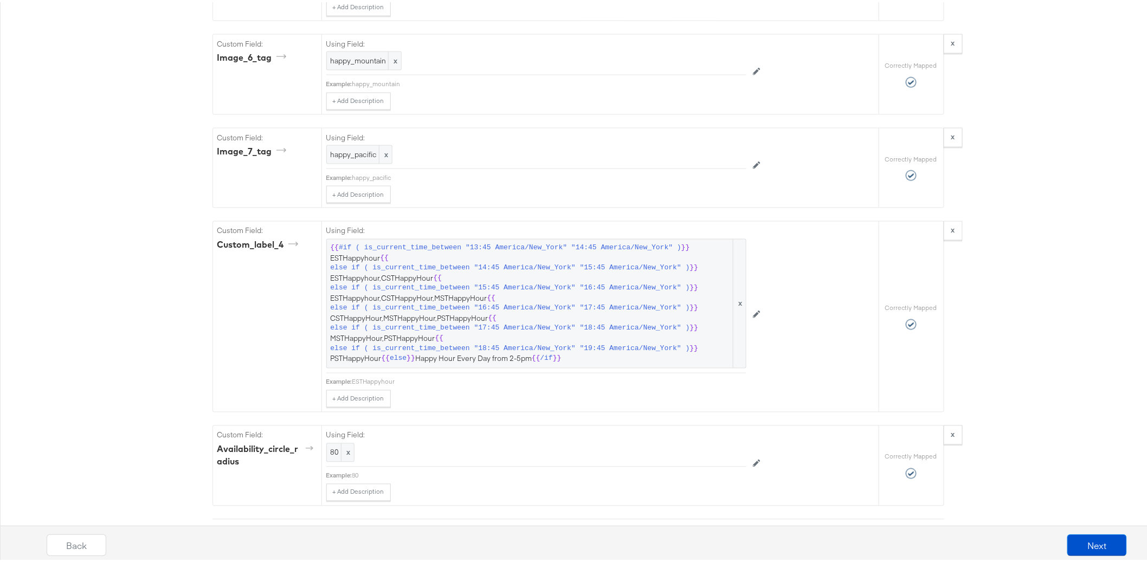
scroll to position [2494, 0]
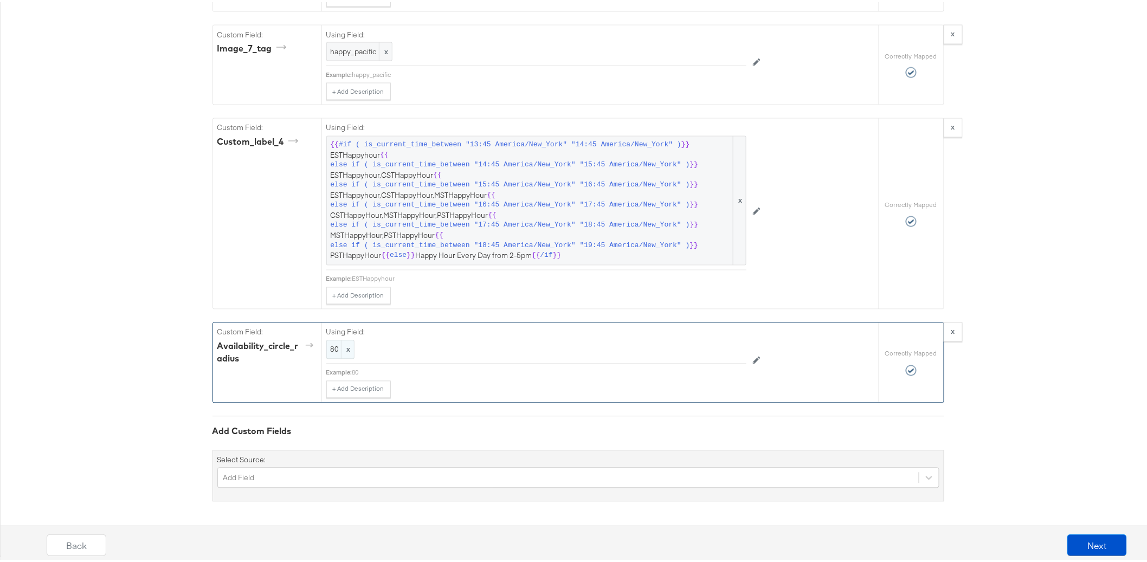
click at [331, 353] on div "80 x" at bounding box center [340, 347] width 28 height 19
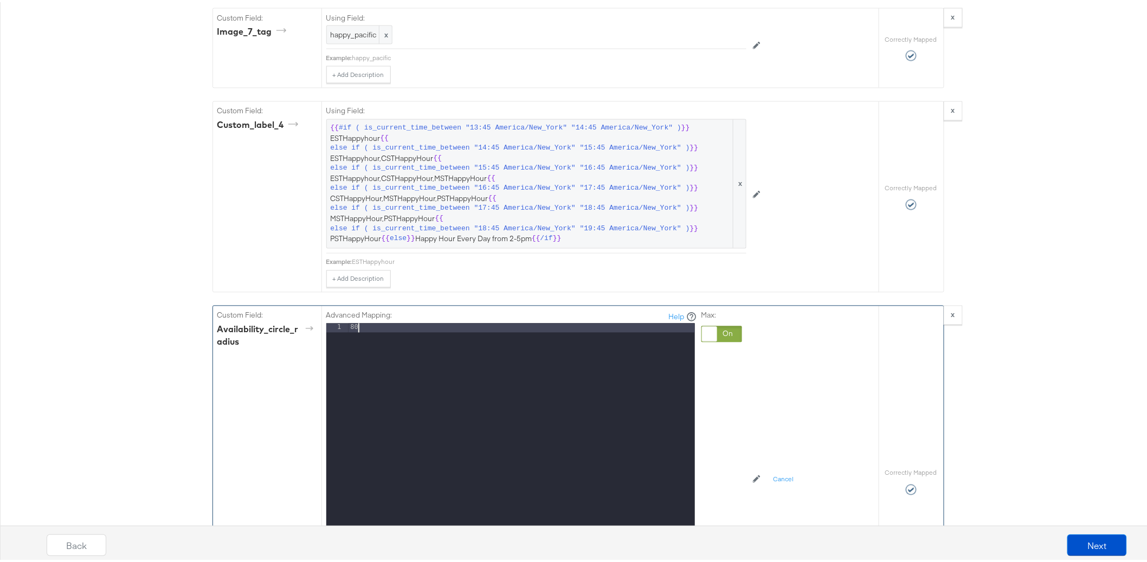
click at [364, 345] on div "80" at bounding box center [522, 465] width 346 height 289
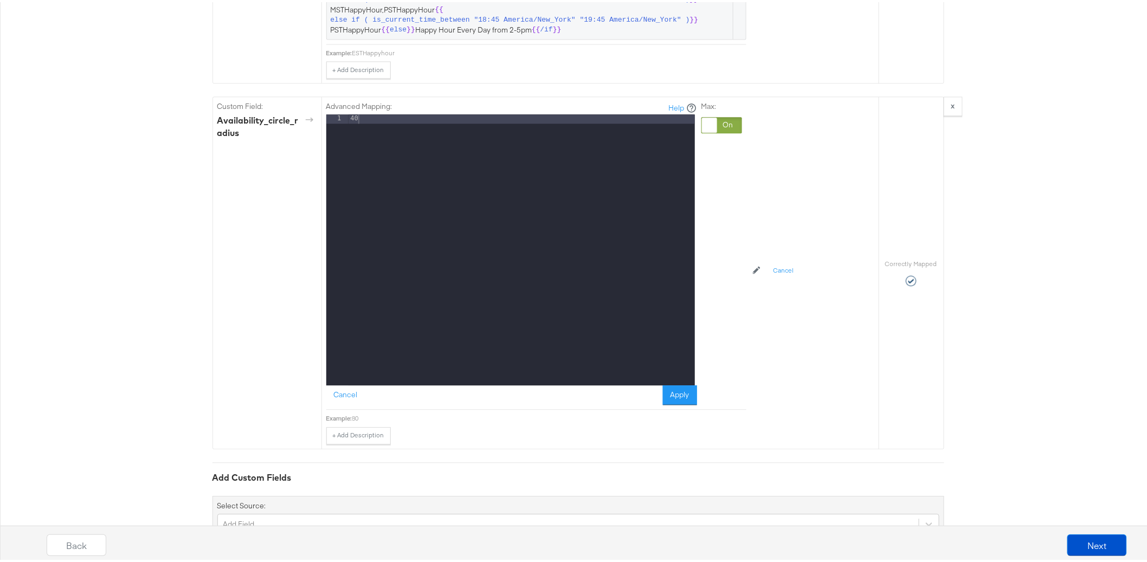
scroll to position [2765, 0]
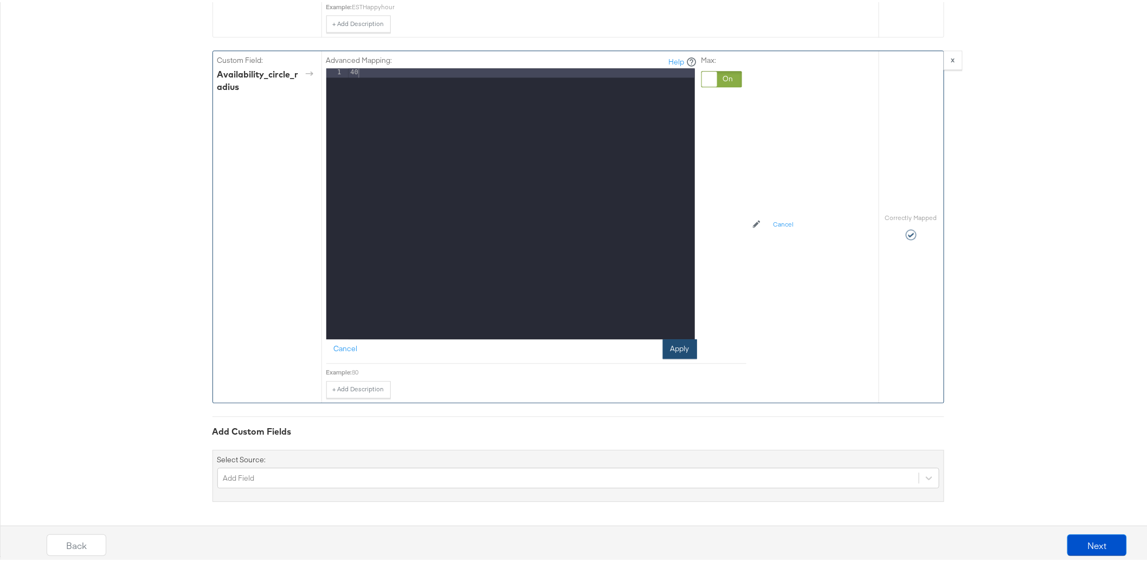
click at [685, 352] on button "Apply" at bounding box center [680, 347] width 34 height 20
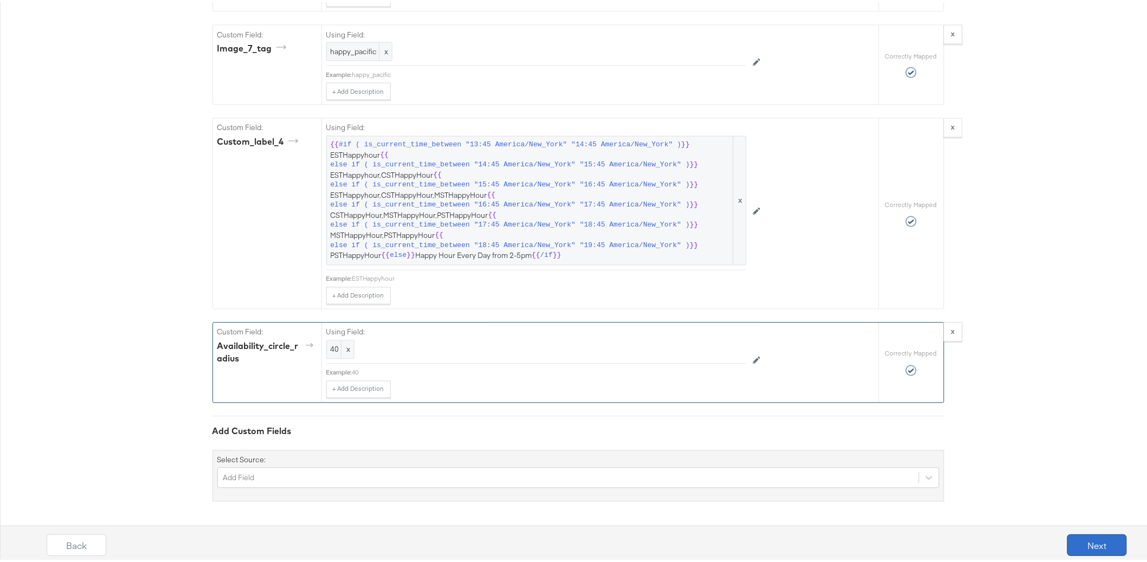
click at [1087, 546] on button "Next" at bounding box center [1097, 543] width 60 height 22
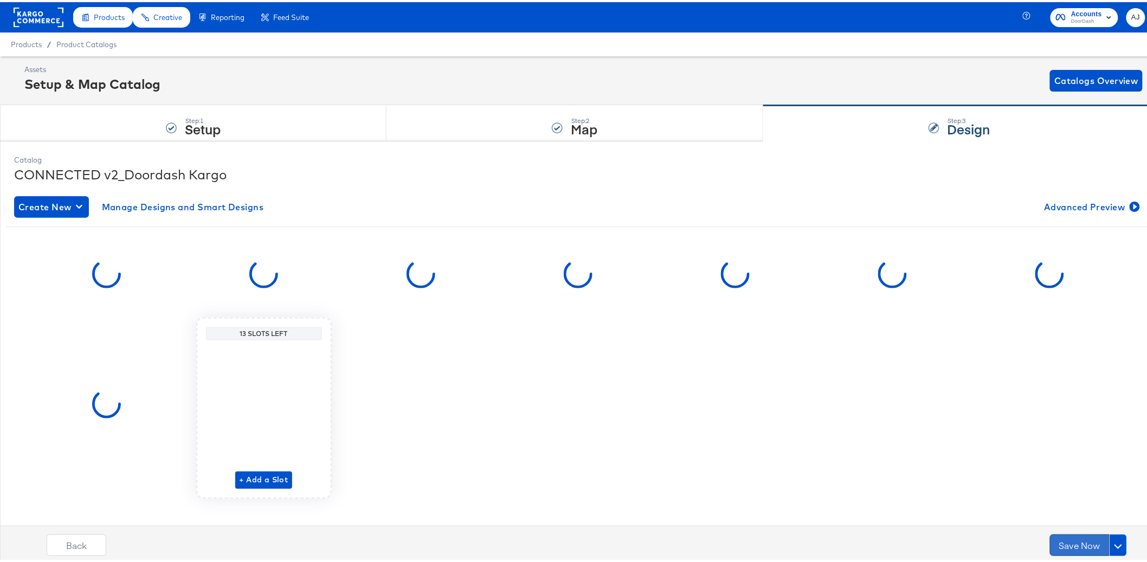
click at [1075, 544] on button "Save Now" at bounding box center [1080, 543] width 60 height 22
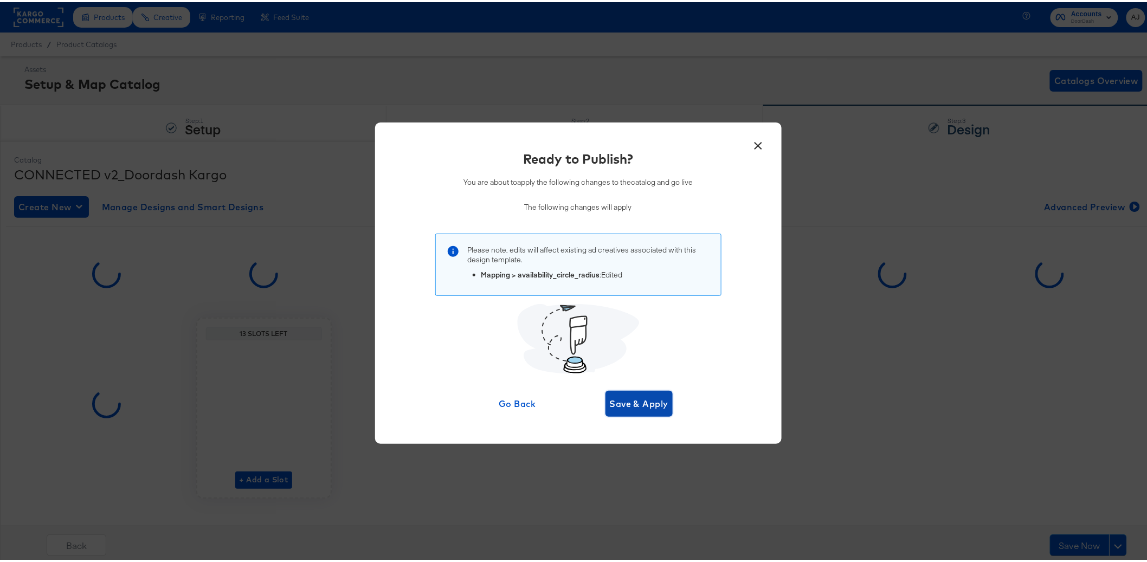
click at [624, 396] on span "Save & Apply" at bounding box center [639, 401] width 59 height 15
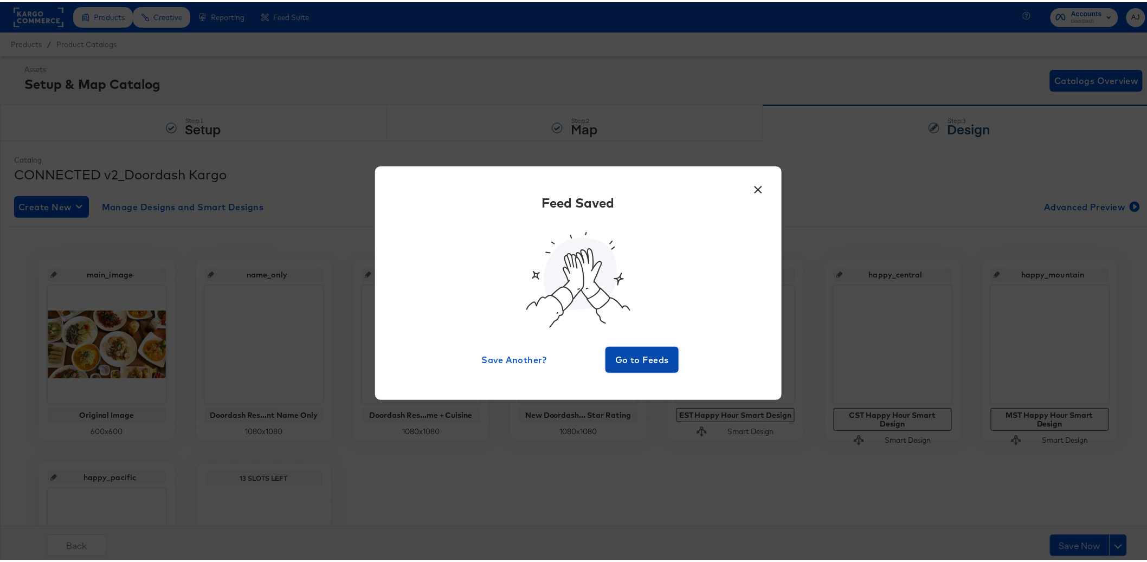
click at [619, 363] on span "Go to Feeds" at bounding box center [642, 357] width 65 height 15
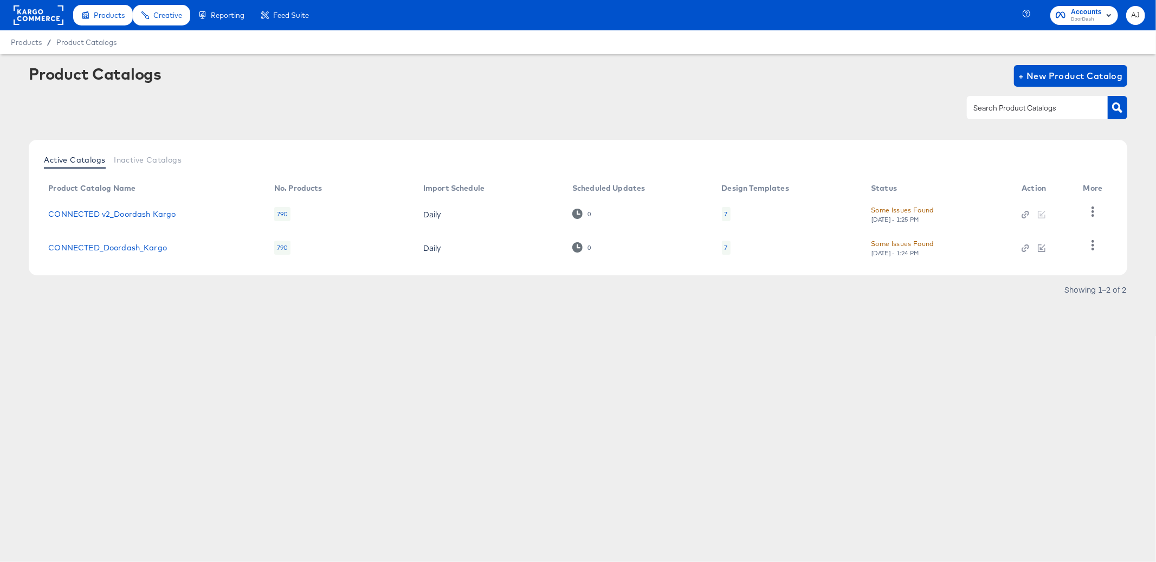
click at [297, 324] on article "Product Catalogs + New Product Catalog Active Catalogs Inactive Catalogs Produc…" at bounding box center [578, 195] width 1156 height 282
click at [600, 379] on div "Products Products Product Catalogs Enhance Your Product Catalog, Map Them to Pu…" at bounding box center [578, 281] width 1156 height 562
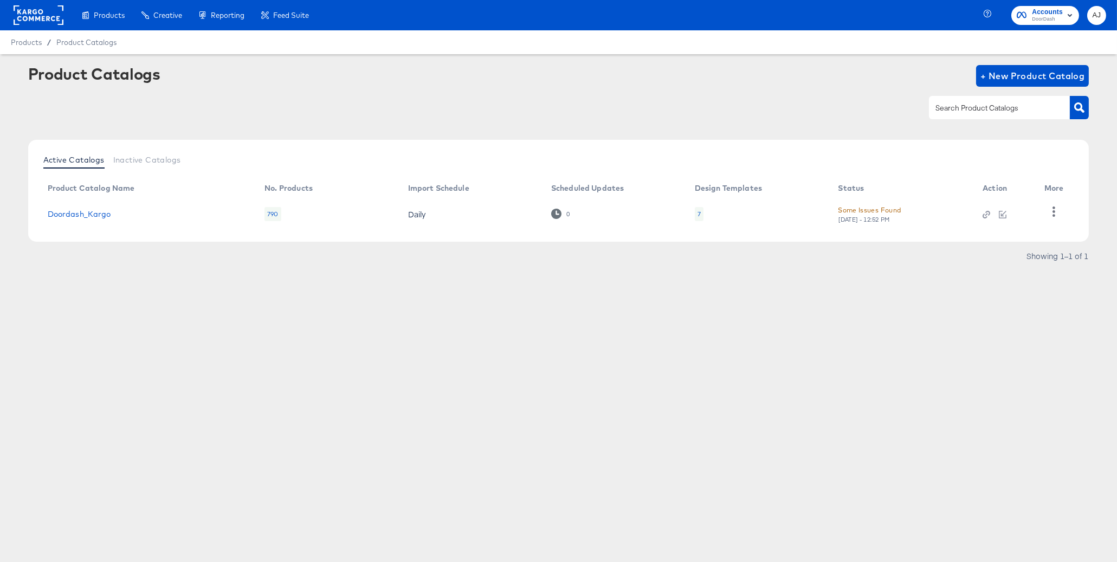
click at [697, 339] on div "Products Creative Reporting Feed Suite Accounts DoorDash AJ Products / Product …" at bounding box center [558, 281] width 1117 height 562
click at [852, 421] on div "Products Creative Reporting Feed Suite Accounts DoorDash AJ Products / Product …" at bounding box center [558, 281] width 1117 height 562
click at [797, 394] on div "Products Creative Reporting Feed Suite Accounts DoorDash AJ Products / Product …" at bounding box center [558, 281] width 1117 height 562
click at [333, 356] on div "Products Creative Reporting Feed Suite Accounts DoorDash AJ Products / Product …" at bounding box center [558, 281] width 1117 height 562
click at [530, 381] on div "Products Creative Reporting Feed Suite Accounts DoorDash AJ Products / Product …" at bounding box center [558, 281] width 1117 height 562
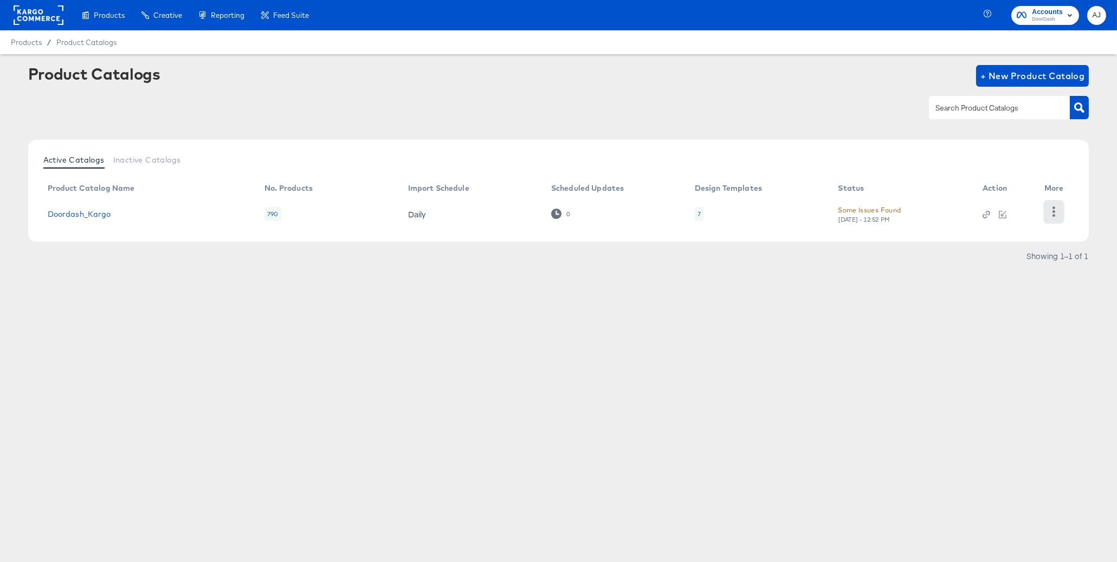
click at [1047, 214] on button "button" at bounding box center [1054, 212] width 19 height 22
click at [752, 351] on div "Products Creative Reporting Feed Suite Accounts DoorDash AJ Products / Product …" at bounding box center [558, 281] width 1117 height 562
click at [1055, 73] on span "+ New Product Catalog" at bounding box center [1033, 75] width 105 height 15
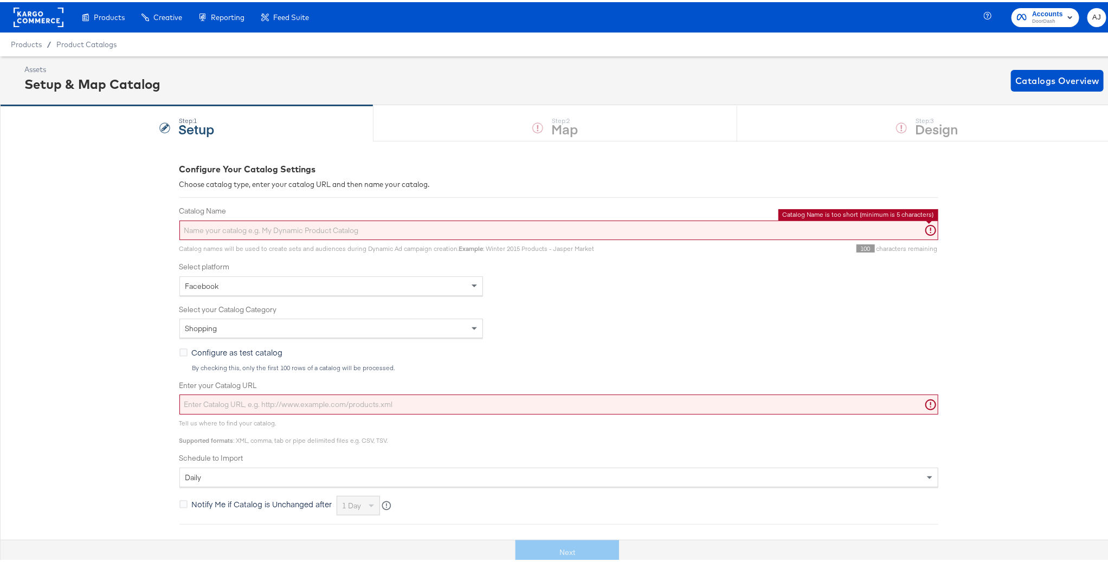
click at [350, 225] on input "Catalog Name" at bounding box center [558, 228] width 759 height 20
type input "c"
click at [53, 379] on div "Configure Your Catalog Settings Choose catalog type, enter your catalog URL and…" at bounding box center [558, 410] width 1117 height 543
click at [194, 229] on input "Catalog Name" at bounding box center [558, 228] width 759 height 20
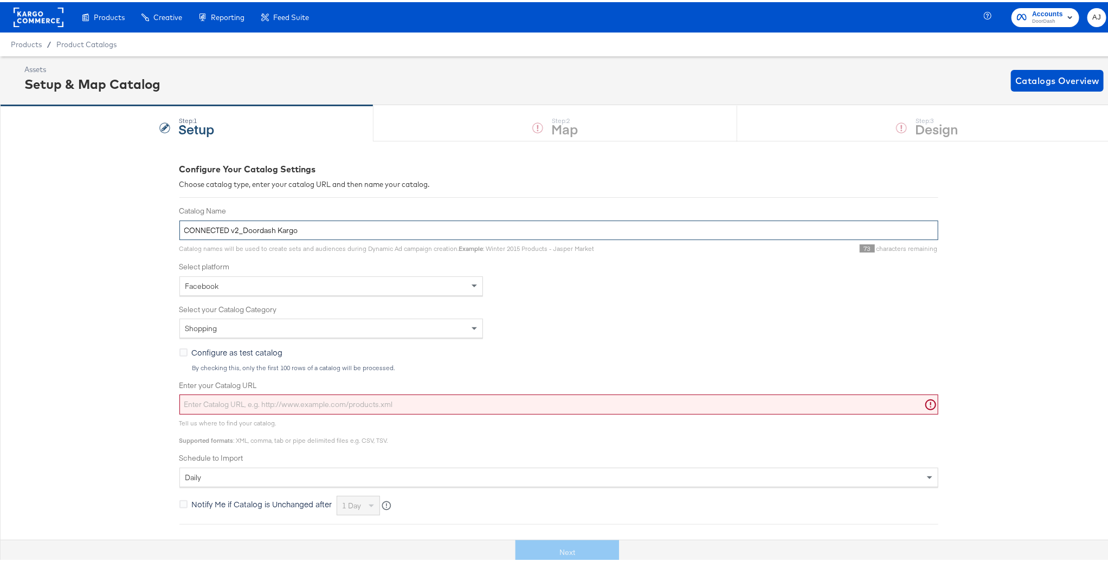
type input "CONNECTED v2_Doordash Kargo"
click at [137, 354] on div "Configure Your Catalog Settings Choose catalog type, enter your catalog URL and…" at bounding box center [558, 410] width 1117 height 543
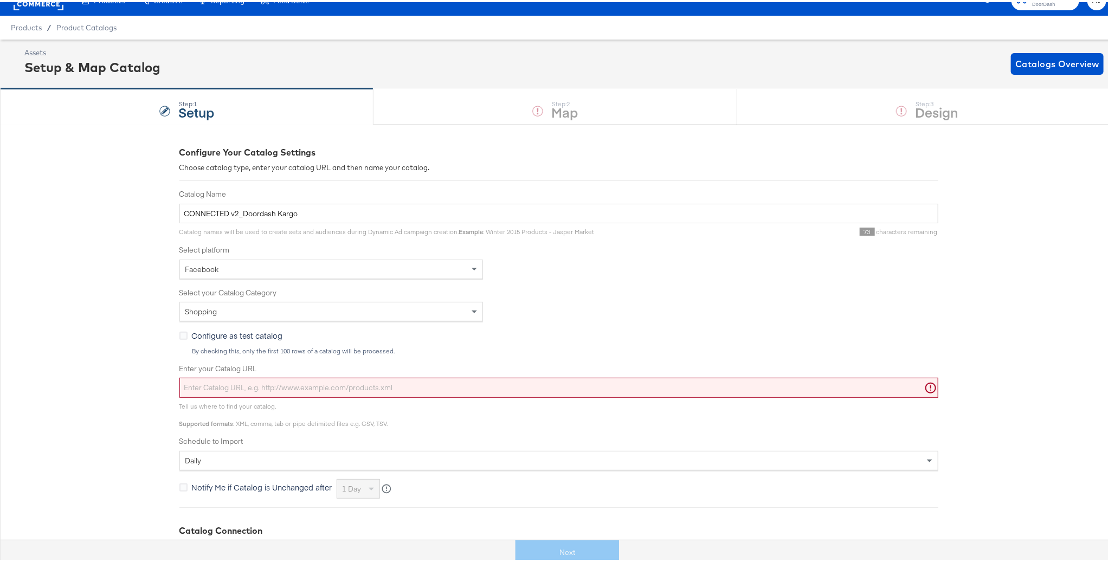
scroll to position [24, 0]
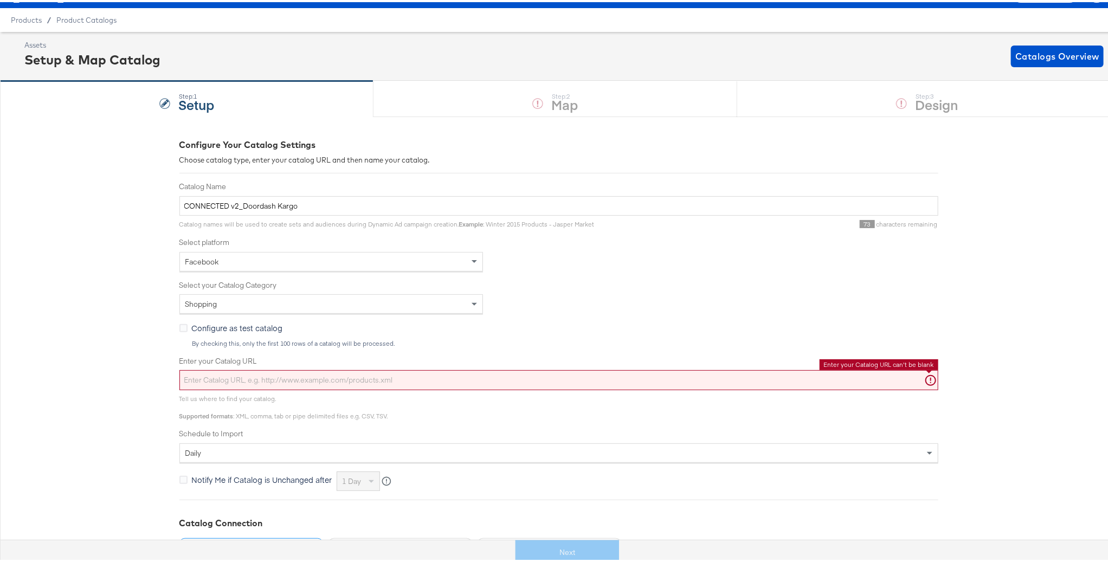
click at [261, 376] on input "Enter your Catalog URL" at bounding box center [558, 378] width 759 height 20
click at [740, 320] on div "Configure as test catalog By checking this, only the first 100 rows of a catalo…" at bounding box center [558, 332] width 759 height 25
click at [356, 383] on input "Enter your Catalog URL" at bounding box center [558, 378] width 759 height 20
paste input "https://ace.stitcherads.com/exports/1466/universal/none/universal/export.tsv.gz"
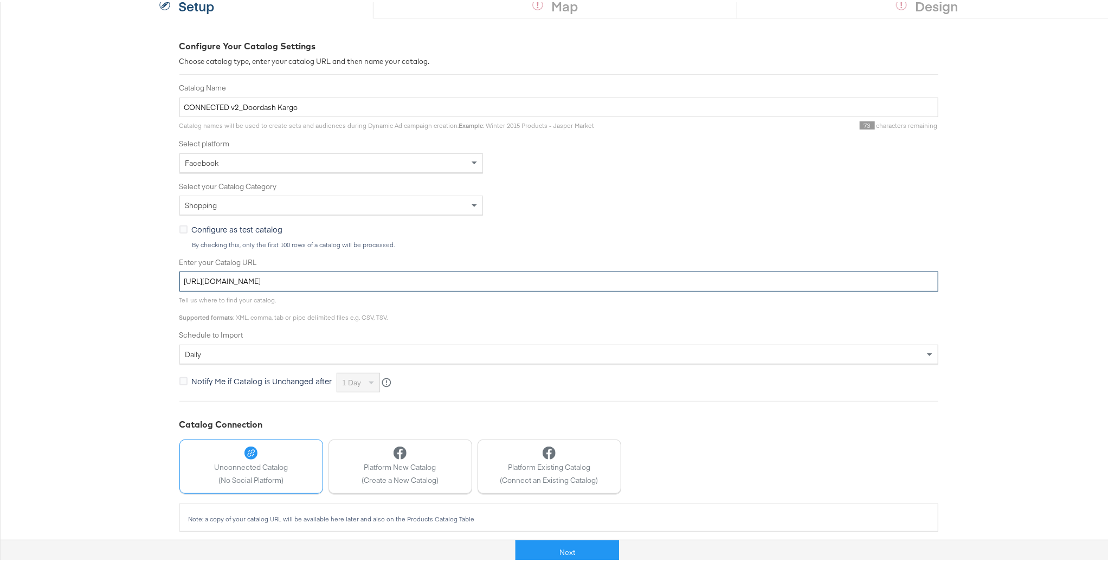
scroll to position [128, 0]
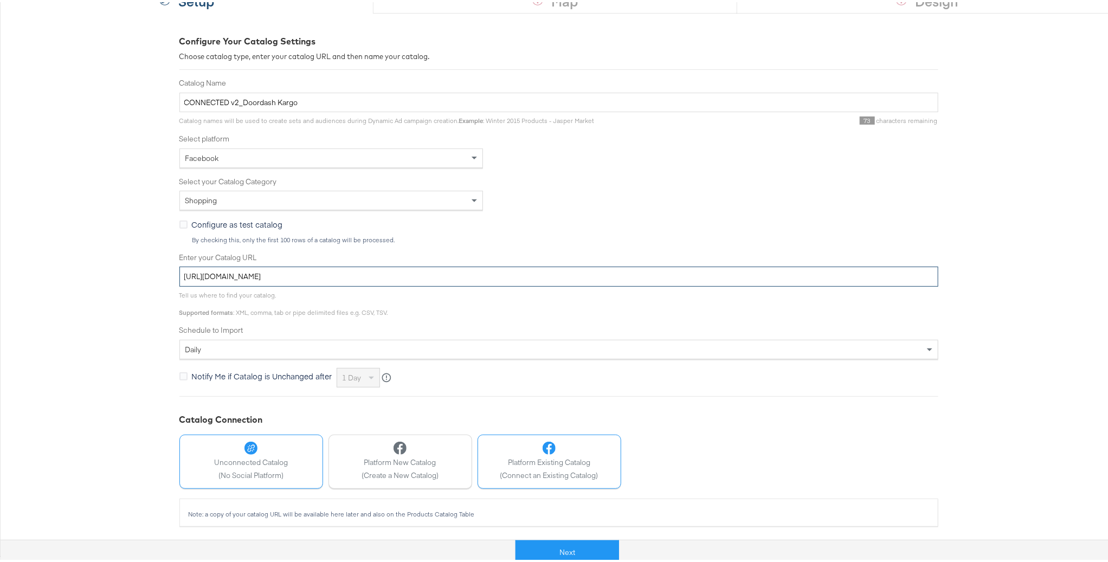
type input "https://ace.stitcherads.com/exports/1466/universal/none/universal/export.tsv.gz"
click at [535, 454] on div "Platform Existing Catalog (Connect an Existing Catalog)" at bounding box center [549, 459] width 98 height 38
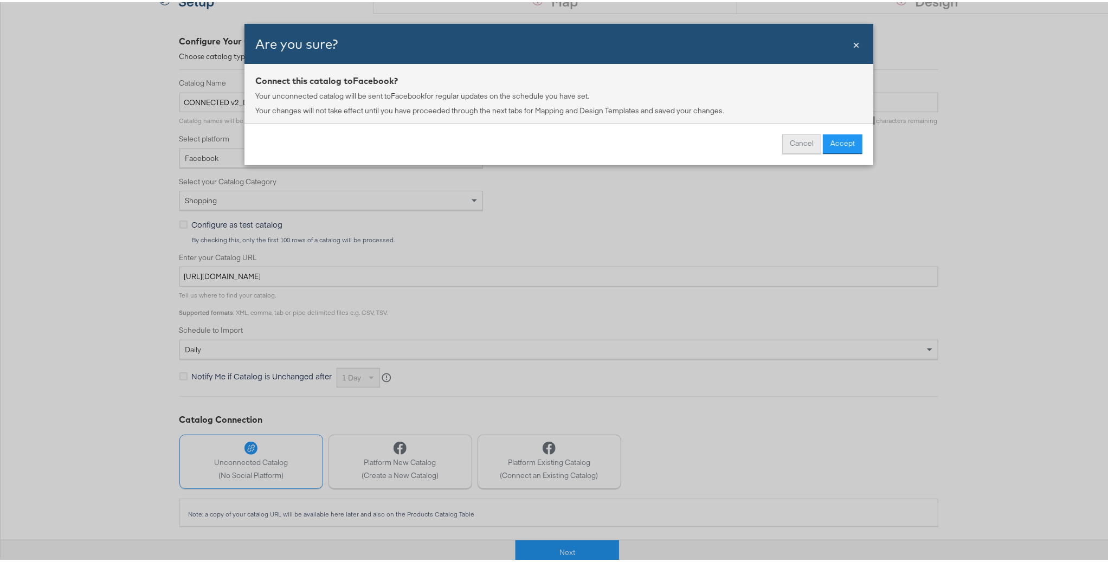
click at [794, 146] on button "Cancel" at bounding box center [801, 142] width 39 height 20
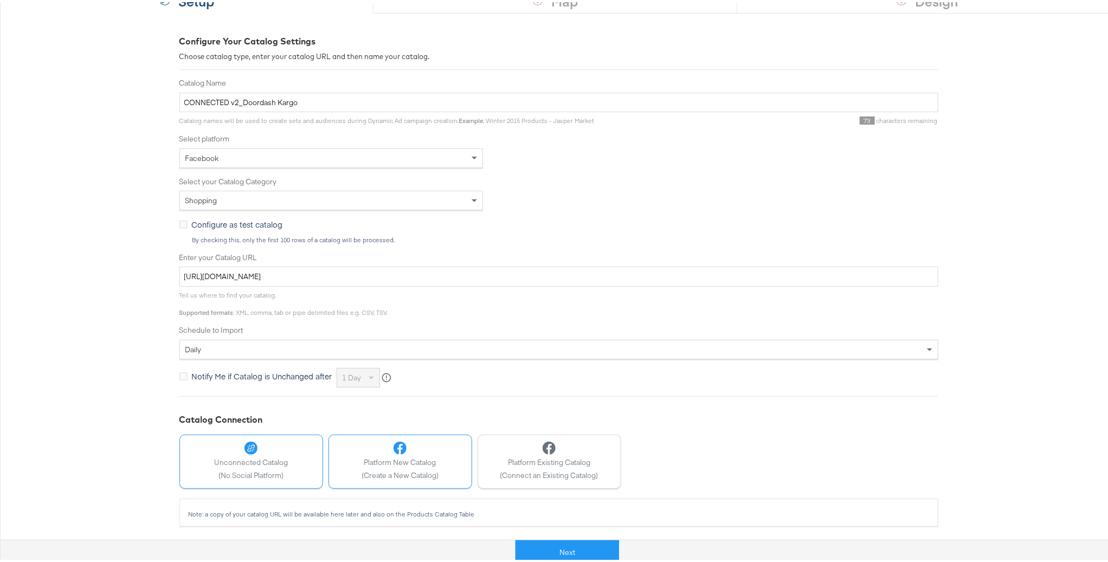
click at [443, 469] on button "Platform New Catalog (Create a New Catalog)" at bounding box center [400, 460] width 144 height 54
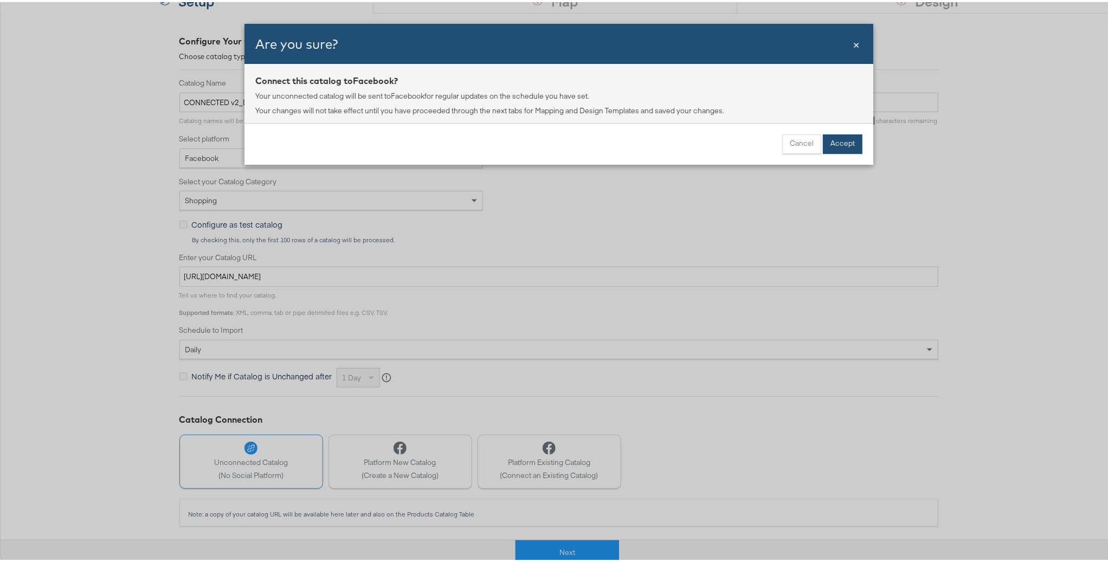
click at [832, 147] on button "Accept" at bounding box center [843, 142] width 40 height 20
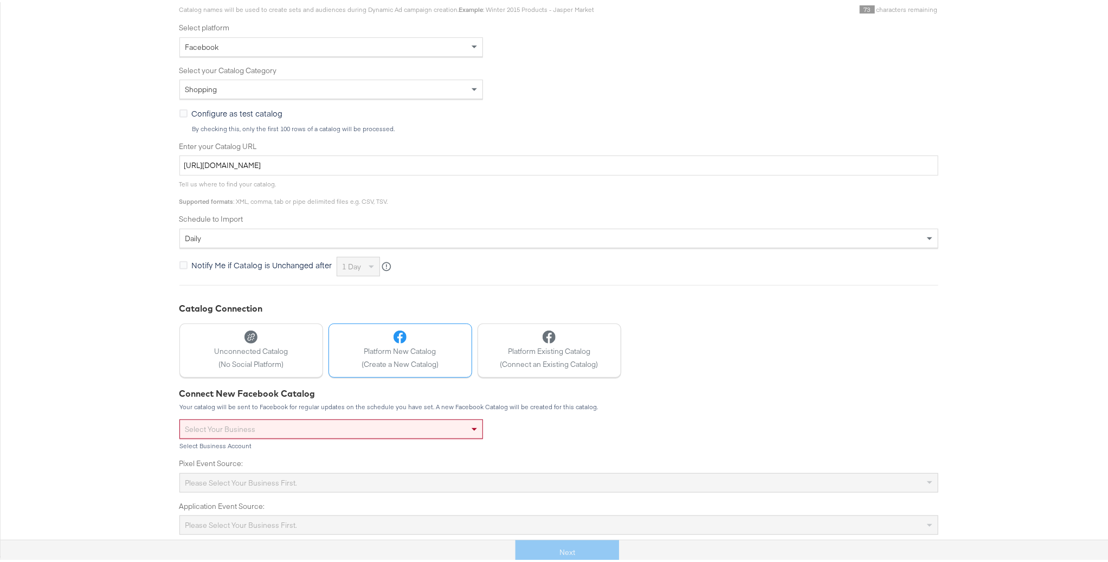
scroll to position [240, 0]
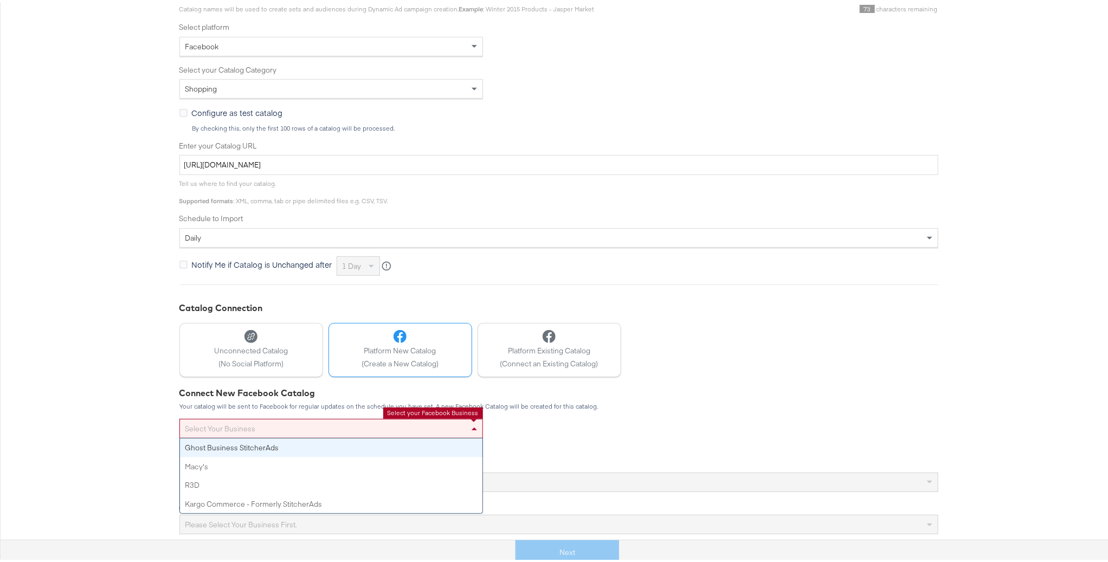
click at [441, 432] on div "Select your business" at bounding box center [331, 426] width 302 height 18
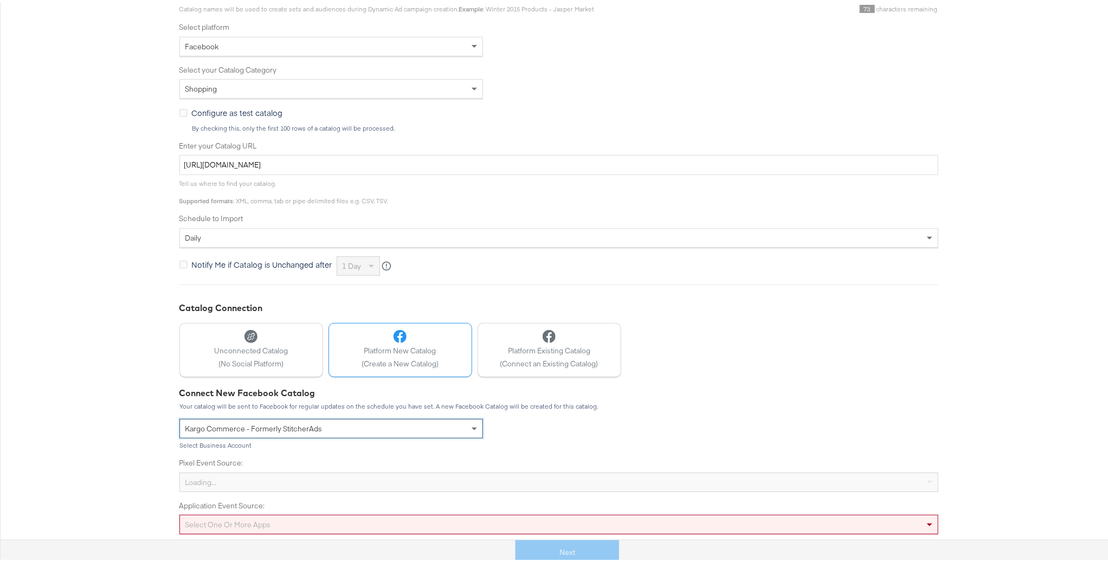
click at [547, 472] on div "Loading..." at bounding box center [559, 480] width 758 height 18
click at [641, 440] on div "Connect New Facebook Catalog Your catalog will be sent to Facebook for regular …" at bounding box center [558, 458] width 759 height 147
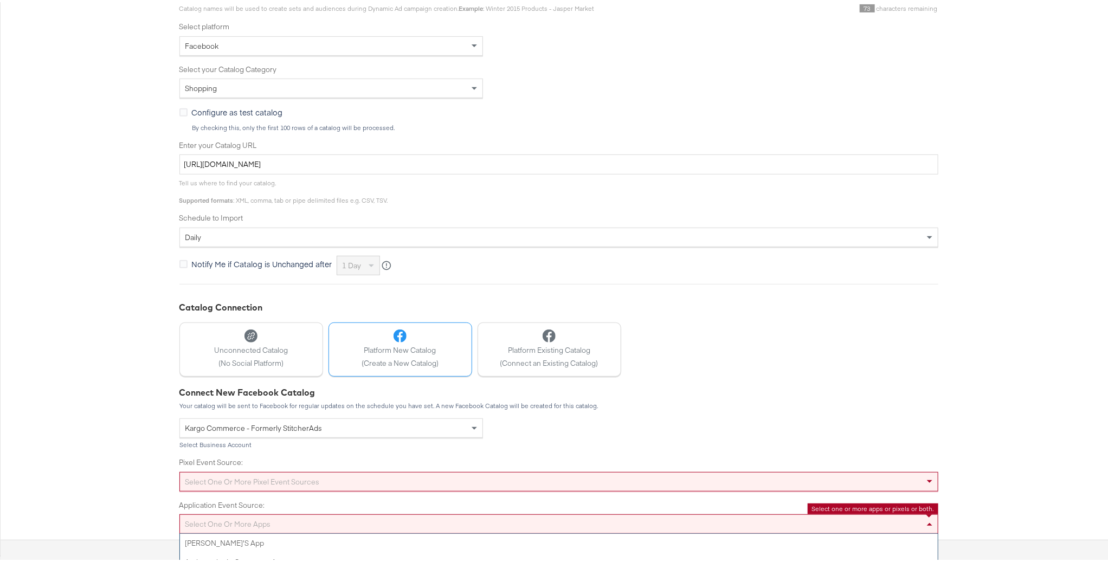
scroll to position [318, 0]
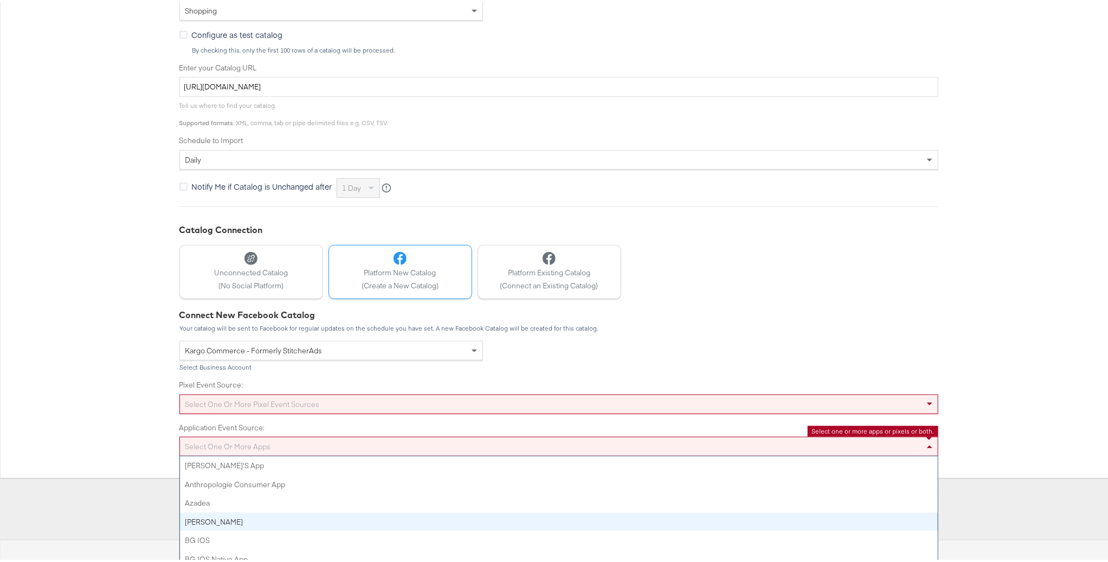
click at [346, 454] on div "Select one or more apps Adam's App Anthropologie Consumer App Azadea Belk BG iO…" at bounding box center [558, 445] width 759 height 20
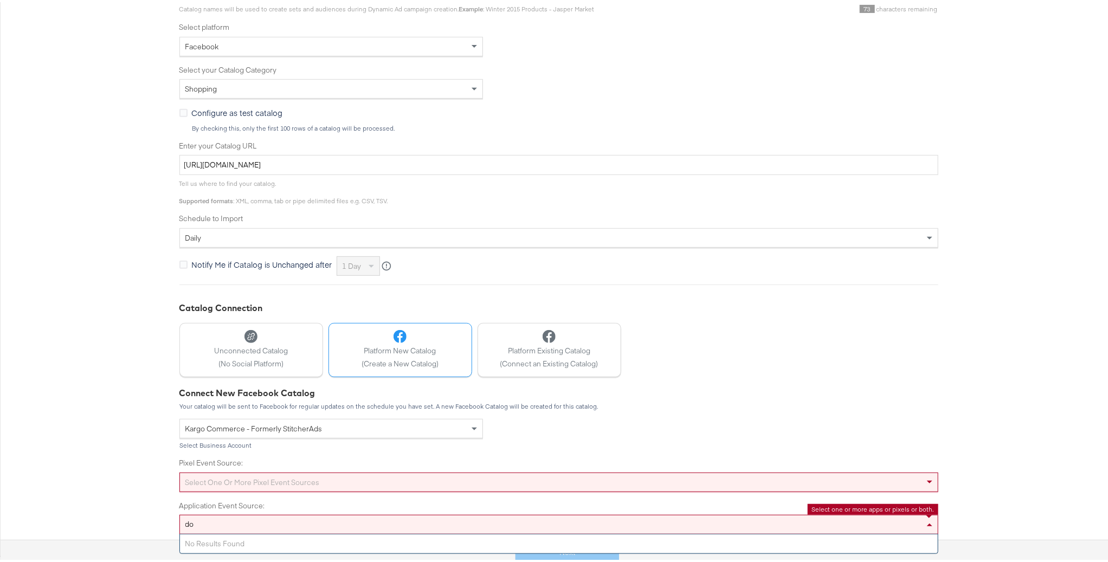
type input "d"
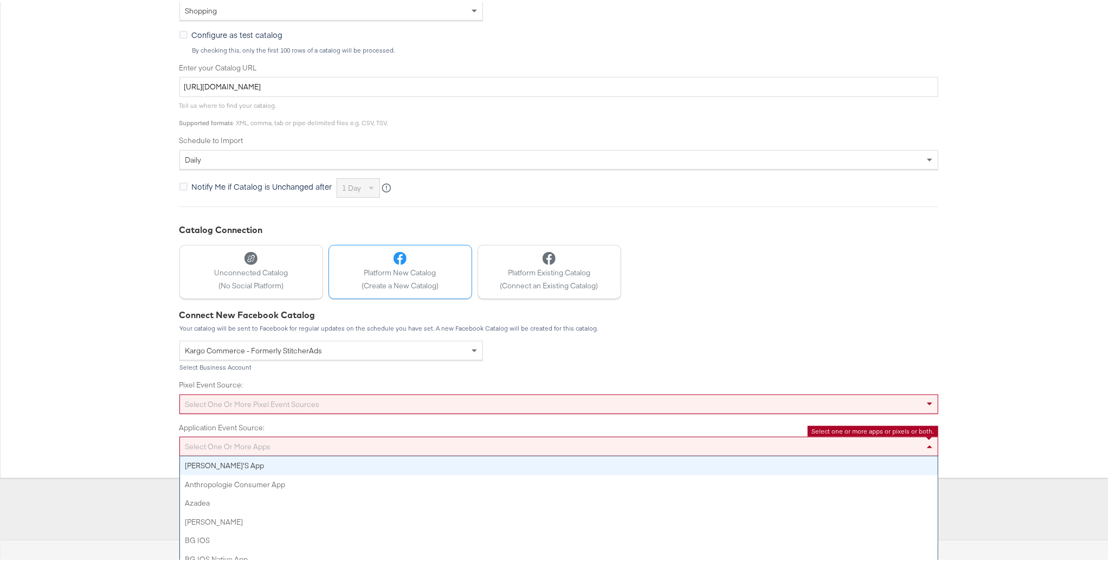
scroll to position [275, 0]
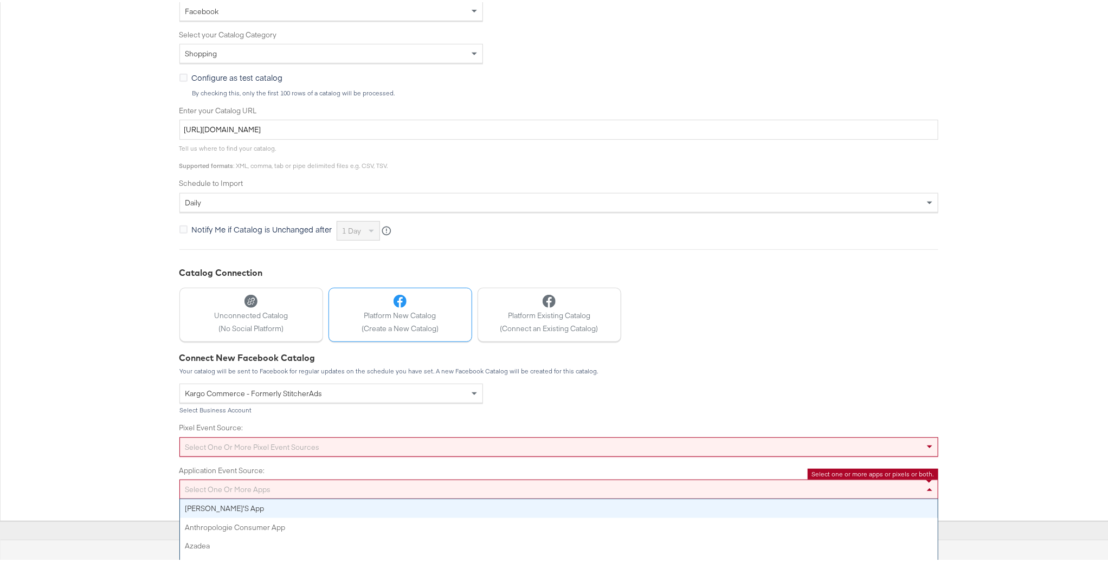
click at [585, 394] on div "Connect New Facebook Catalog Your catalog will be sent to Facebook for regular …" at bounding box center [558, 423] width 759 height 147
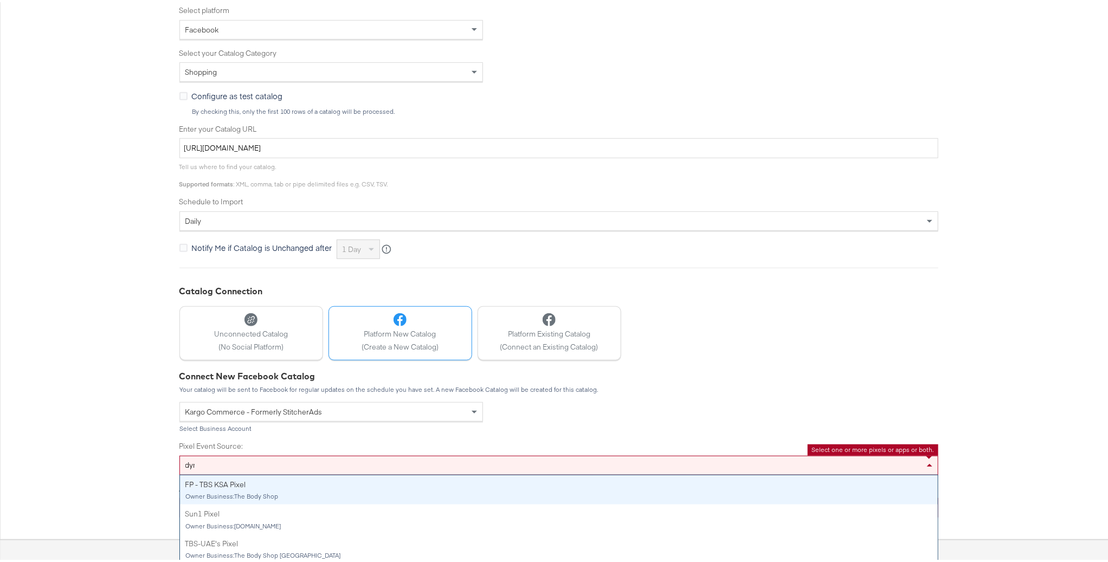
scroll to position [240, 0]
type input "d"
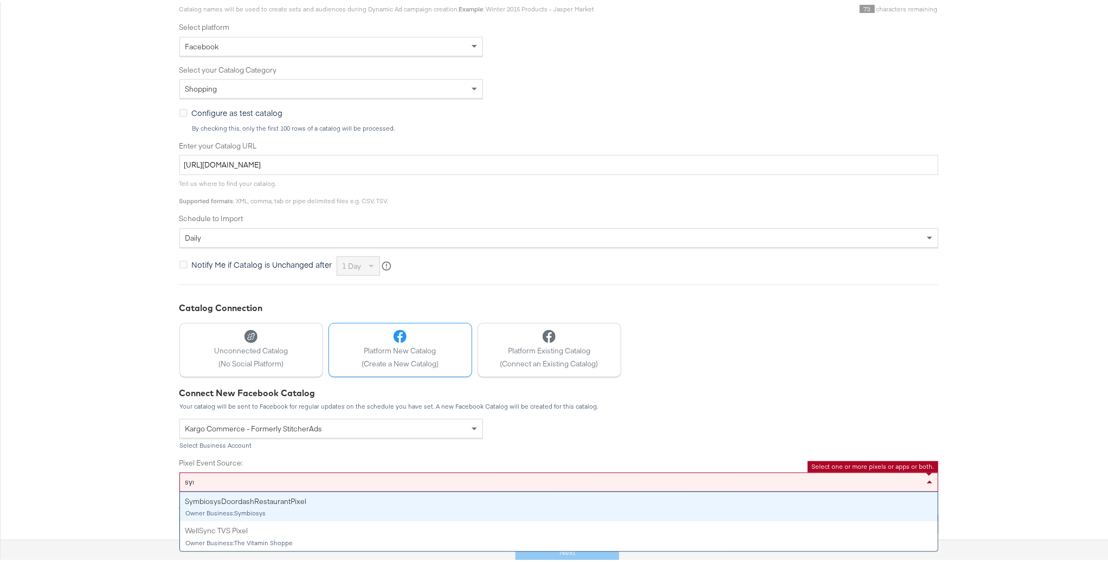
type input "symb"
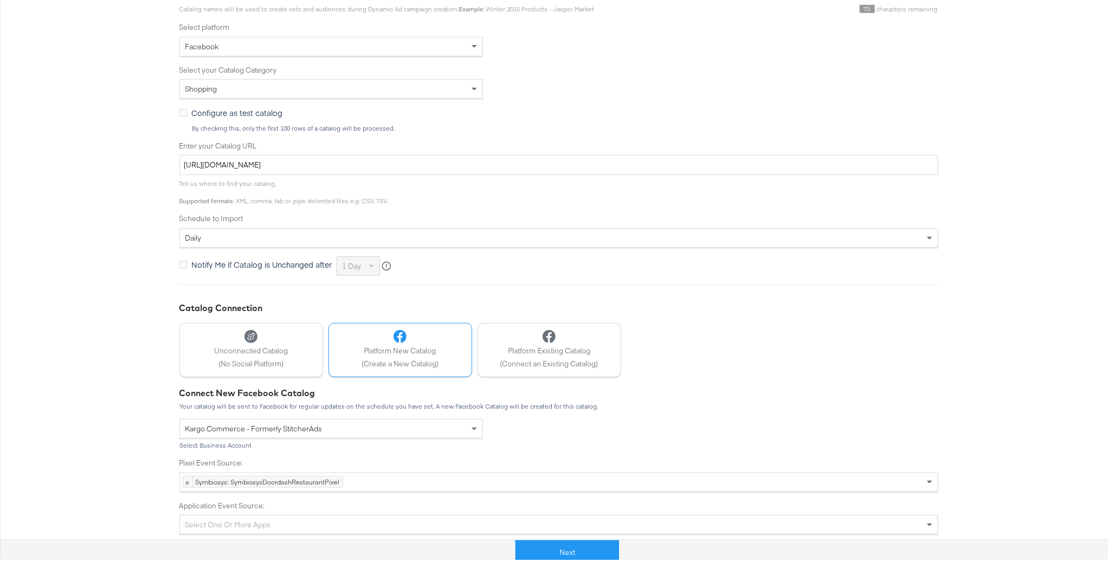
click at [886, 408] on div "Connect New Facebook Catalog Your catalog will be sent to Facebook for regular …" at bounding box center [558, 458] width 759 height 147
click at [590, 546] on button "Next" at bounding box center [567, 550] width 104 height 24
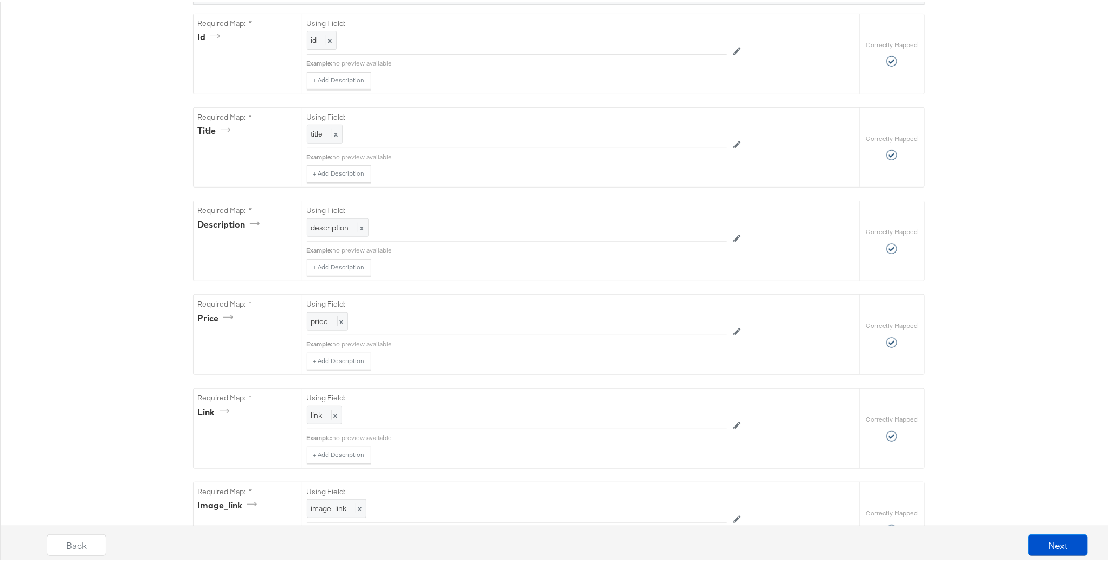
scroll to position [0, 0]
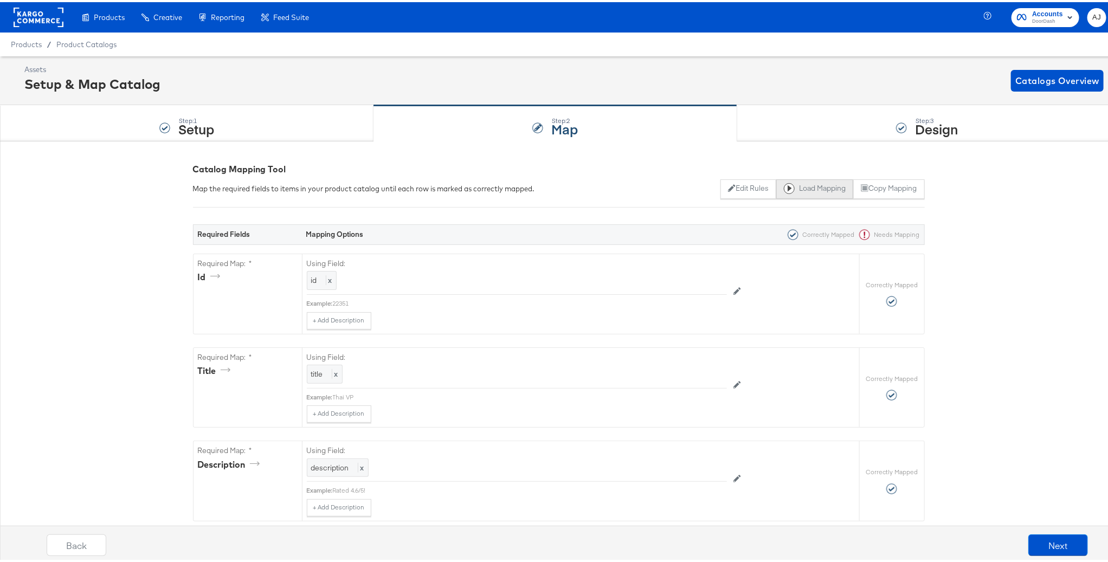
click at [784, 190] on icon at bounding box center [789, 186] width 11 height 11
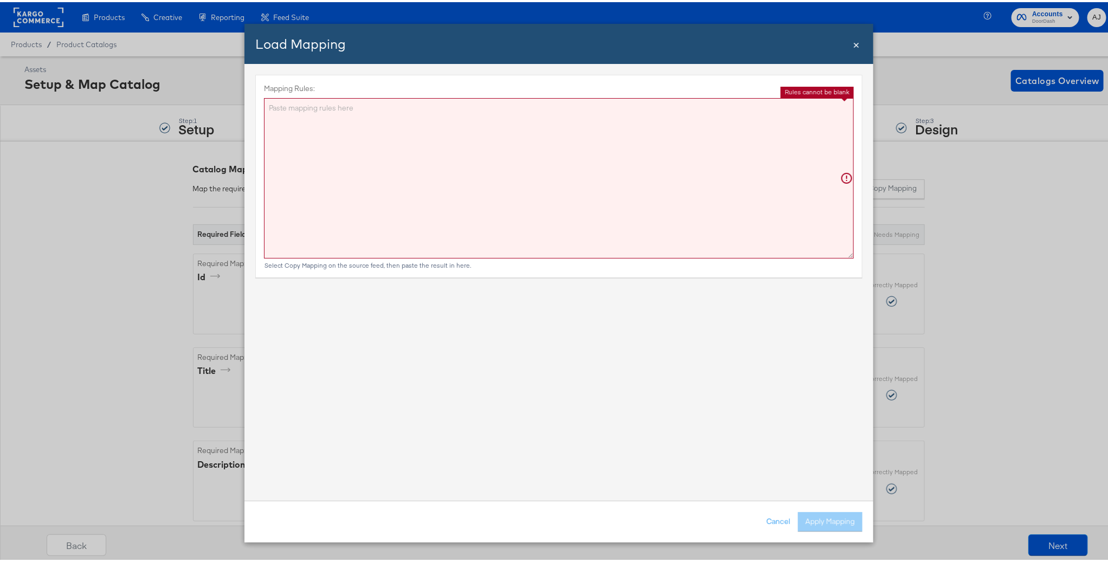
click at [346, 184] on textarea "Mapping Rules:" at bounding box center [559, 176] width 590 height 160
paste textarea "{"id":"{{{\"id\"}}}","title":"{{{\"title\"}}}","description":"{{{\"description\…"
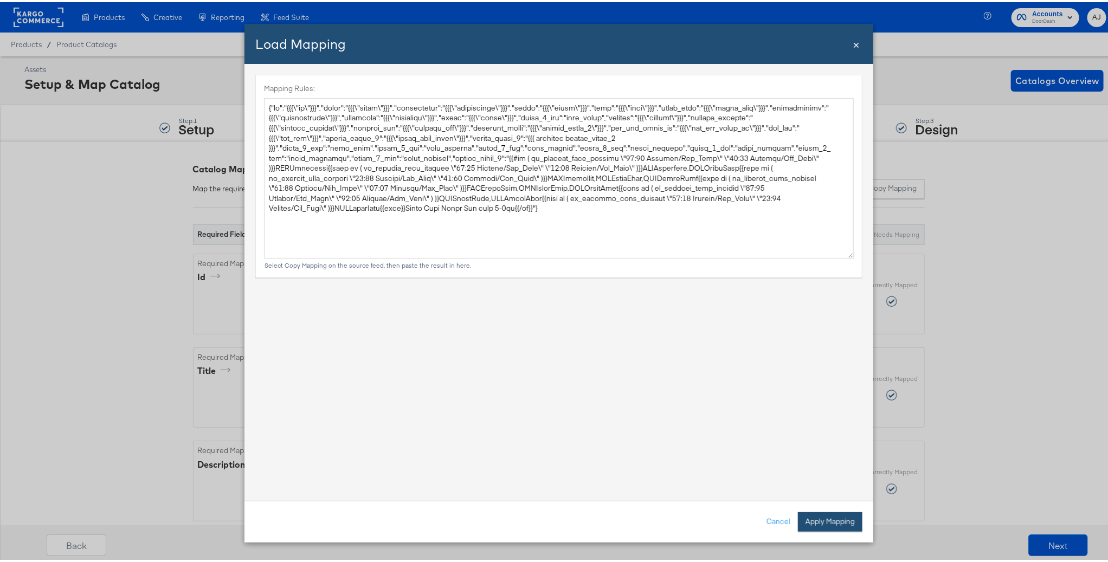
type textarea "{ "id": "{{{\"id\"}}}", "title": "{{{\"title\"}}}", "description": "{{{\"descri…"
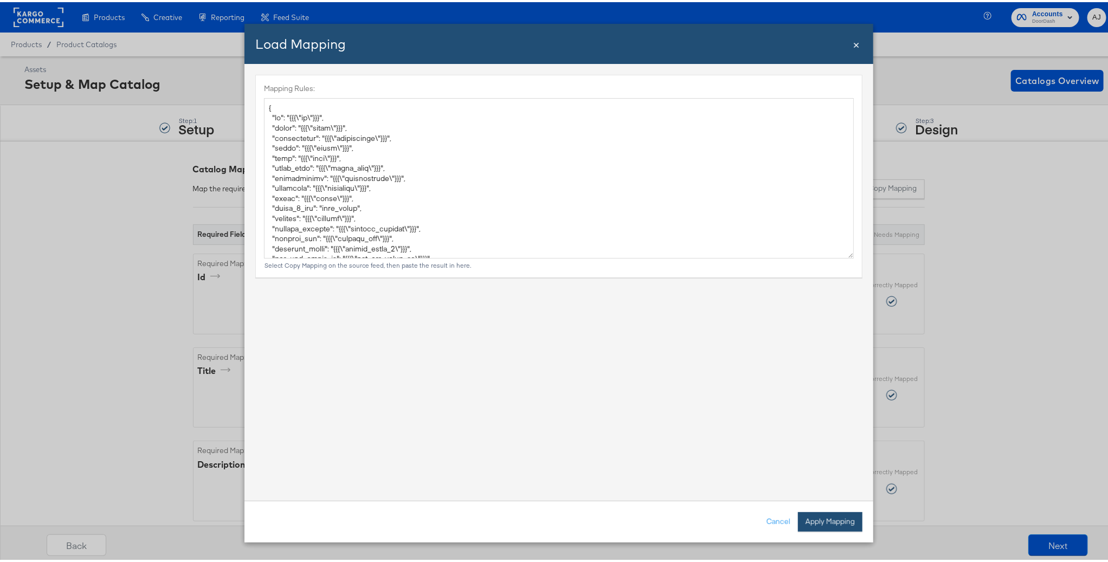
click at [827, 517] on button "Apply Mapping" at bounding box center [830, 520] width 65 height 20
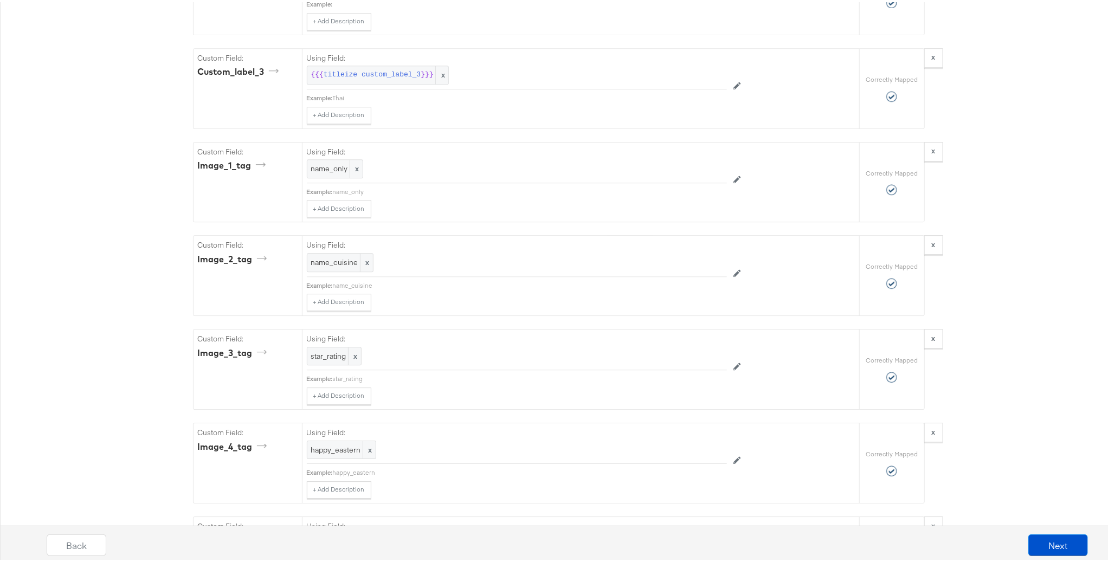
scroll to position [2400, 0]
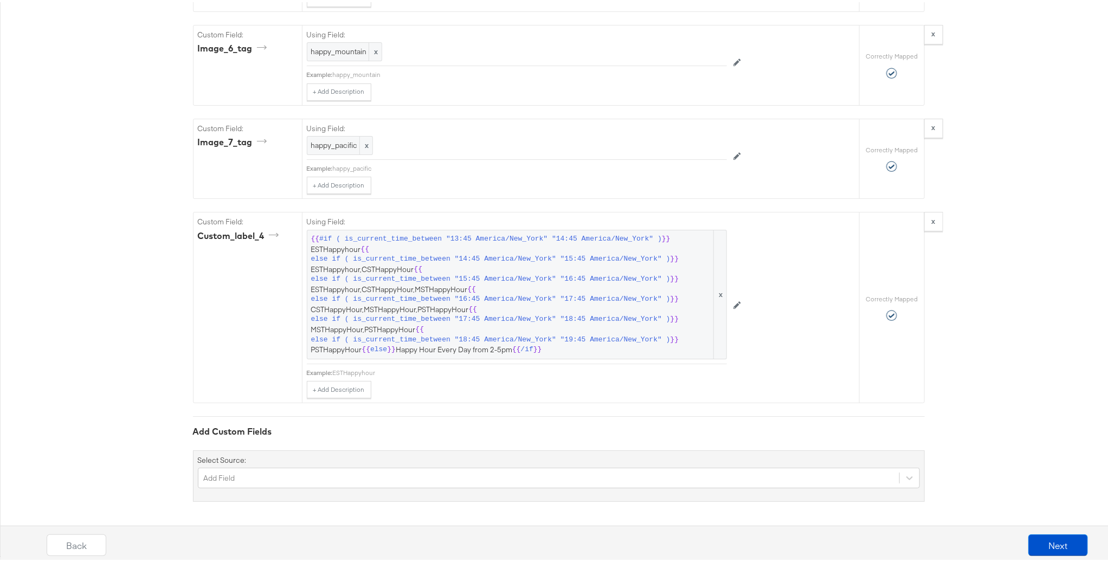
click at [1036, 543] on button "Next" at bounding box center [1058, 543] width 60 height 22
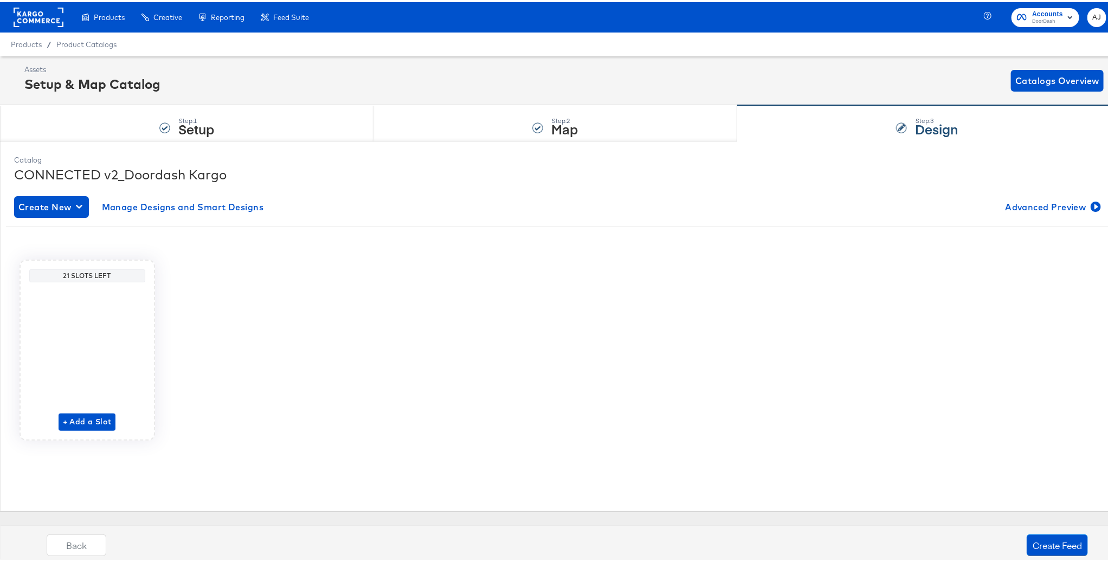
scroll to position [0, 0]
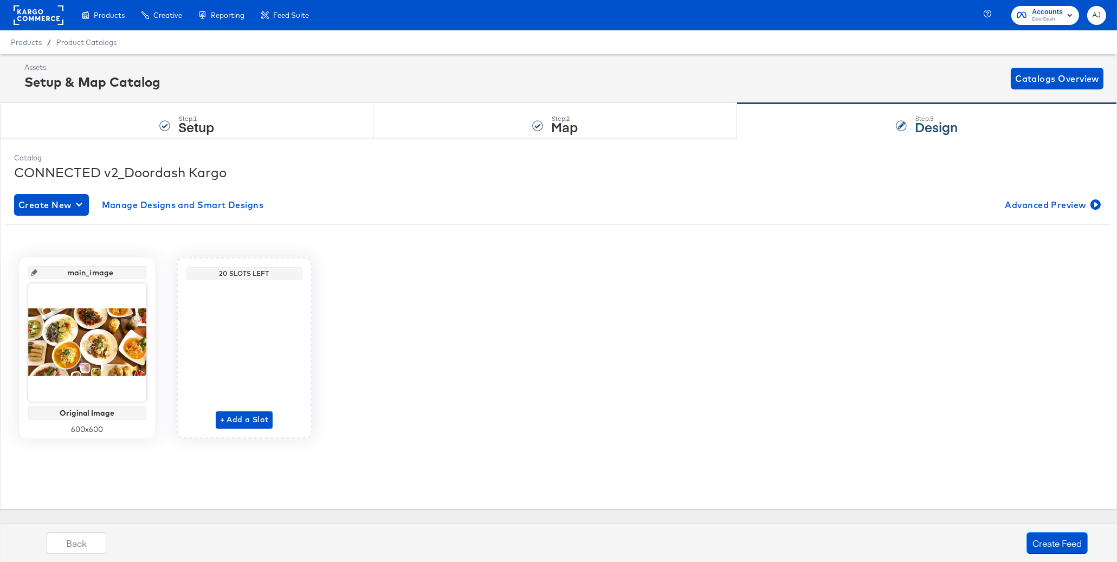
click at [593, 354] on div "main_image Original Image 600 x 600 20 Slots Left + Add a Slot" at bounding box center [558, 347] width 1105 height 181
click at [224, 424] on span "+ Add a Slot" at bounding box center [244, 420] width 49 height 14
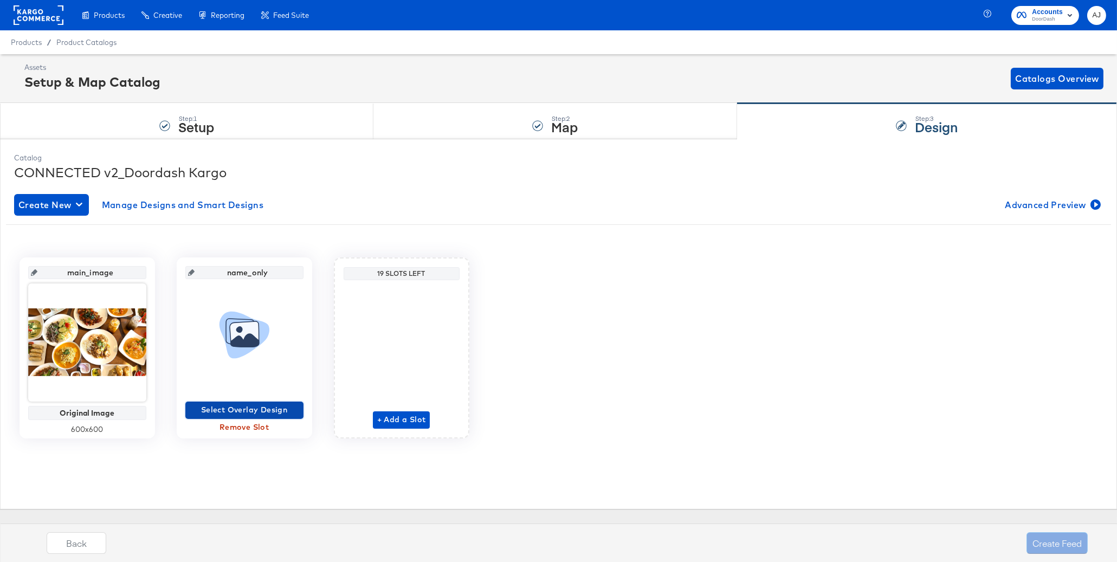
click at [246, 411] on span "Select Overlay Design" at bounding box center [244, 410] width 109 height 14
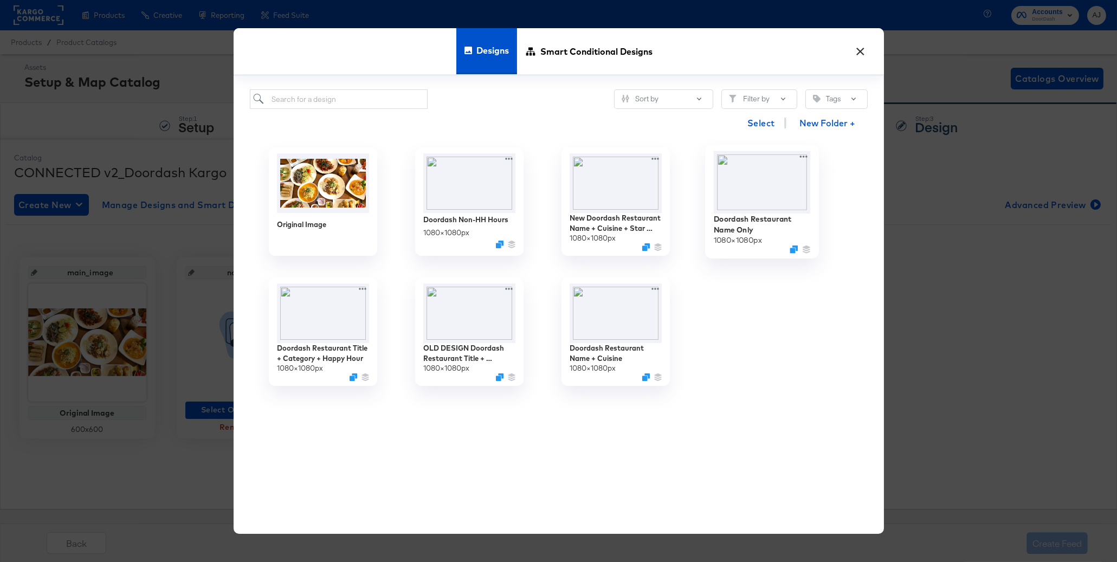
click at [754, 196] on img at bounding box center [761, 182] width 97 height 62
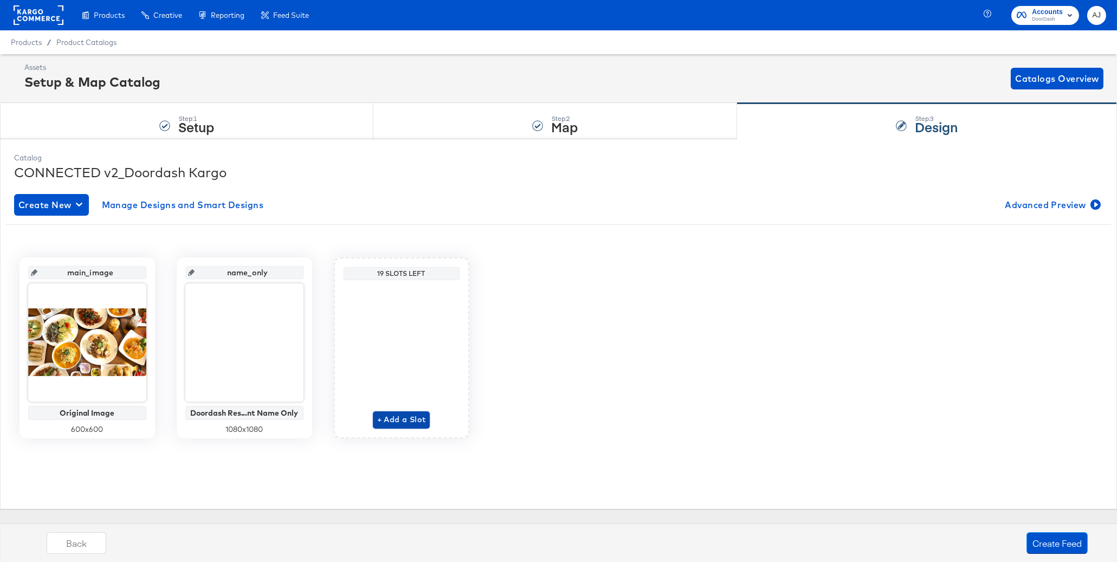
click at [406, 420] on span "+ Add a Slot" at bounding box center [401, 420] width 49 height 14
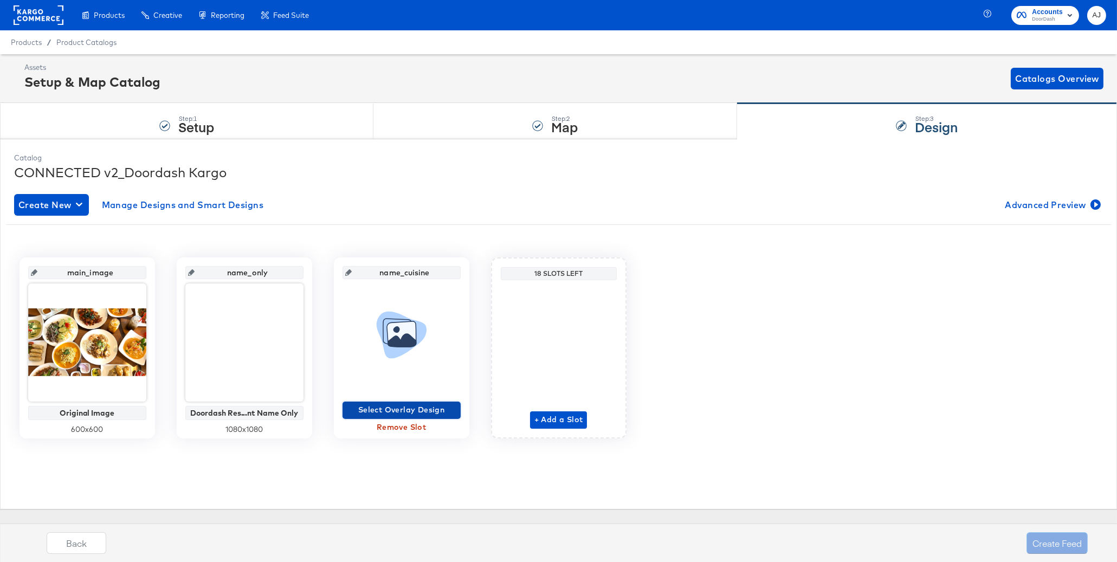
click at [405, 412] on span "Select Overlay Design" at bounding box center [401, 410] width 109 height 14
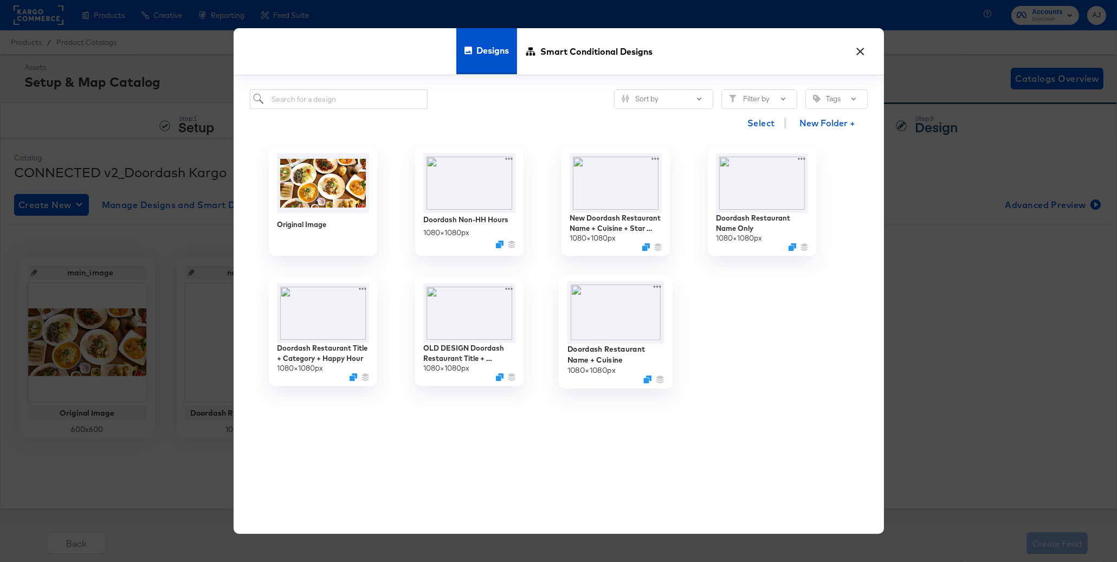
click at [622, 331] on img at bounding box center [615, 312] width 97 height 63
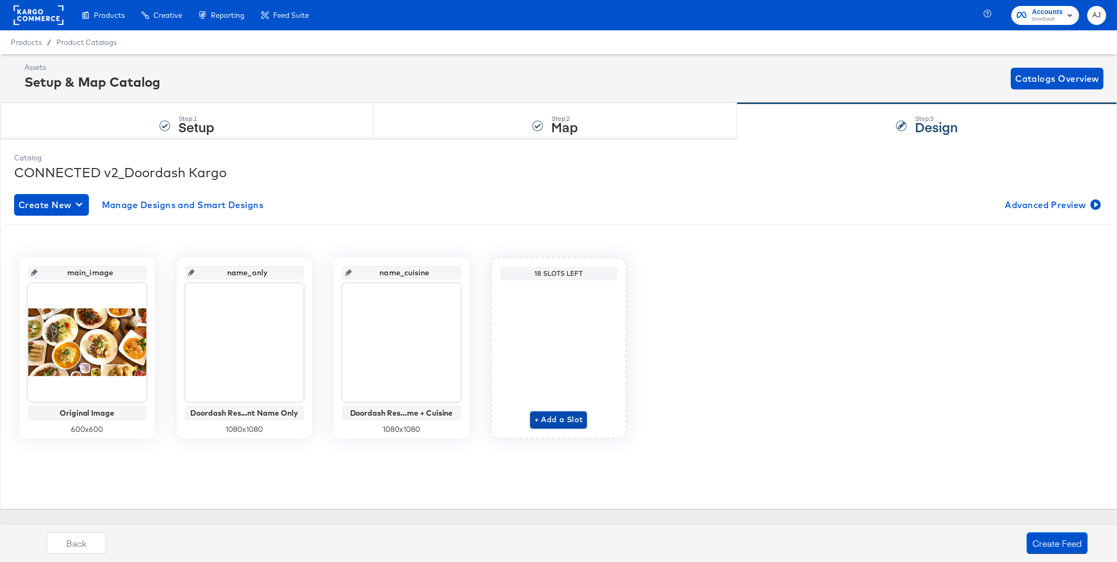
click at [569, 421] on span "+ Add a Slot" at bounding box center [558, 420] width 49 height 14
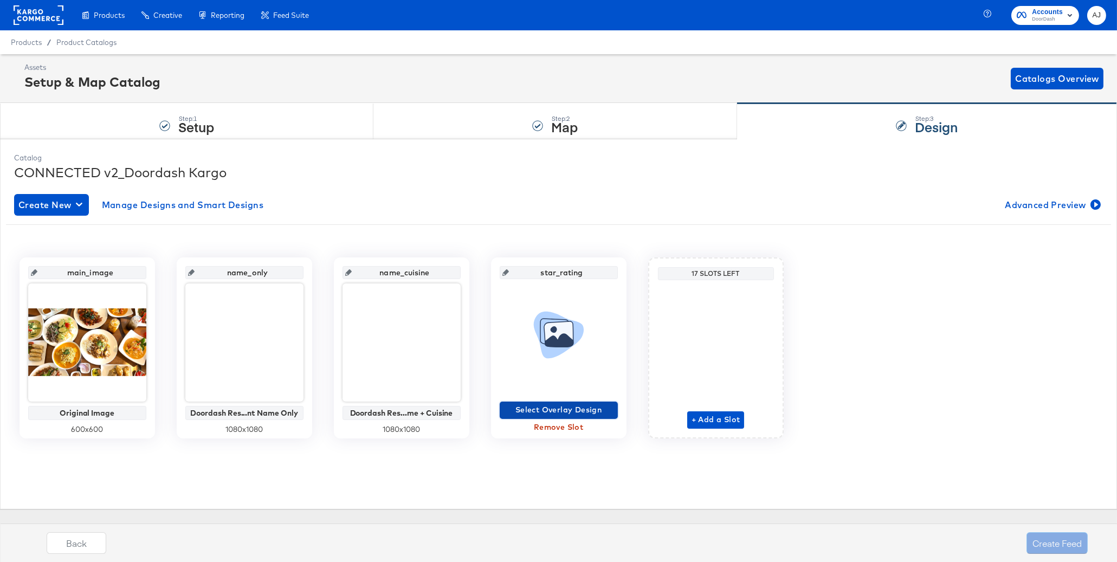
click at [567, 404] on span "Select Overlay Design" at bounding box center [558, 410] width 109 height 14
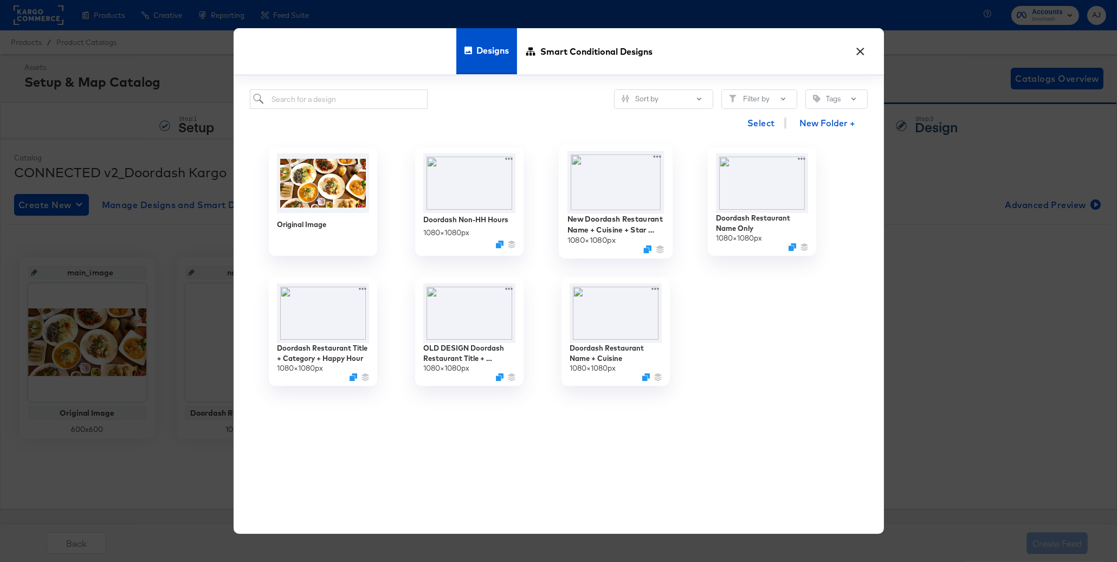
click at [632, 191] on img at bounding box center [615, 182] width 97 height 62
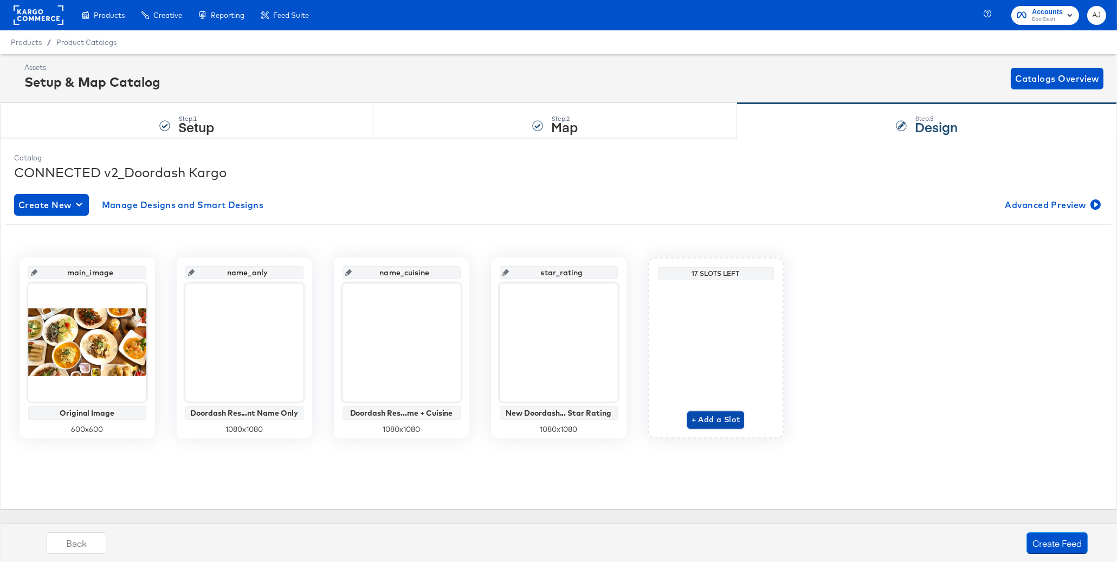
click at [704, 418] on span "+ Add a Slot" at bounding box center [716, 420] width 49 height 14
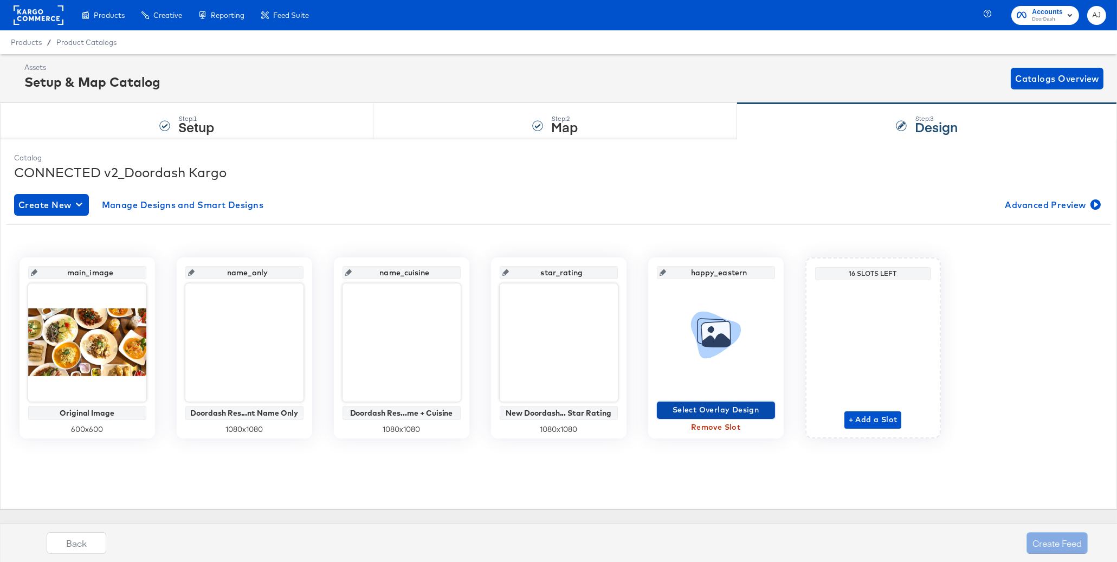
click at [706, 408] on span "Select Overlay Design" at bounding box center [715, 410] width 109 height 14
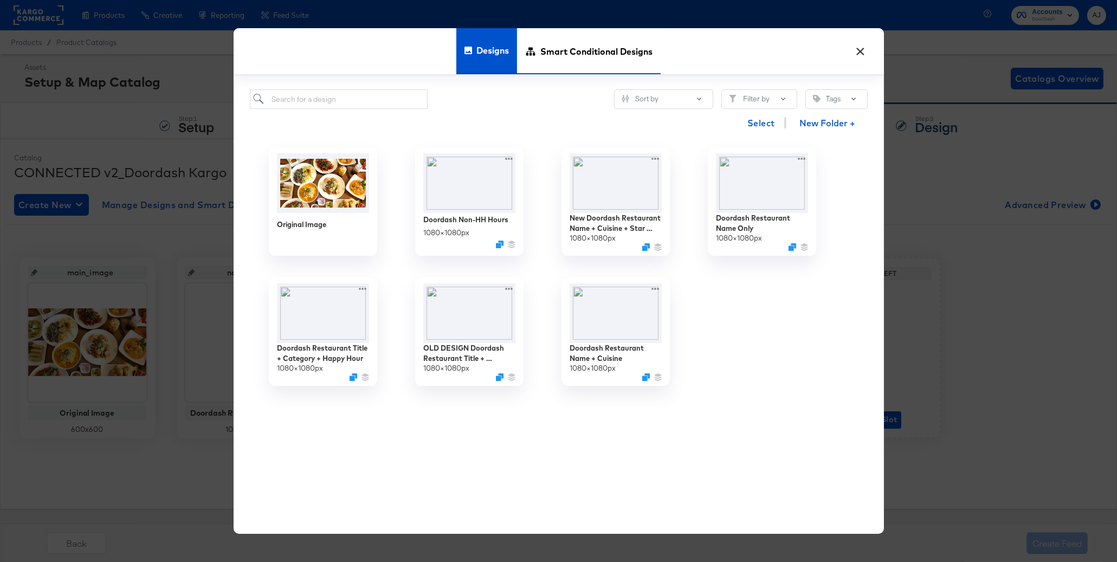
click at [555, 57] on span "Smart Conditional Designs" at bounding box center [596, 51] width 112 height 48
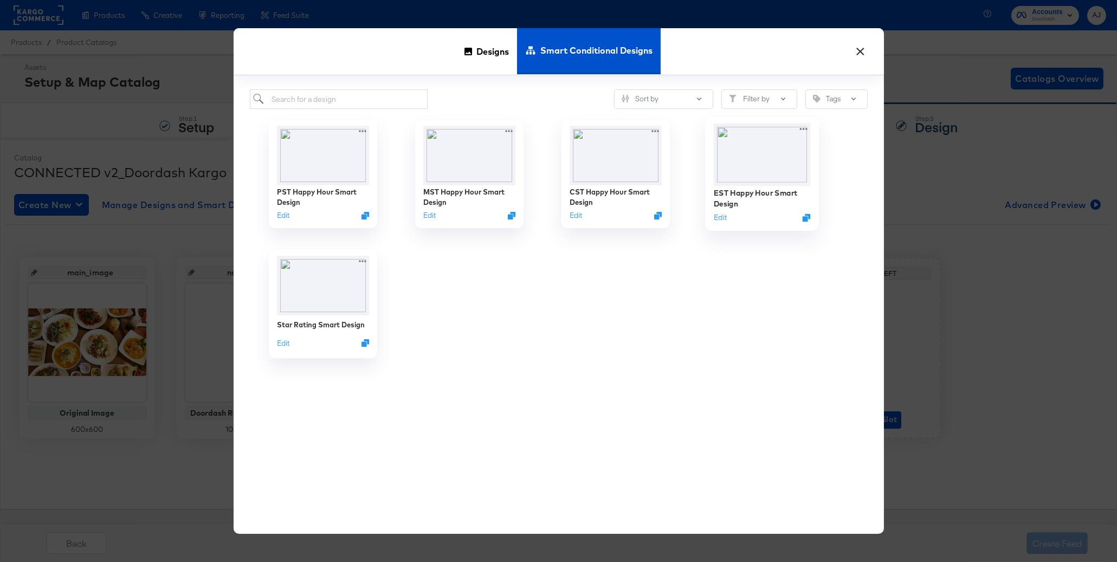
click at [748, 173] on img at bounding box center [761, 155] width 97 height 62
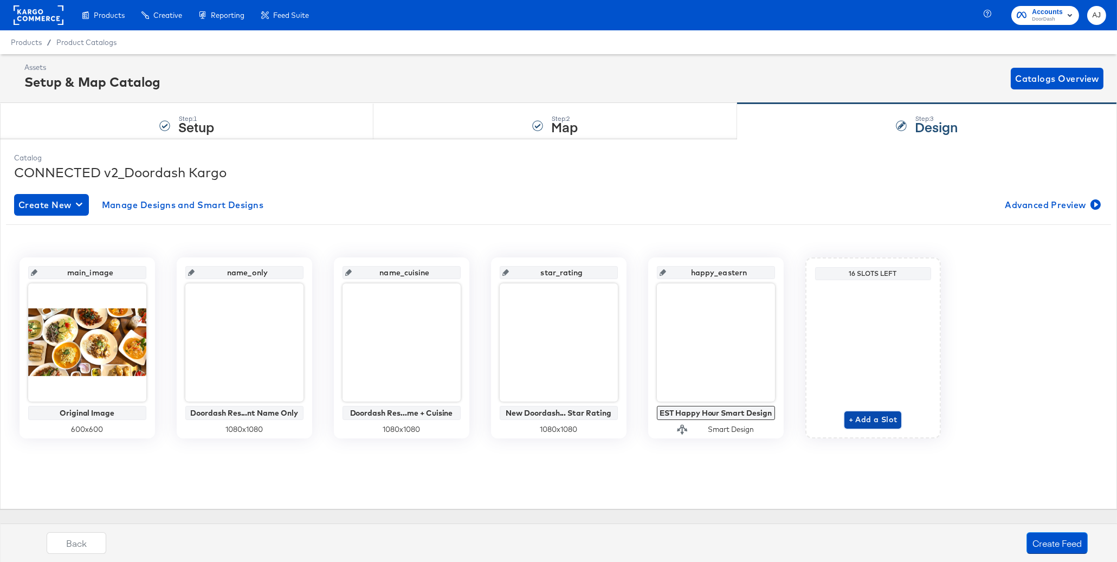
click at [875, 420] on span "+ Add a Slot" at bounding box center [873, 420] width 49 height 14
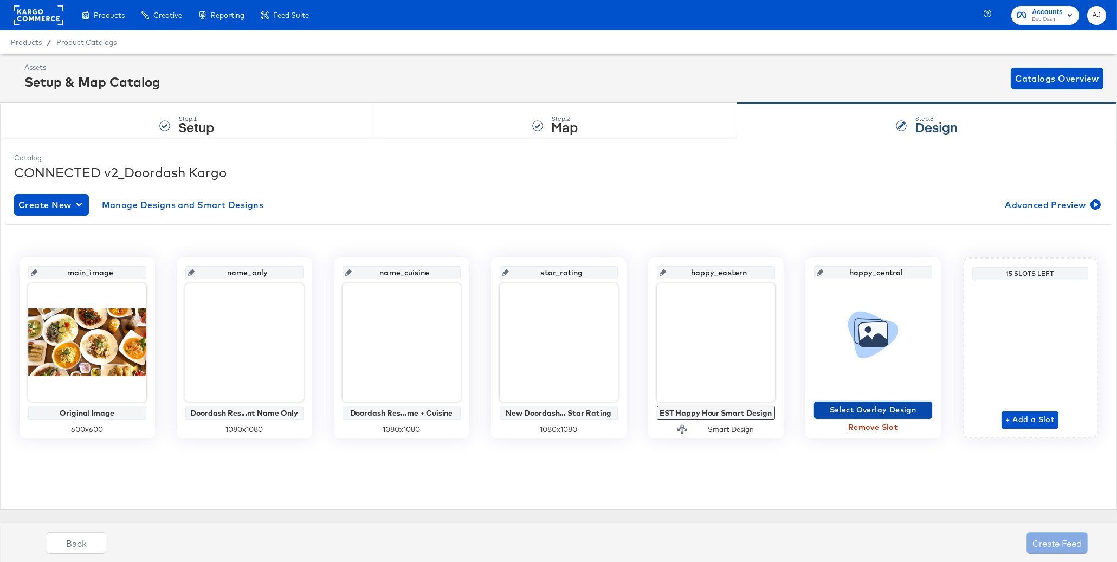
click at [879, 412] on span "Select Overlay Design" at bounding box center [872, 410] width 109 height 14
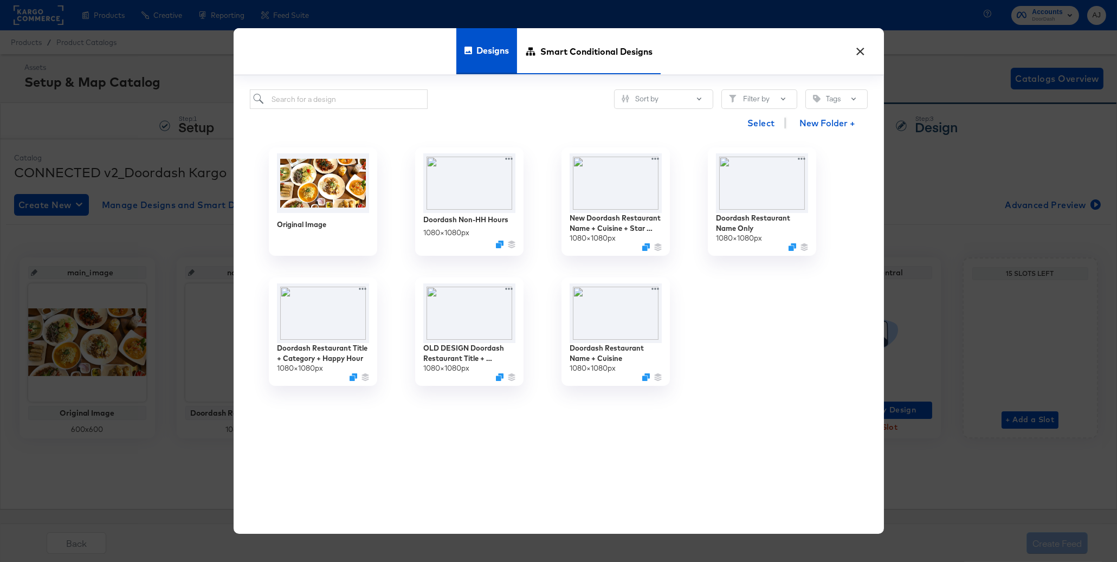
click at [603, 65] on span "Smart Conditional Designs" at bounding box center [596, 51] width 112 height 48
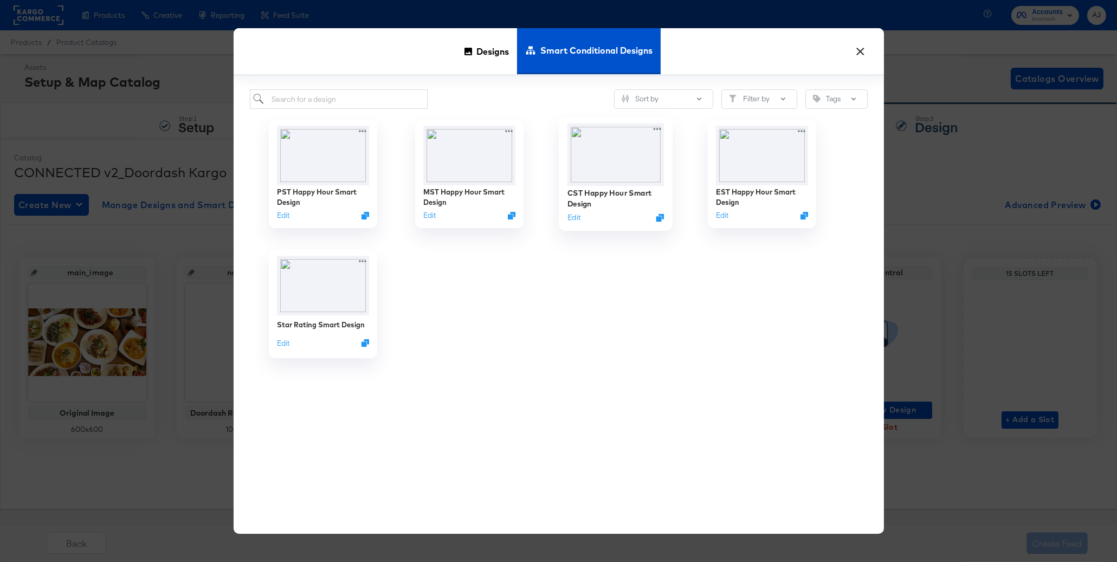
click at [628, 175] on img at bounding box center [615, 155] width 97 height 62
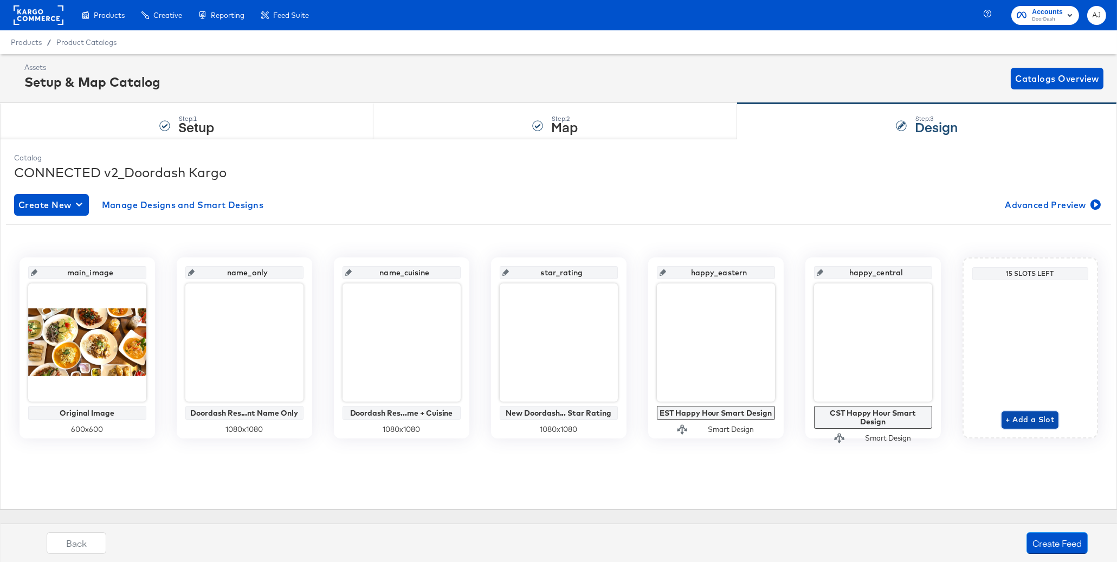
click at [1055, 418] on button "+ Add a Slot" at bounding box center [1030, 419] width 57 height 17
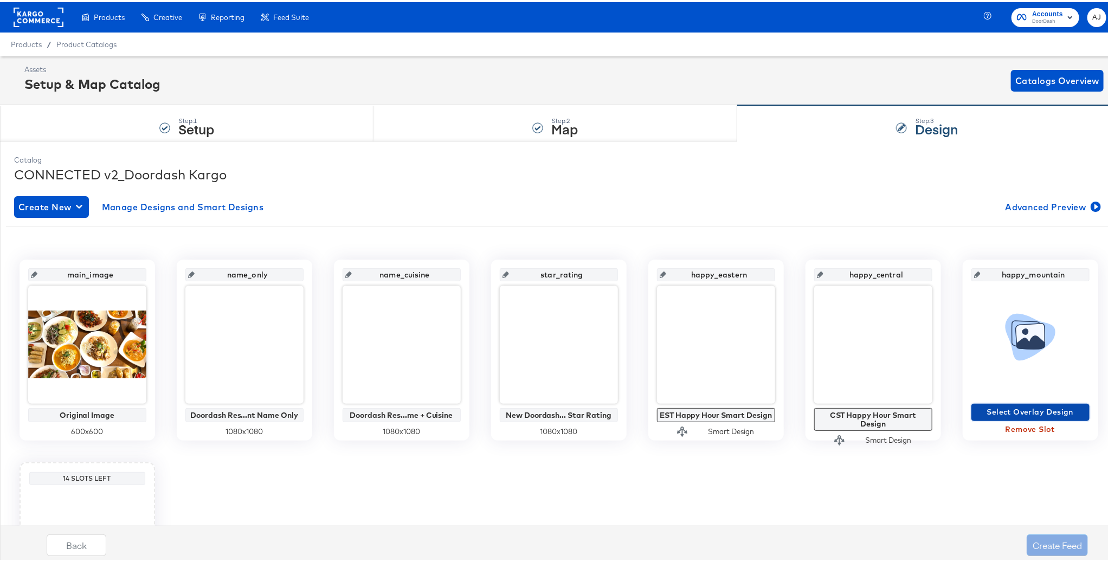
click at [1031, 410] on span "Select Overlay Design" at bounding box center [1030, 410] width 109 height 14
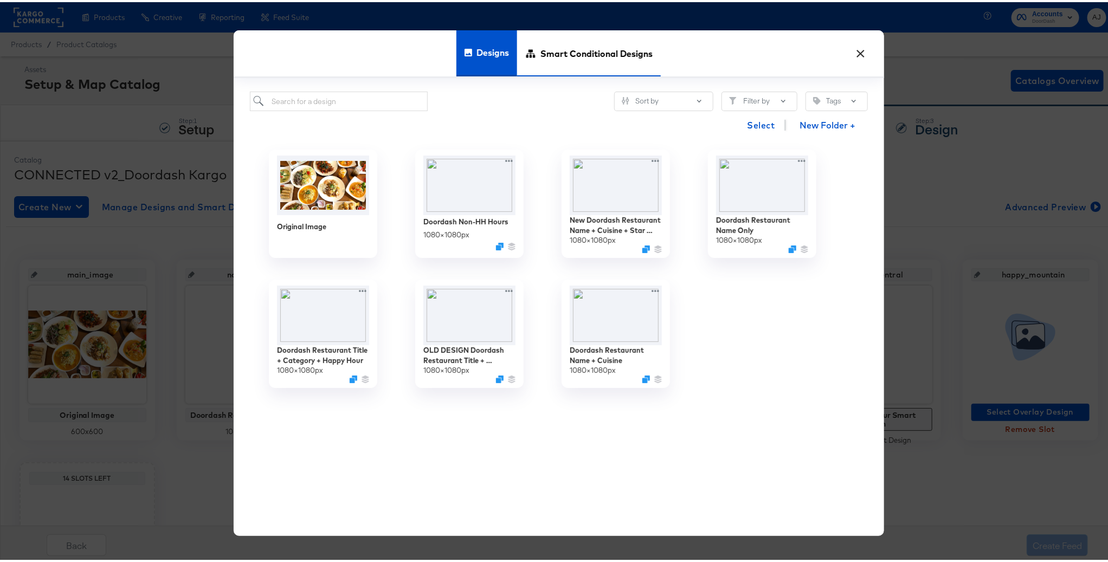
click at [555, 59] on span "Smart Conditional Designs" at bounding box center [596, 51] width 112 height 48
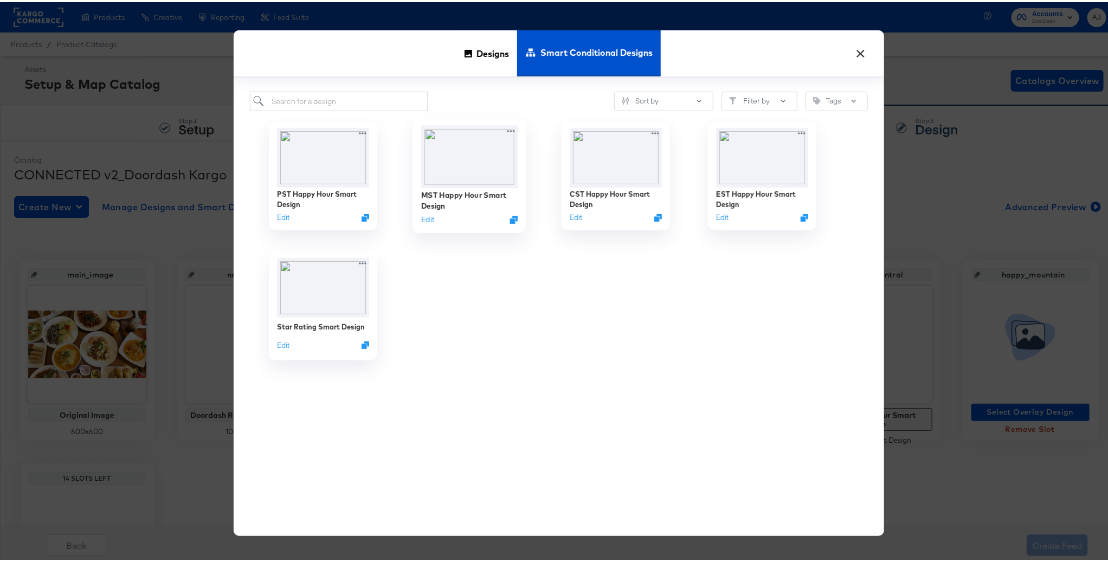
click at [440, 166] on img at bounding box center [469, 155] width 97 height 62
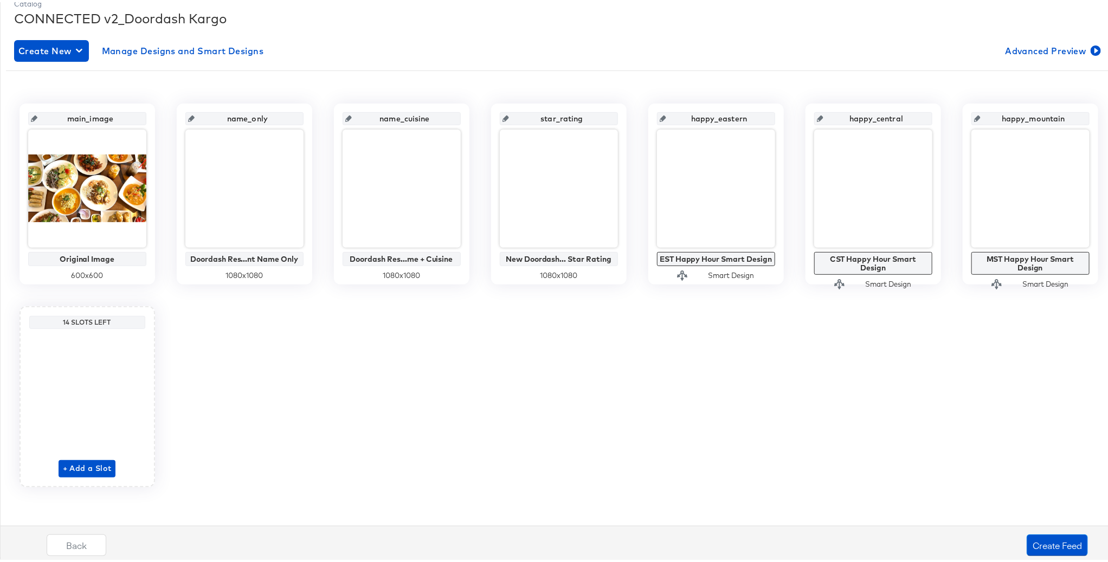
scroll to position [157, 0]
click at [68, 468] on span "+ Add a Slot" at bounding box center [87, 466] width 49 height 14
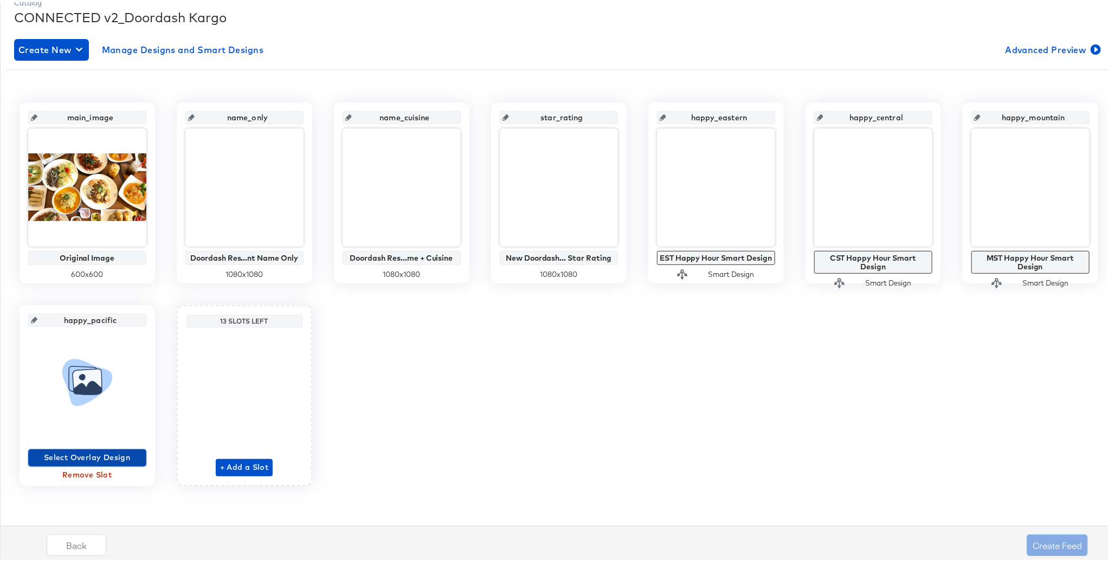
click at [90, 455] on span "Select Overlay Design" at bounding box center [87, 456] width 109 height 14
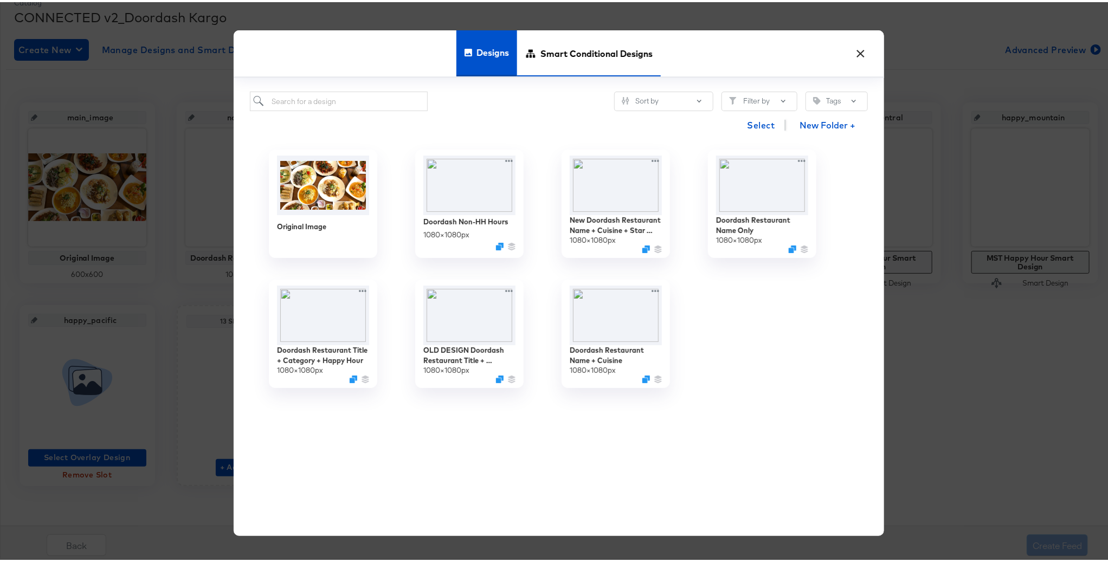
click at [543, 60] on span "Smart Conditional Designs" at bounding box center [596, 51] width 112 height 48
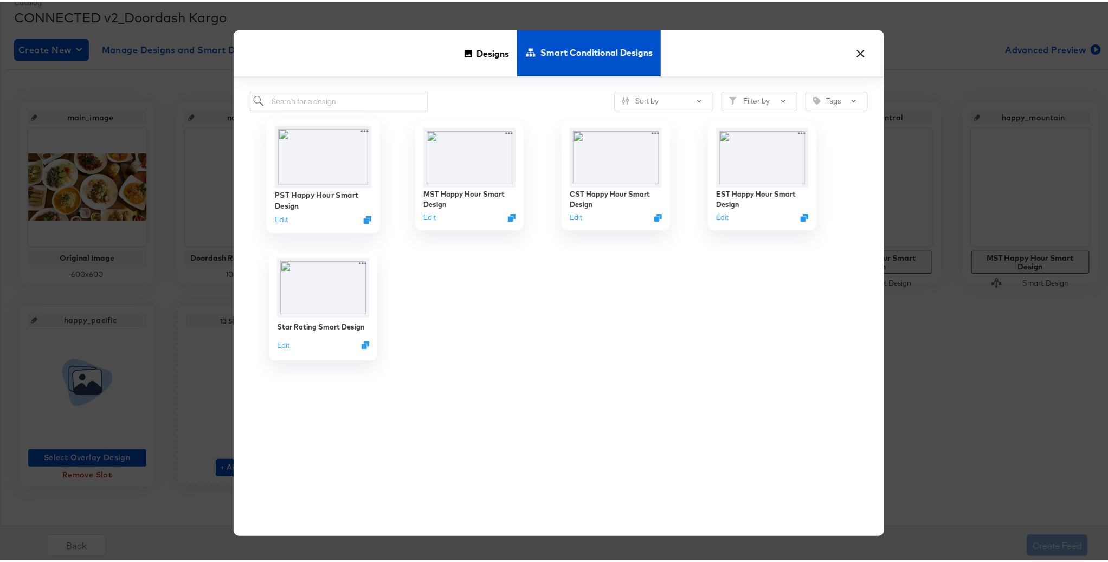
click at [323, 169] on img at bounding box center [322, 155] width 97 height 62
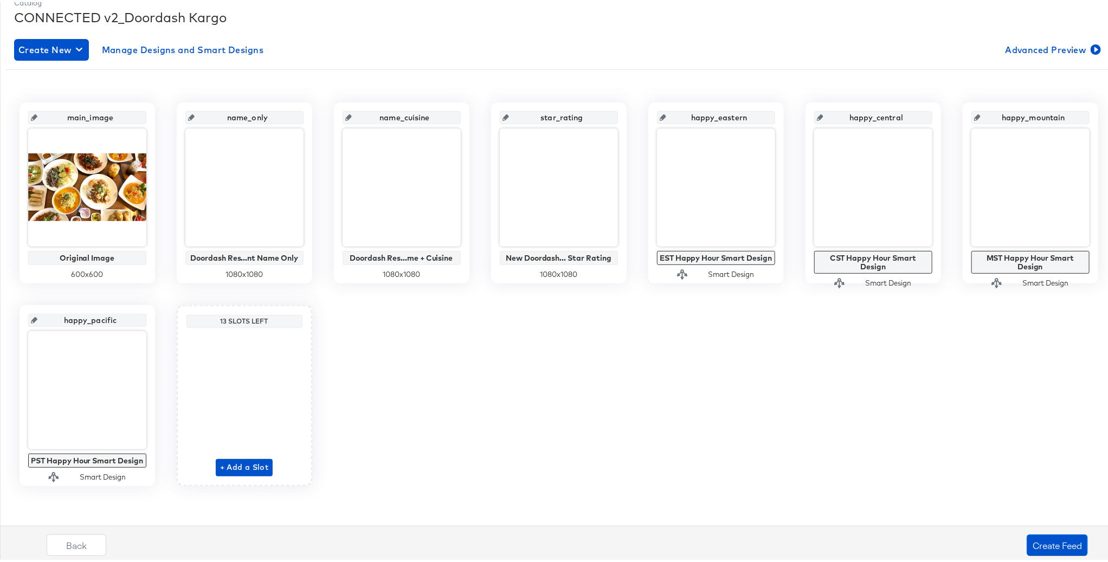
click at [852, 402] on div "main_image Original Image 600 x 600 name_only Doordash Res...nt Name Only 1080 …" at bounding box center [558, 292] width 1105 height 384
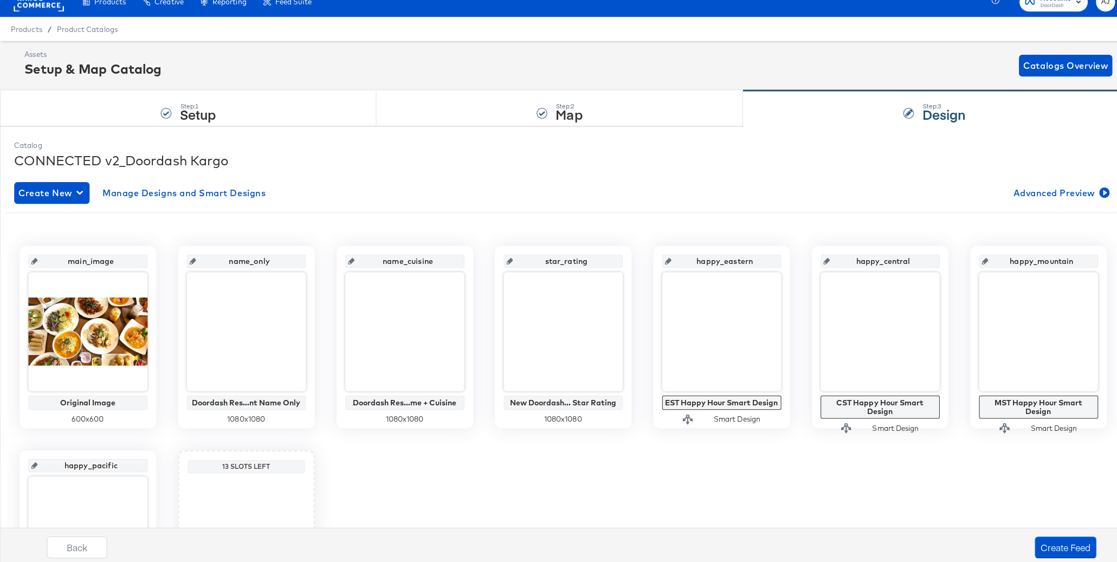
scroll to position [0, 0]
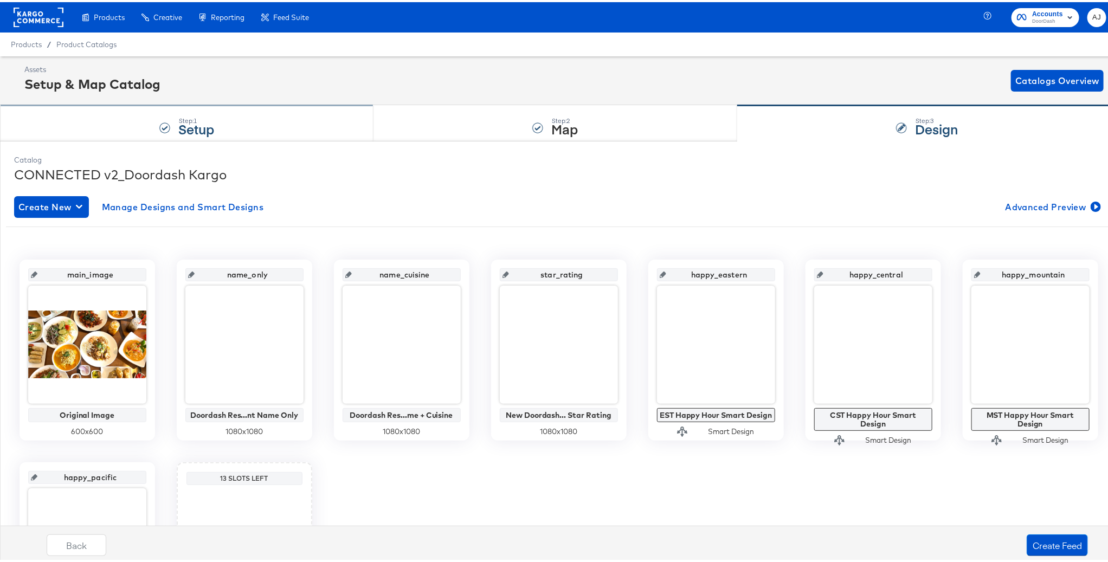
click at [293, 126] on div "Step: 1 Setup" at bounding box center [186, 122] width 373 height 36
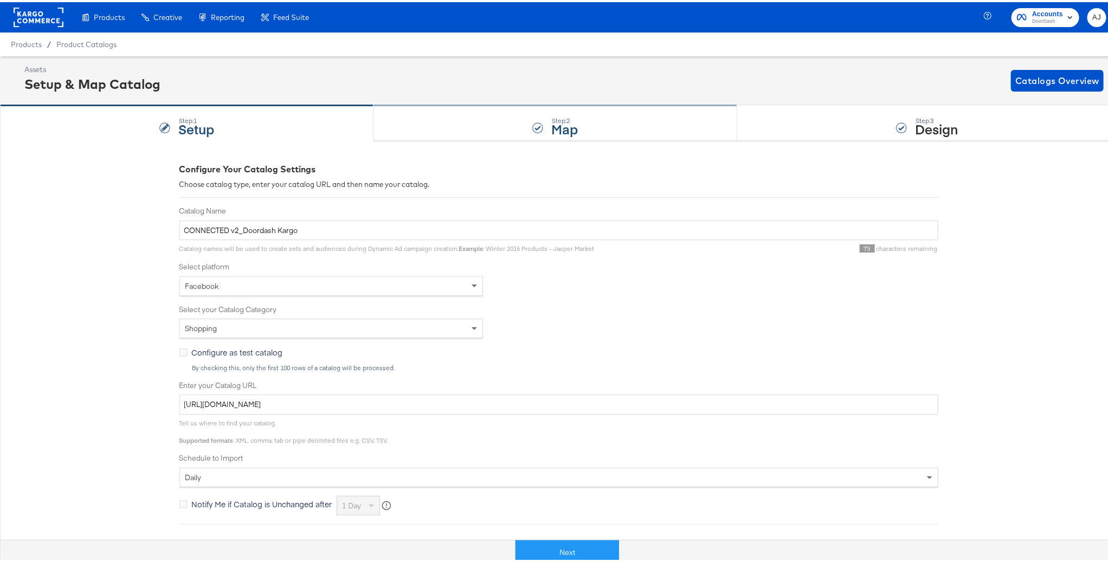
click at [544, 135] on div "Step: 2 Map" at bounding box center [555, 122] width 364 height 36
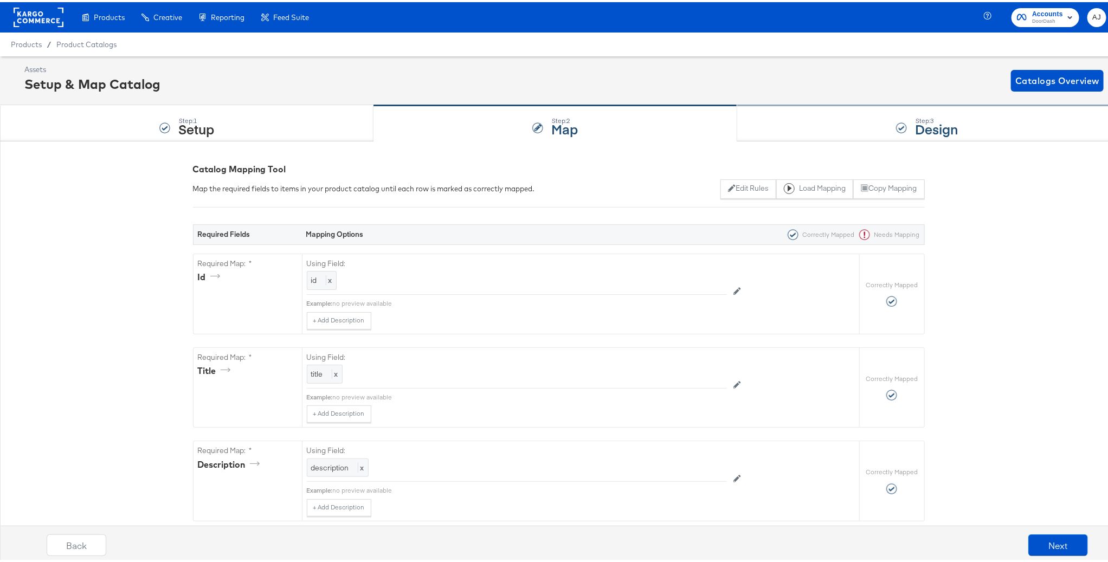
click at [820, 118] on div "Step: 3 Design" at bounding box center [927, 122] width 380 height 36
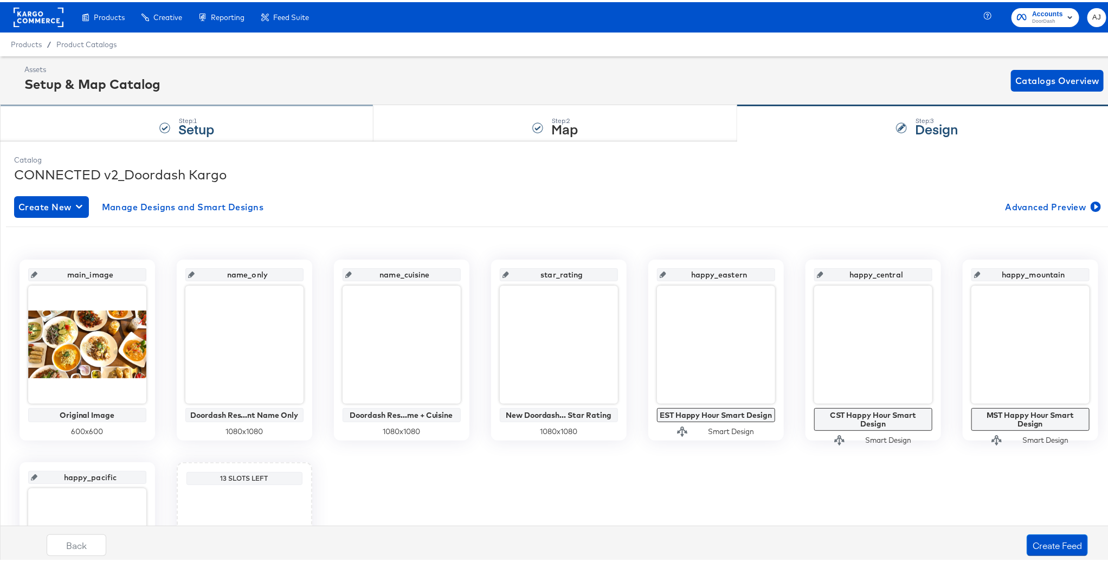
click at [246, 119] on div "Step: 1 Setup" at bounding box center [186, 122] width 373 height 36
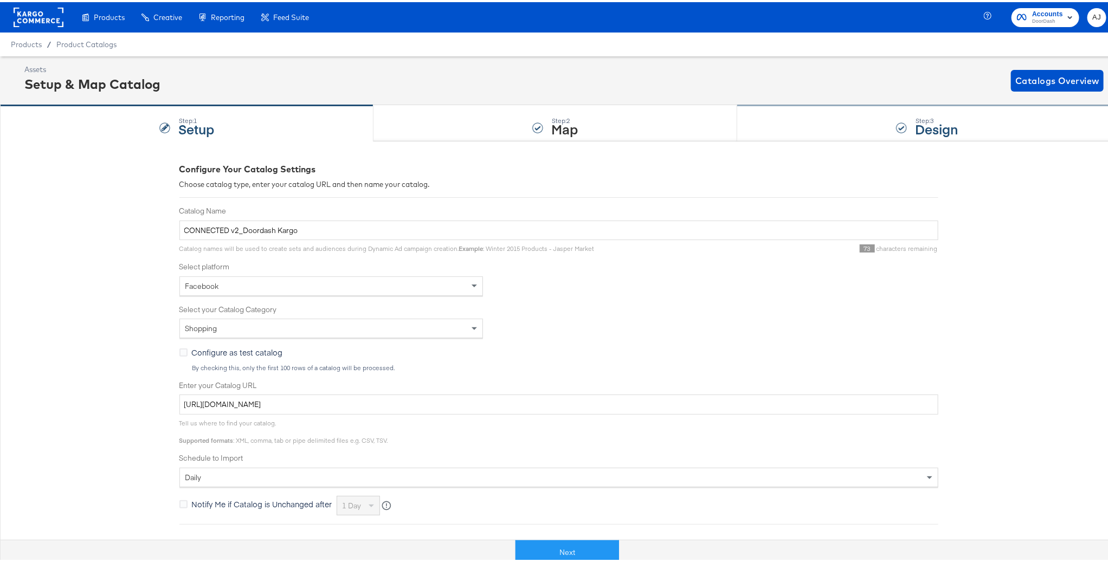
click at [915, 133] on strong "Design" at bounding box center [936, 127] width 43 height 18
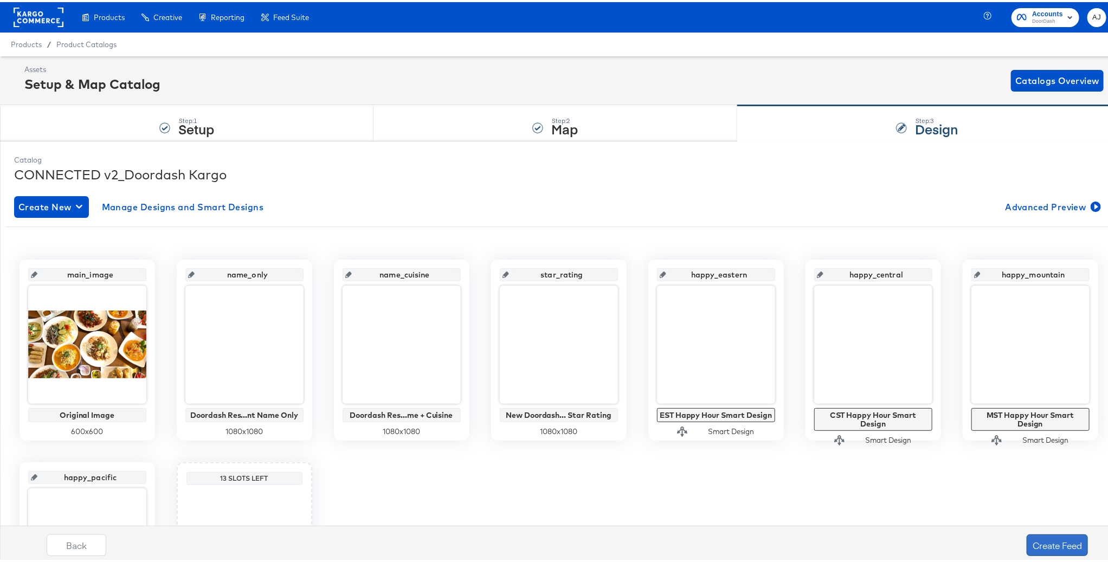
click at [1046, 542] on button "Create Feed" at bounding box center [1057, 543] width 61 height 22
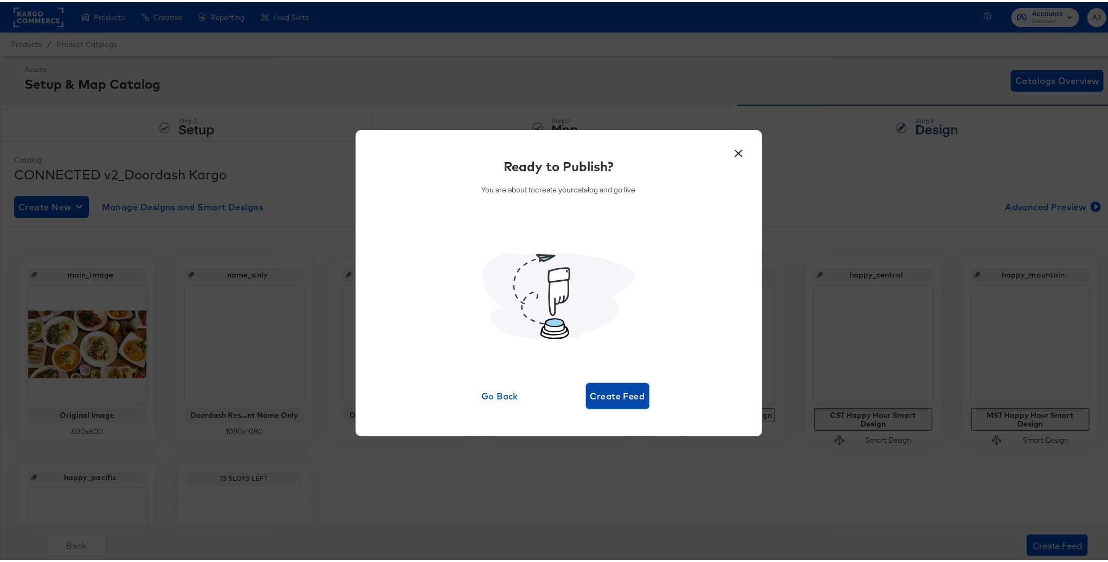
click at [613, 400] on span "Create Feed" at bounding box center [617, 393] width 55 height 15
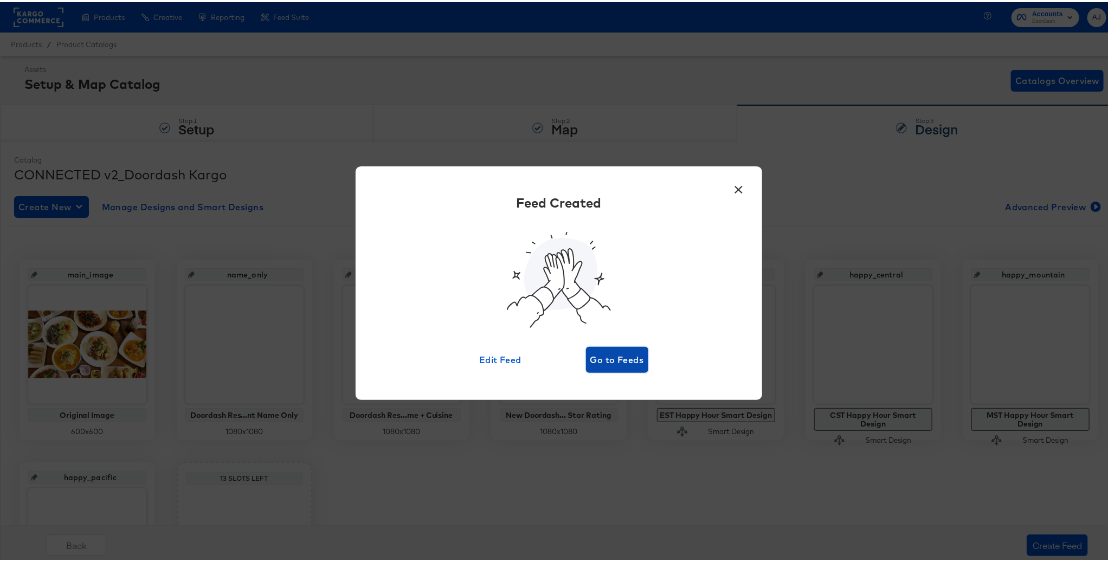
click at [634, 351] on span "Go to Feeds" at bounding box center [617, 357] width 54 height 15
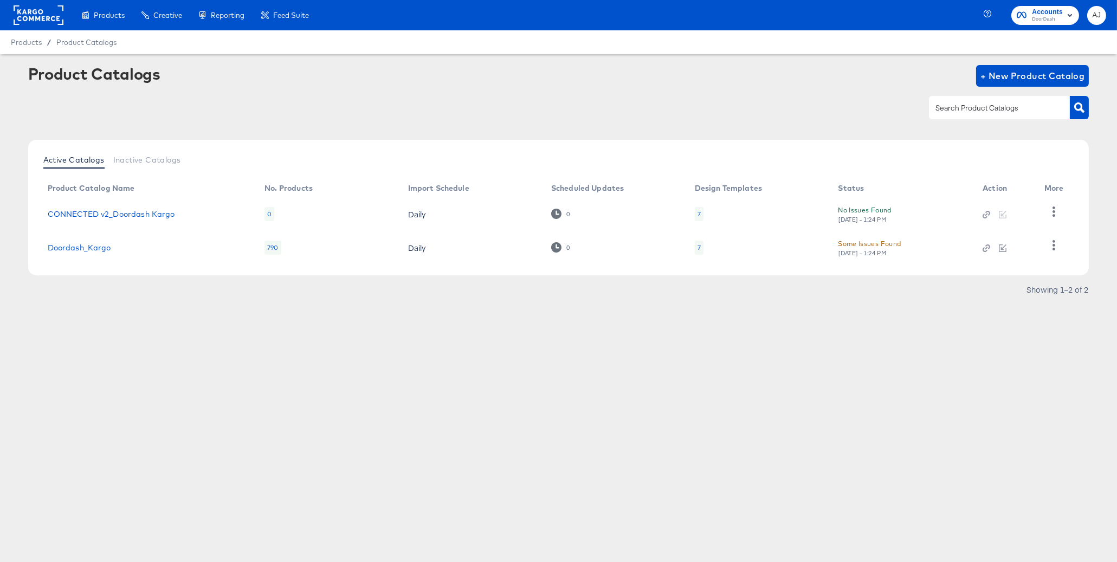
click at [211, 436] on div "Products Products Product Catalogs Enhance Your Product Catalog, Map Them to Pu…" at bounding box center [558, 281] width 1117 height 562
click at [478, 323] on article "Product Catalogs + New Product Catalog Active Catalogs Inactive Catalogs Produc…" at bounding box center [558, 195] width 1117 height 282
click at [332, 412] on div "Products Products Product Catalogs Enhance Your Product Catalog, Map Them to Pu…" at bounding box center [558, 281] width 1117 height 562
